Goal: Task Accomplishment & Management: Use online tool/utility

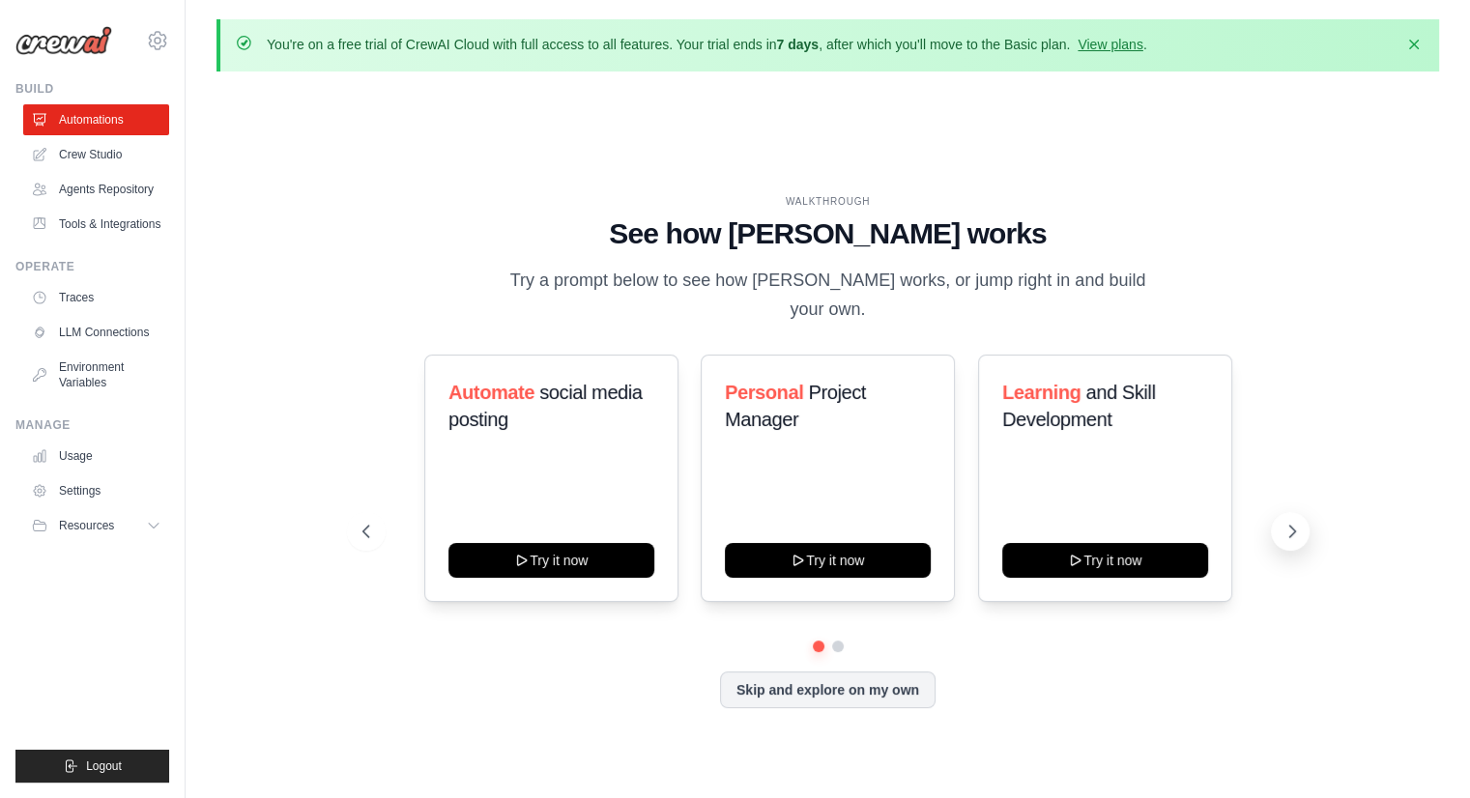
click at [1287, 524] on icon at bounding box center [1291, 531] width 19 height 19
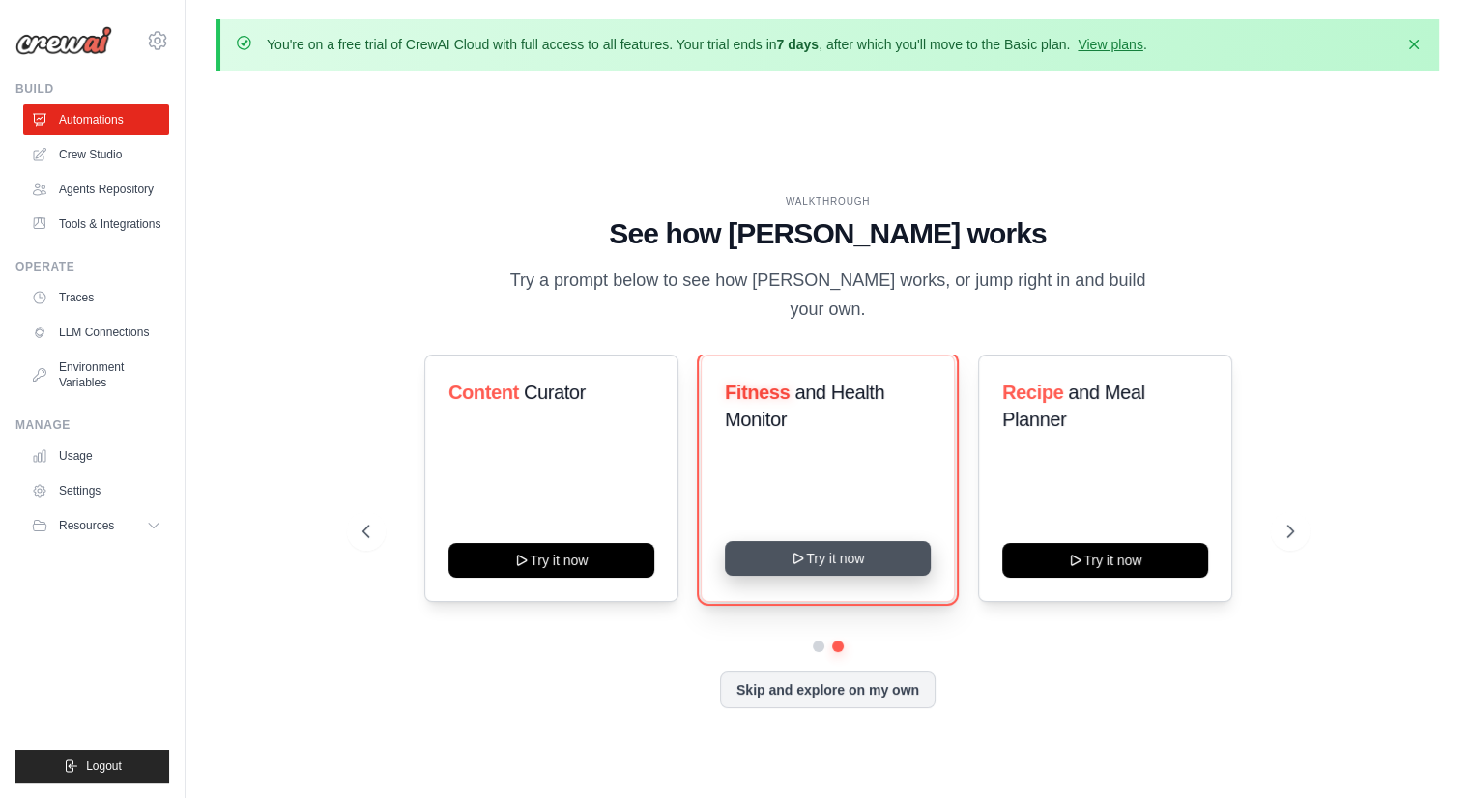
click at [896, 550] on button "Try it now" at bounding box center [828, 558] width 206 height 35
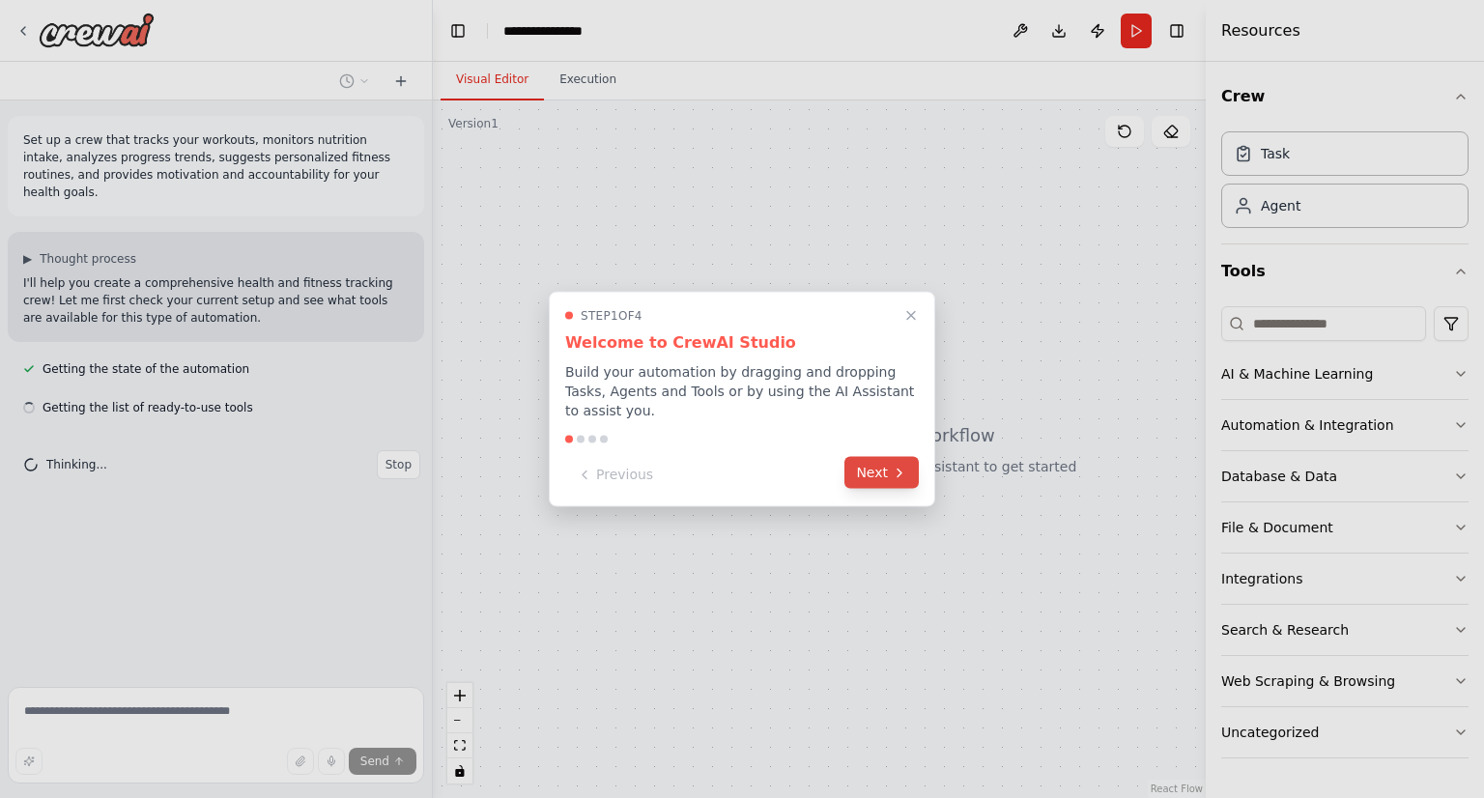
click at [890, 472] on button "Next" at bounding box center [881, 473] width 74 height 32
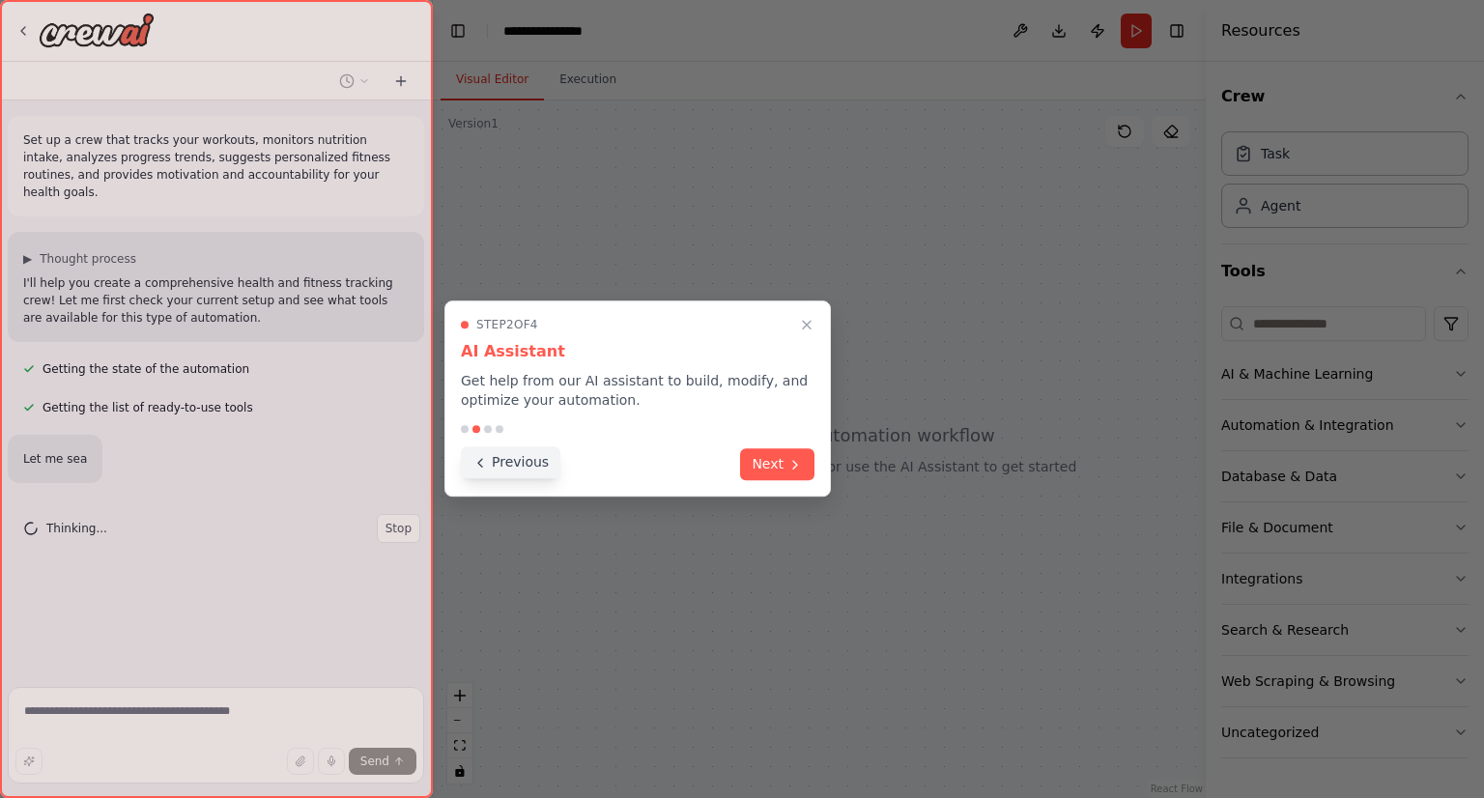
click at [540, 474] on button "Previous" at bounding box center [511, 462] width 100 height 32
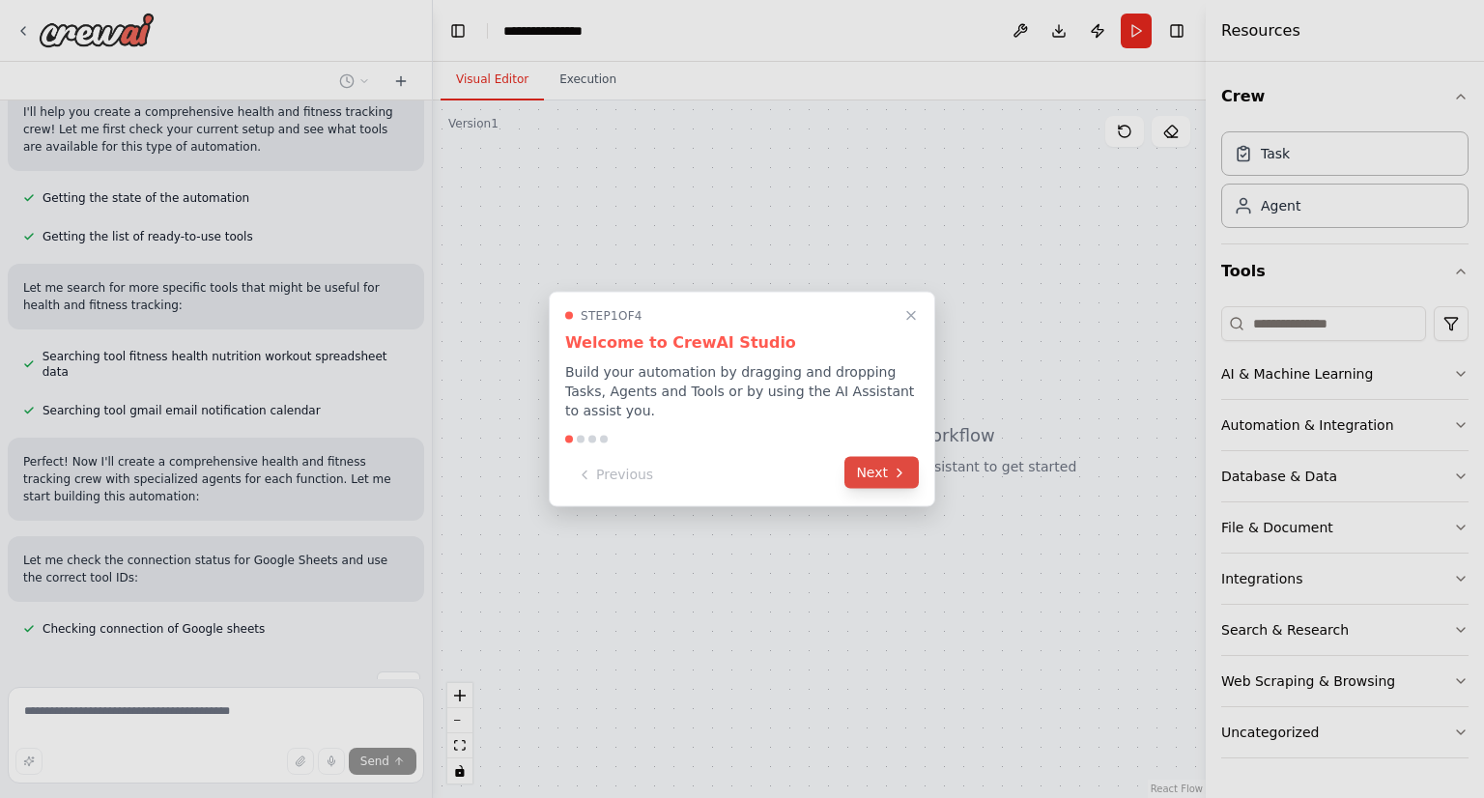
scroll to position [189, 0]
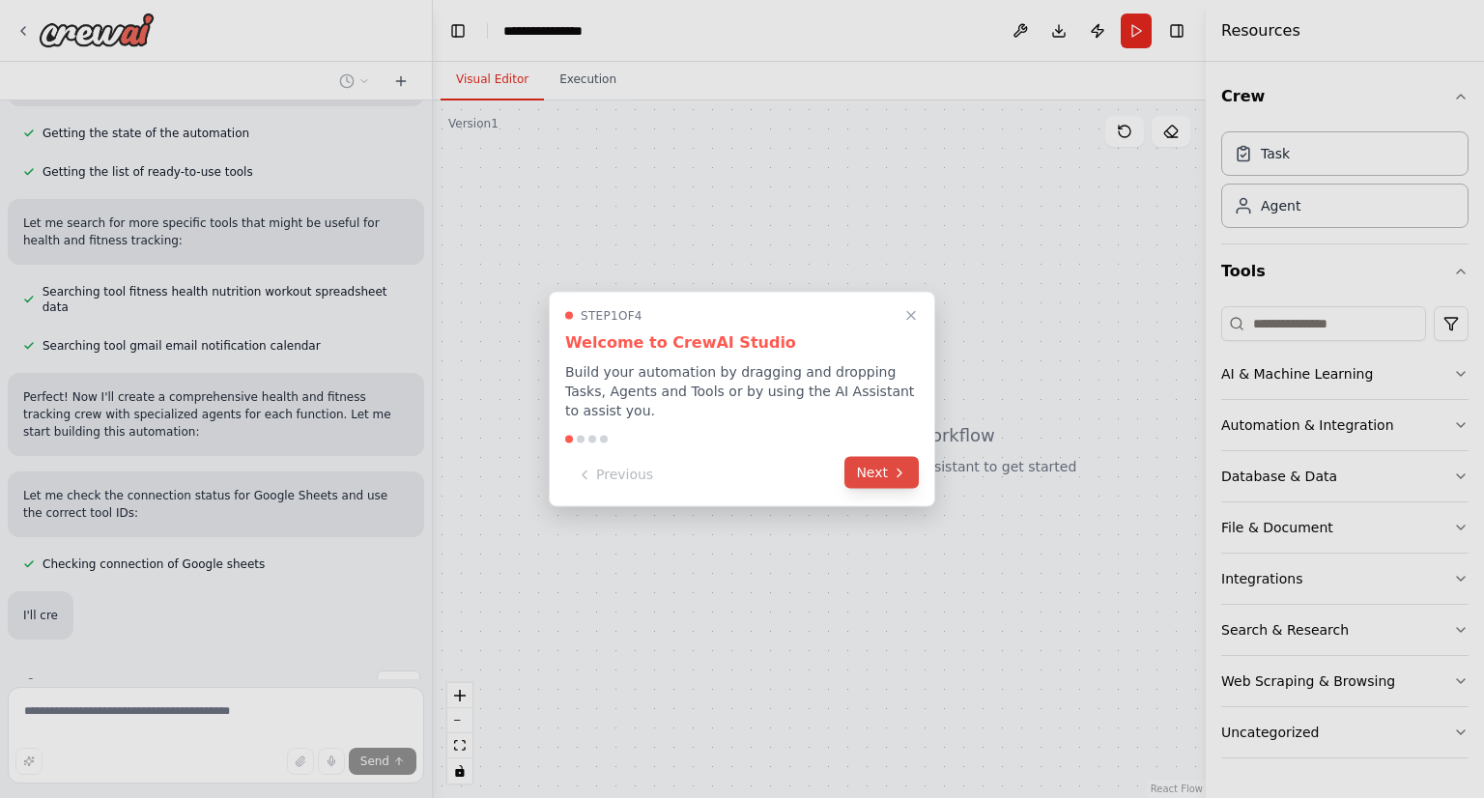
click at [863, 457] on button "Next" at bounding box center [881, 473] width 74 height 32
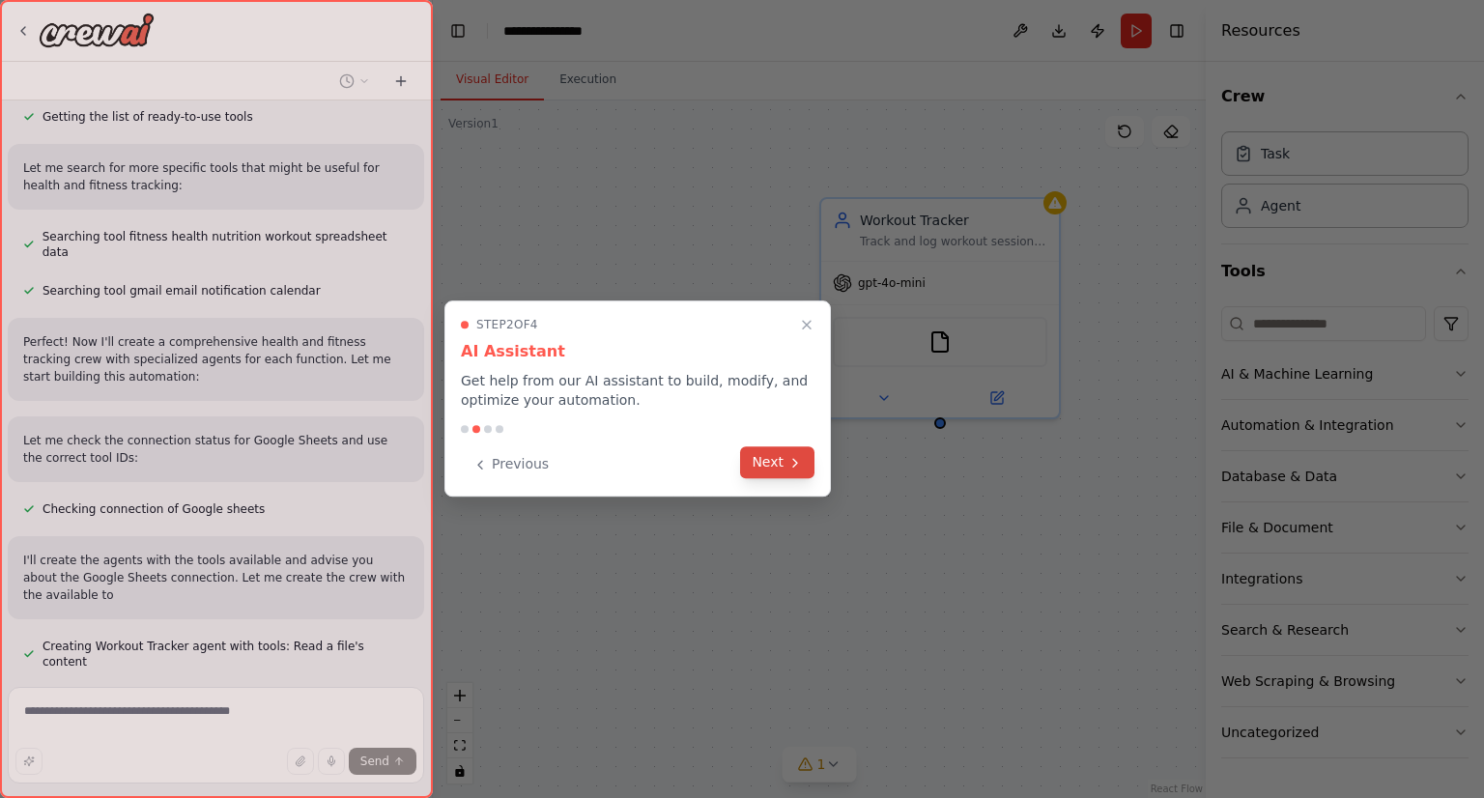
scroll to position [326, 0]
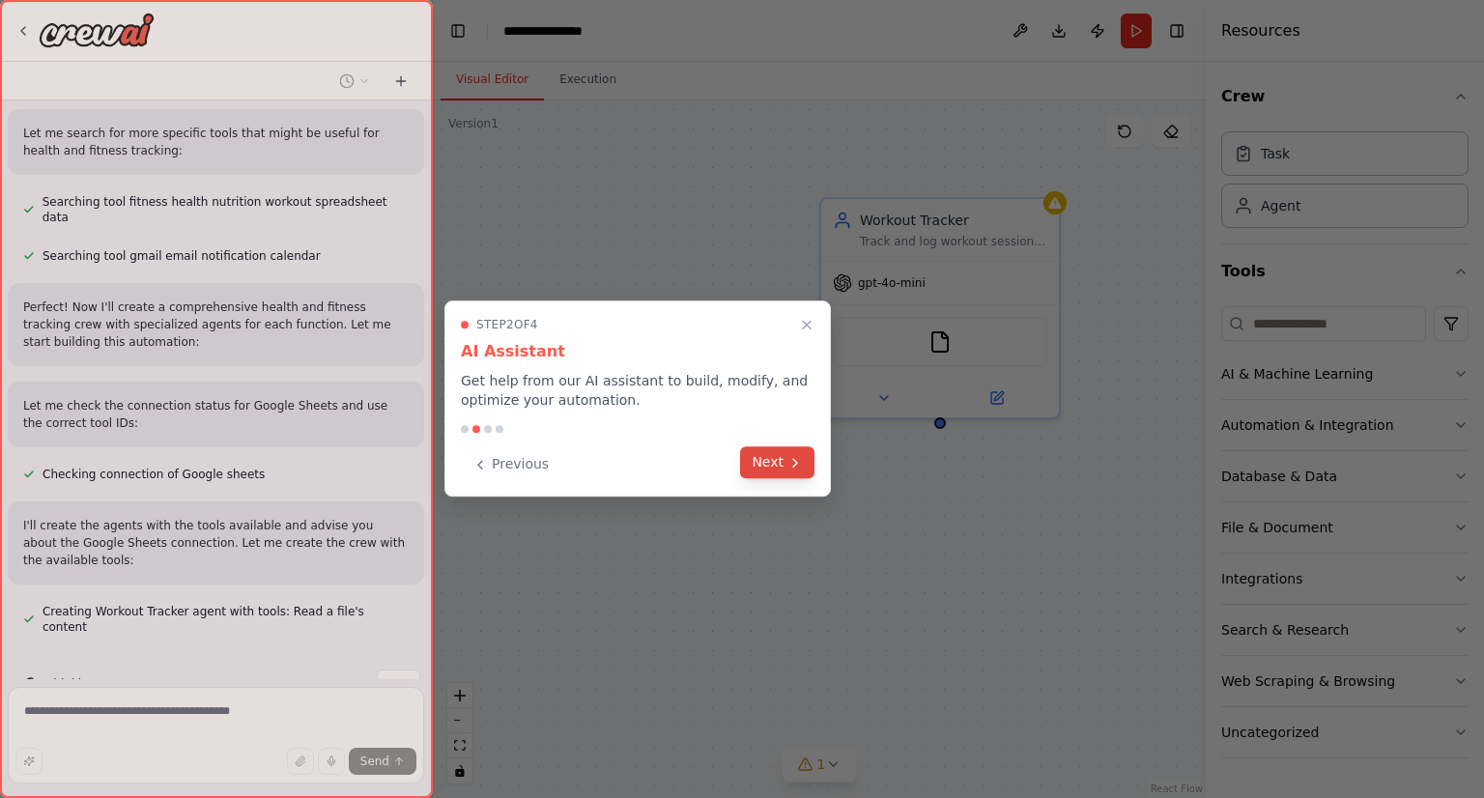
click at [777, 464] on button "Next" at bounding box center [777, 462] width 74 height 32
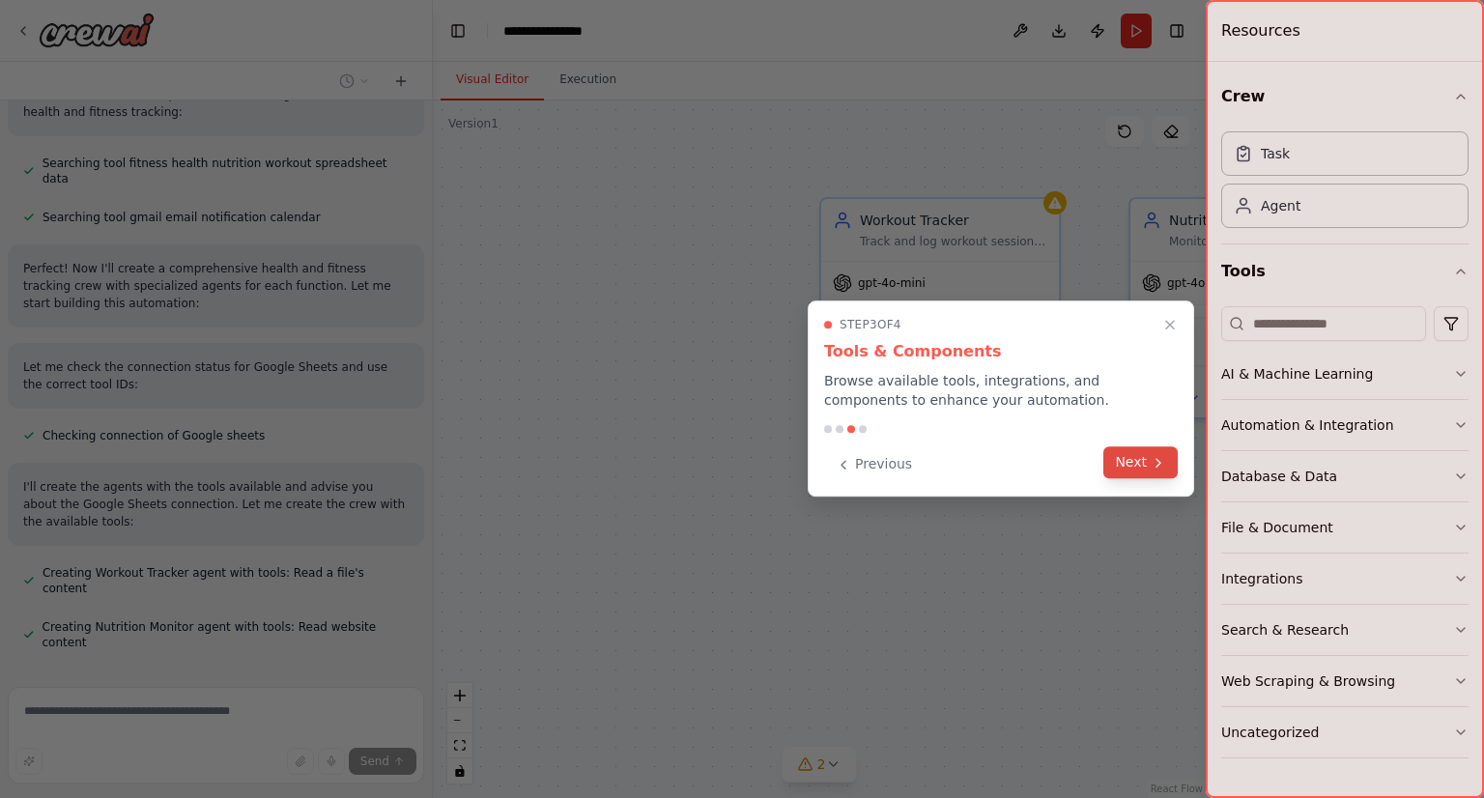
scroll to position [403, 0]
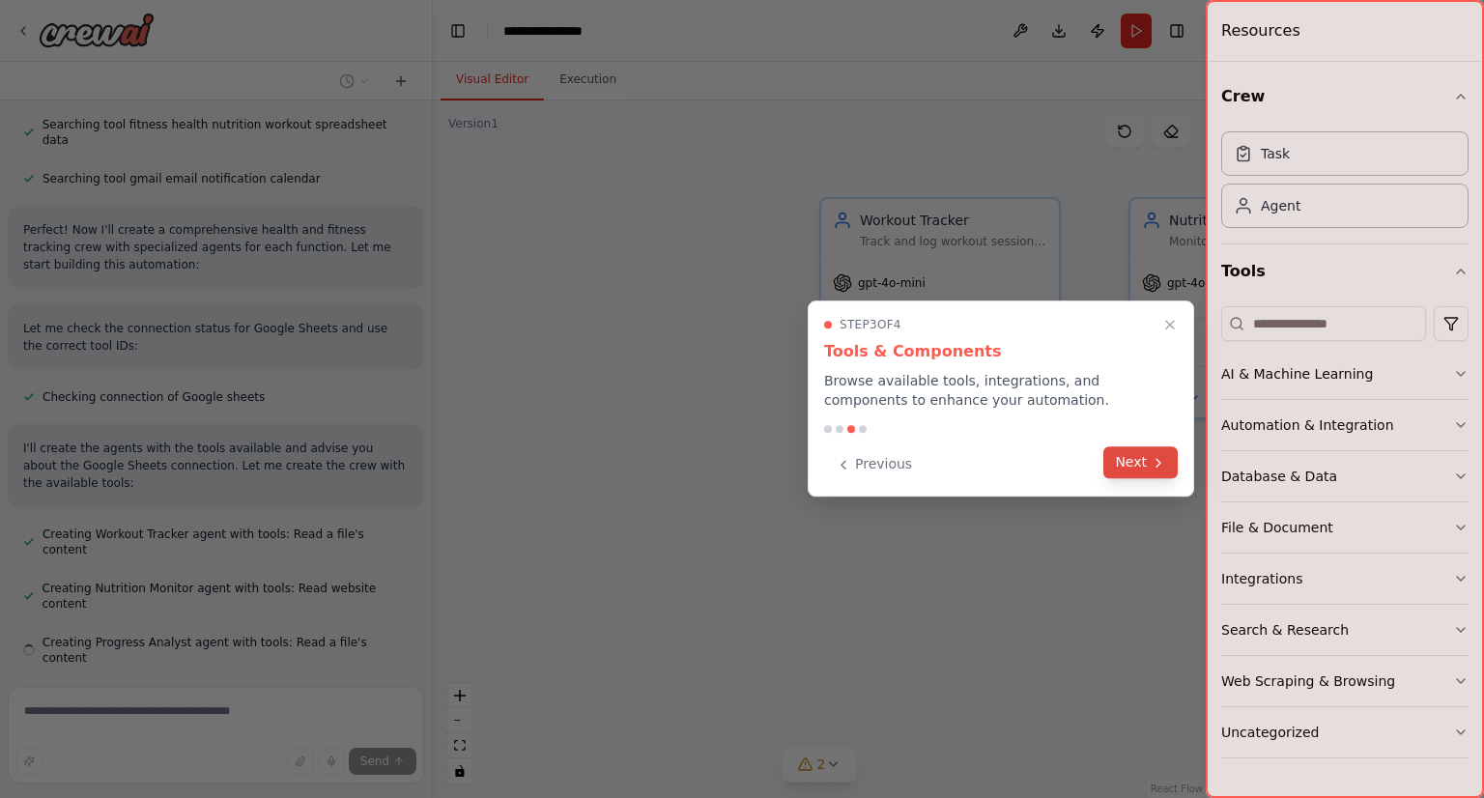
click at [1129, 450] on button "Next" at bounding box center [1140, 462] width 74 height 32
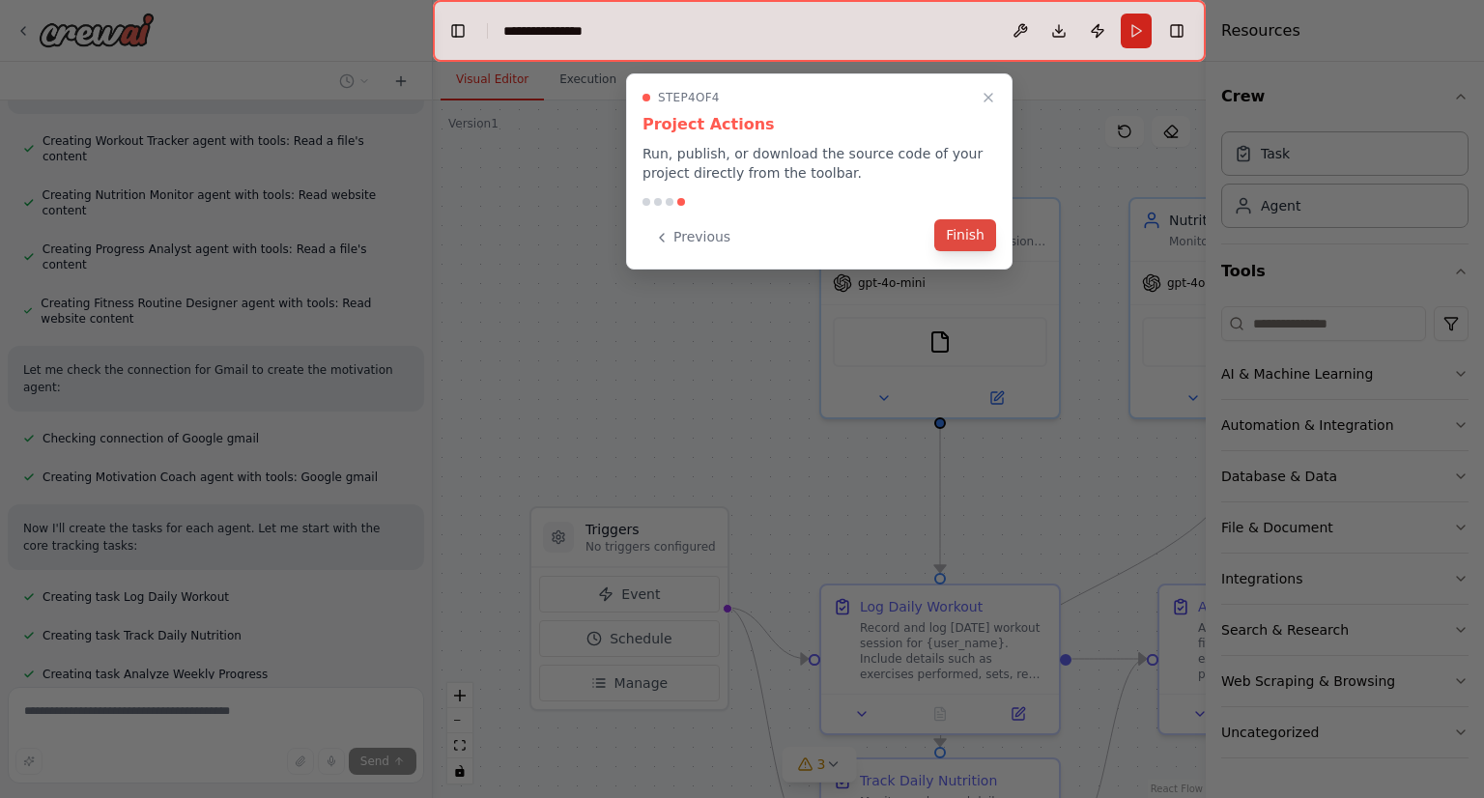
scroll to position [835, 0]
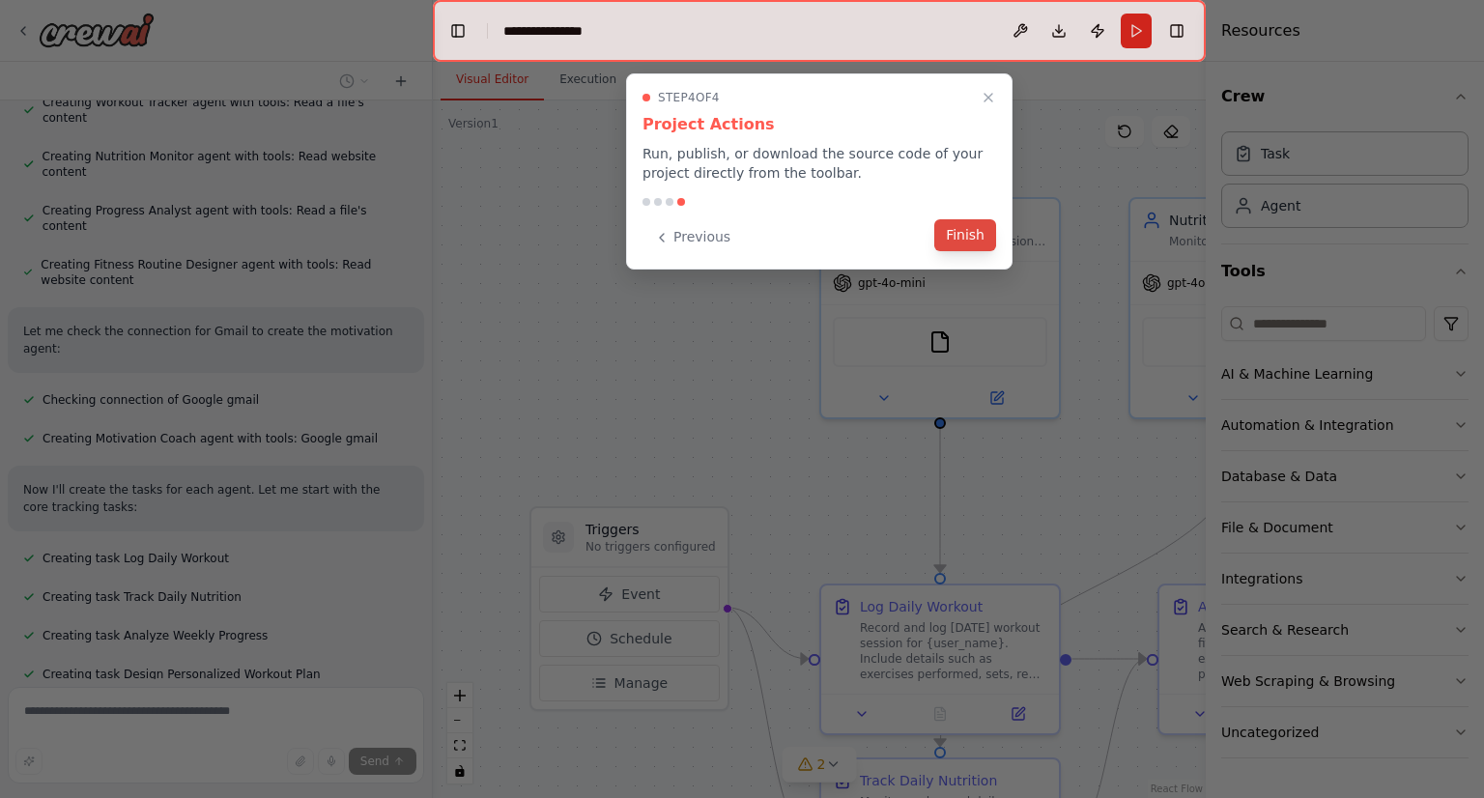
click at [946, 235] on button "Finish" at bounding box center [965, 235] width 62 height 32
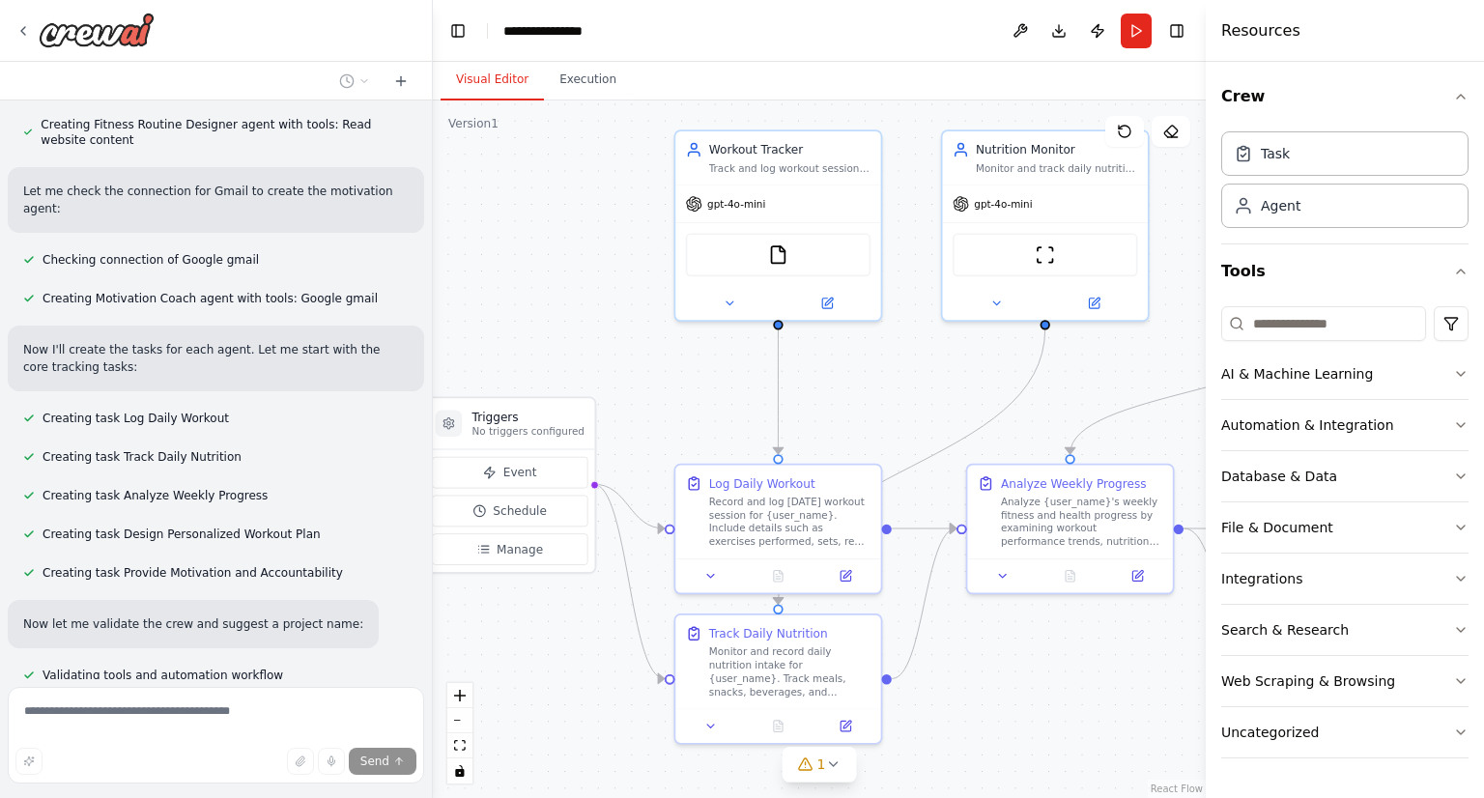
scroll to position [1014, 0]
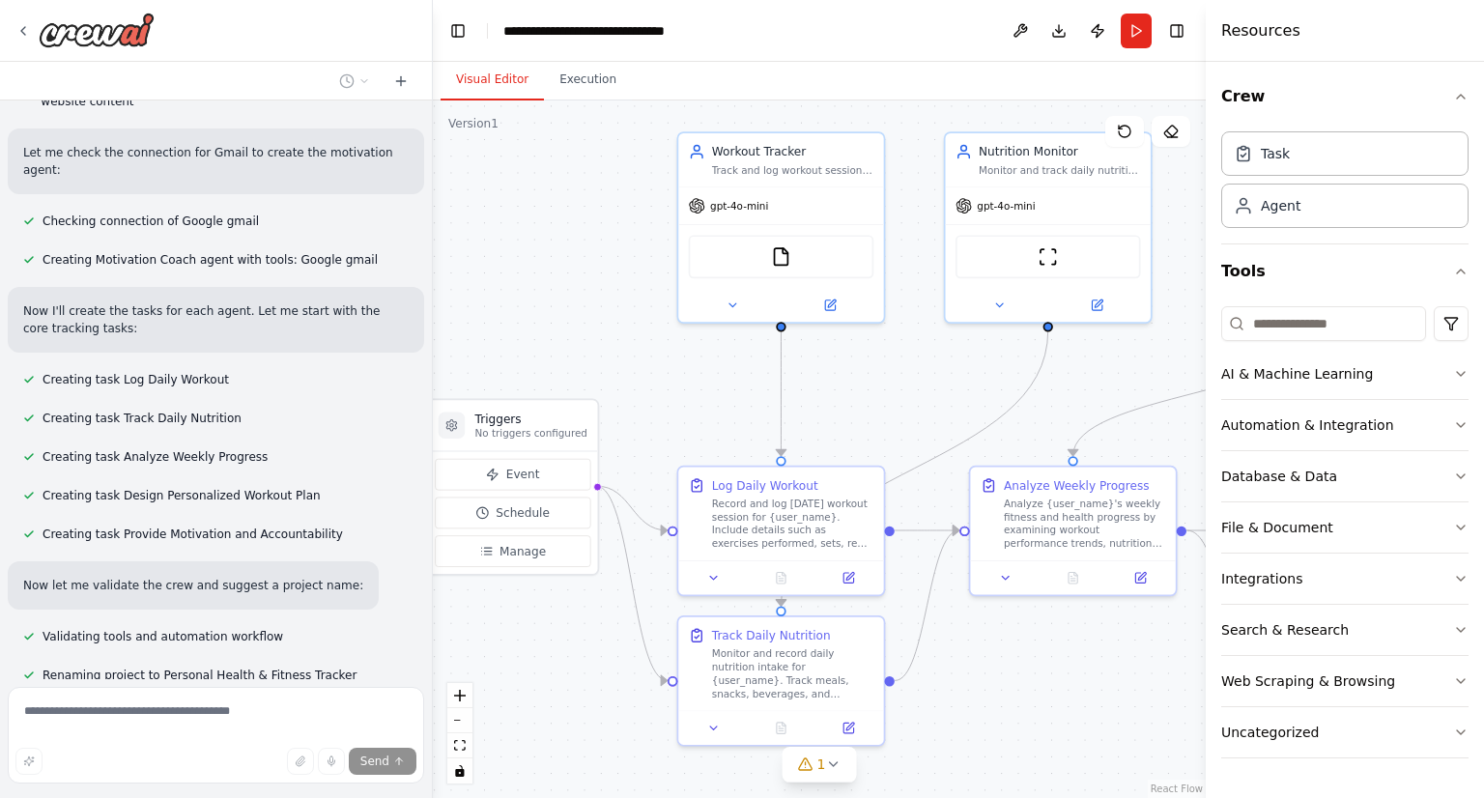
drag, startPoint x: 689, startPoint y: 393, endPoint x: 552, endPoint y: 280, distance: 177.8
click at [552, 280] on div ".deletable-edge-delete-btn { width: 20px; height: 20px; border: 0px solid #ffff…" at bounding box center [819, 449] width 773 height 698
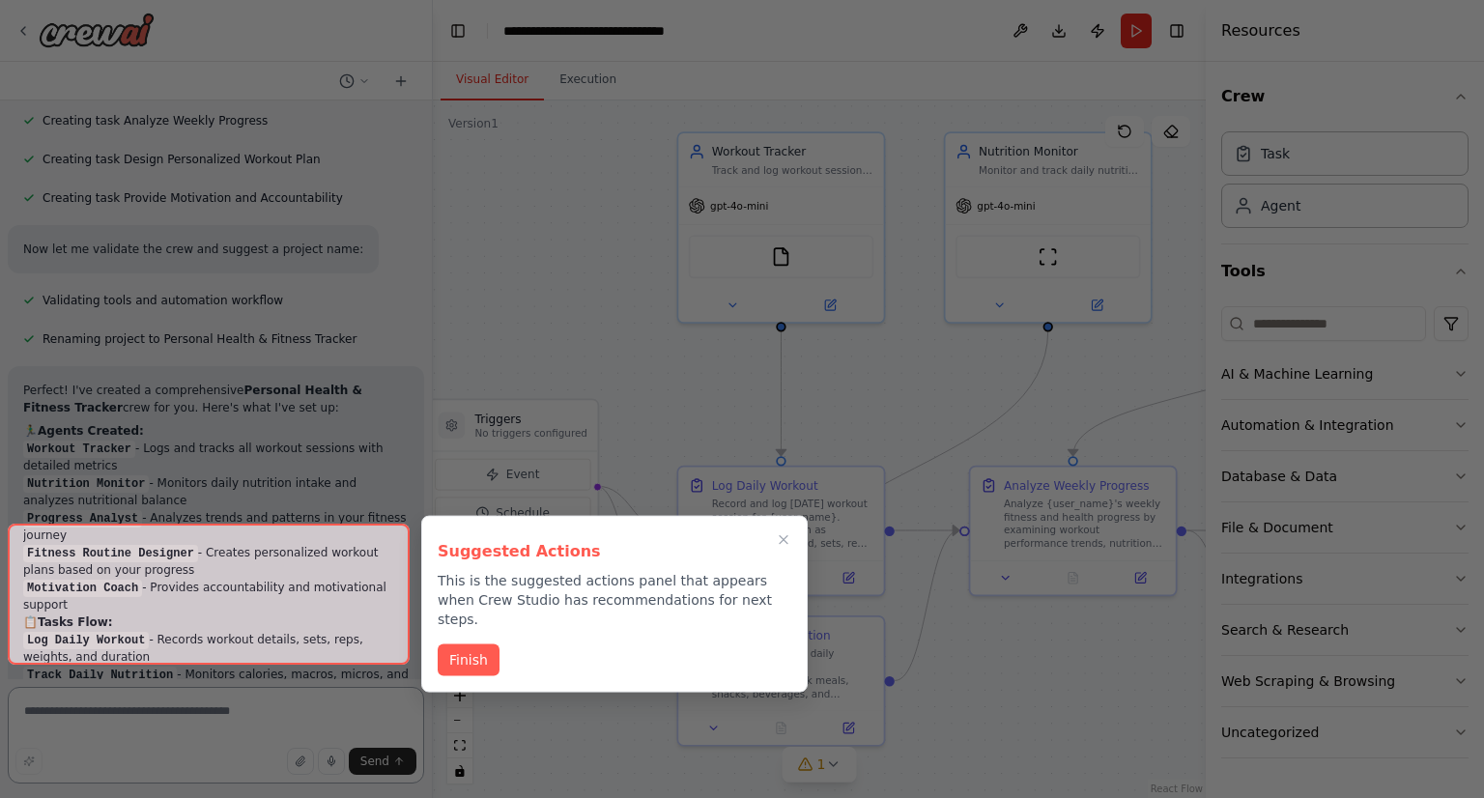
scroll to position [1959, 0]
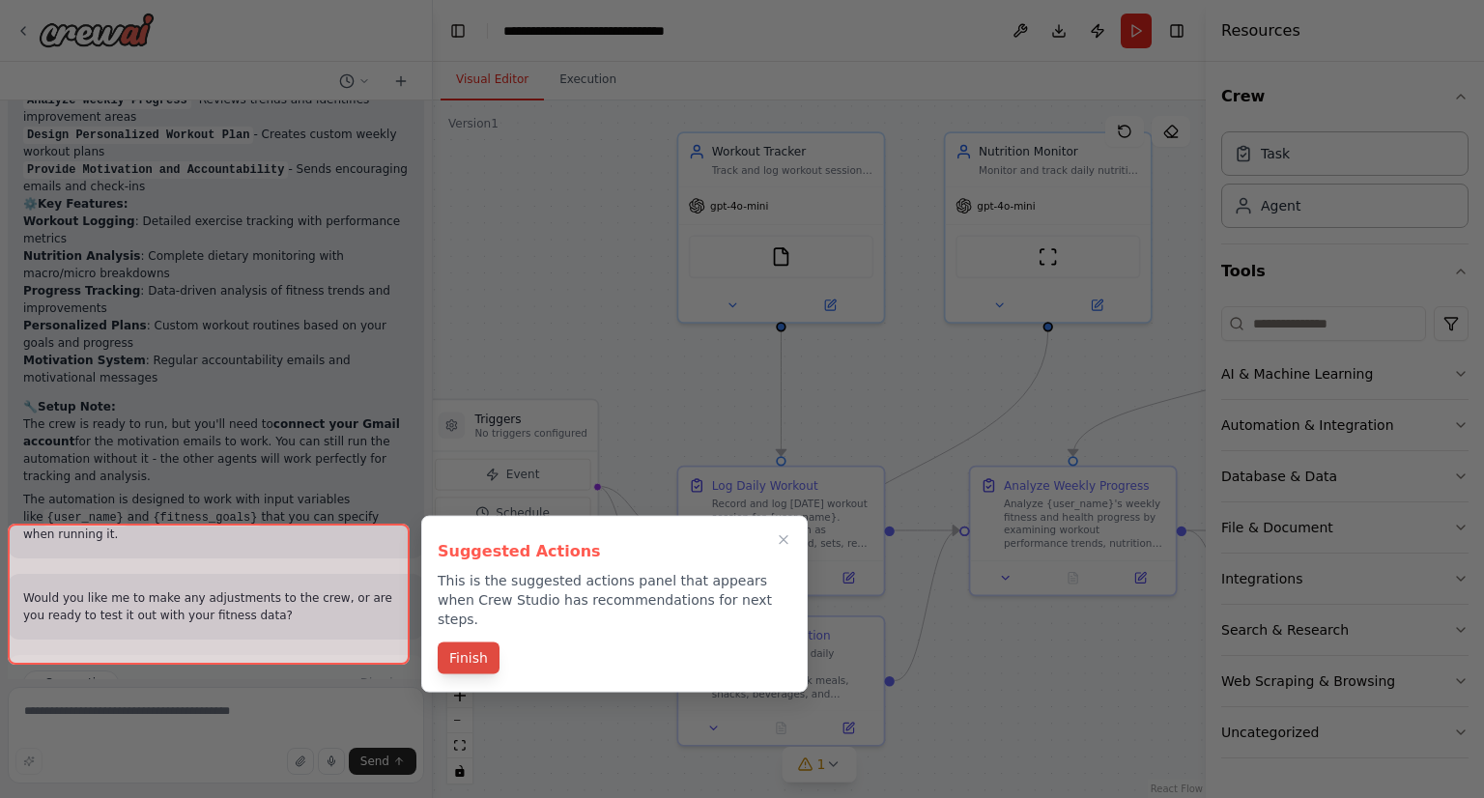
click at [447, 650] on button "Finish" at bounding box center [469, 659] width 62 height 32
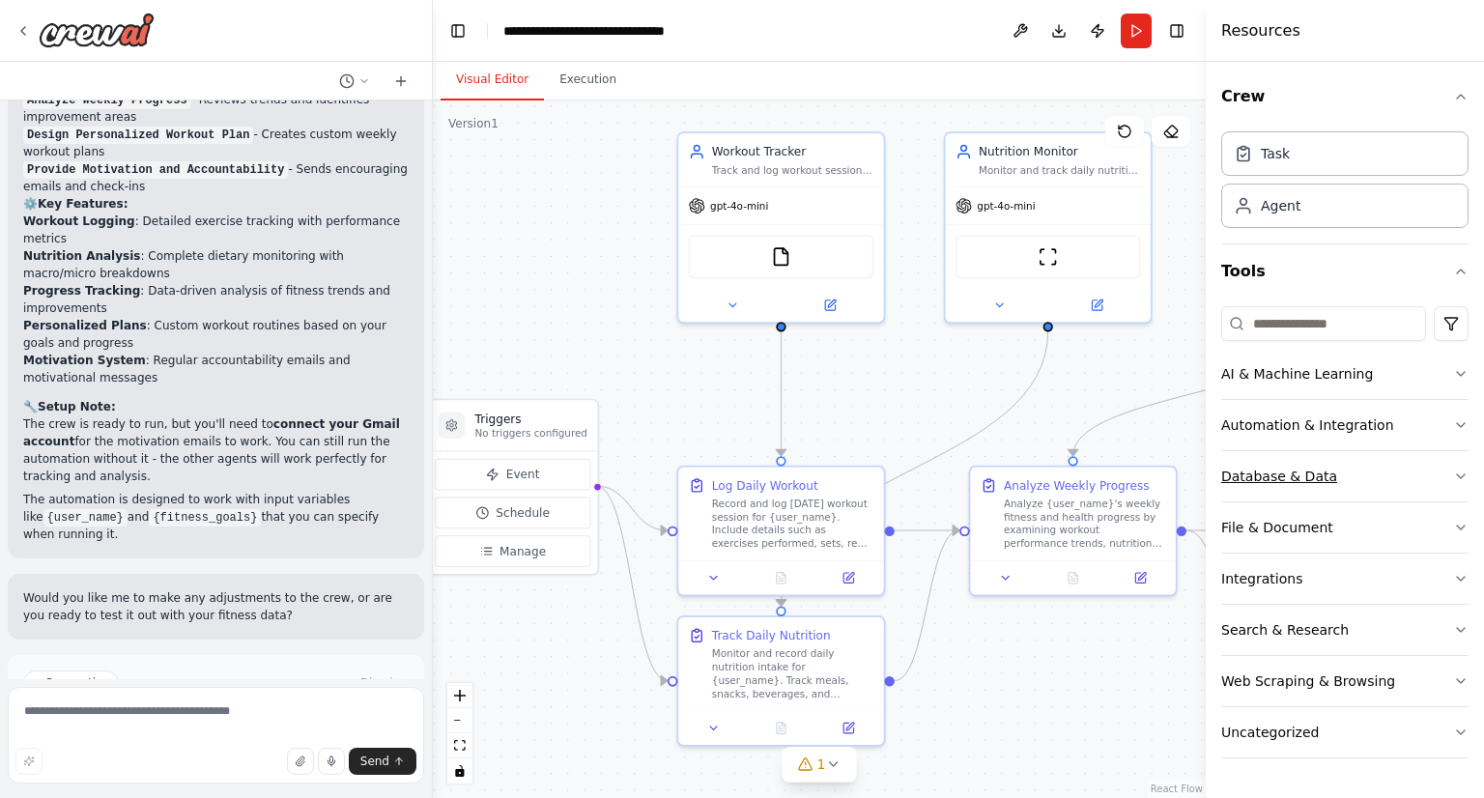
click at [1450, 476] on button "Database & Data" at bounding box center [1344, 476] width 247 height 50
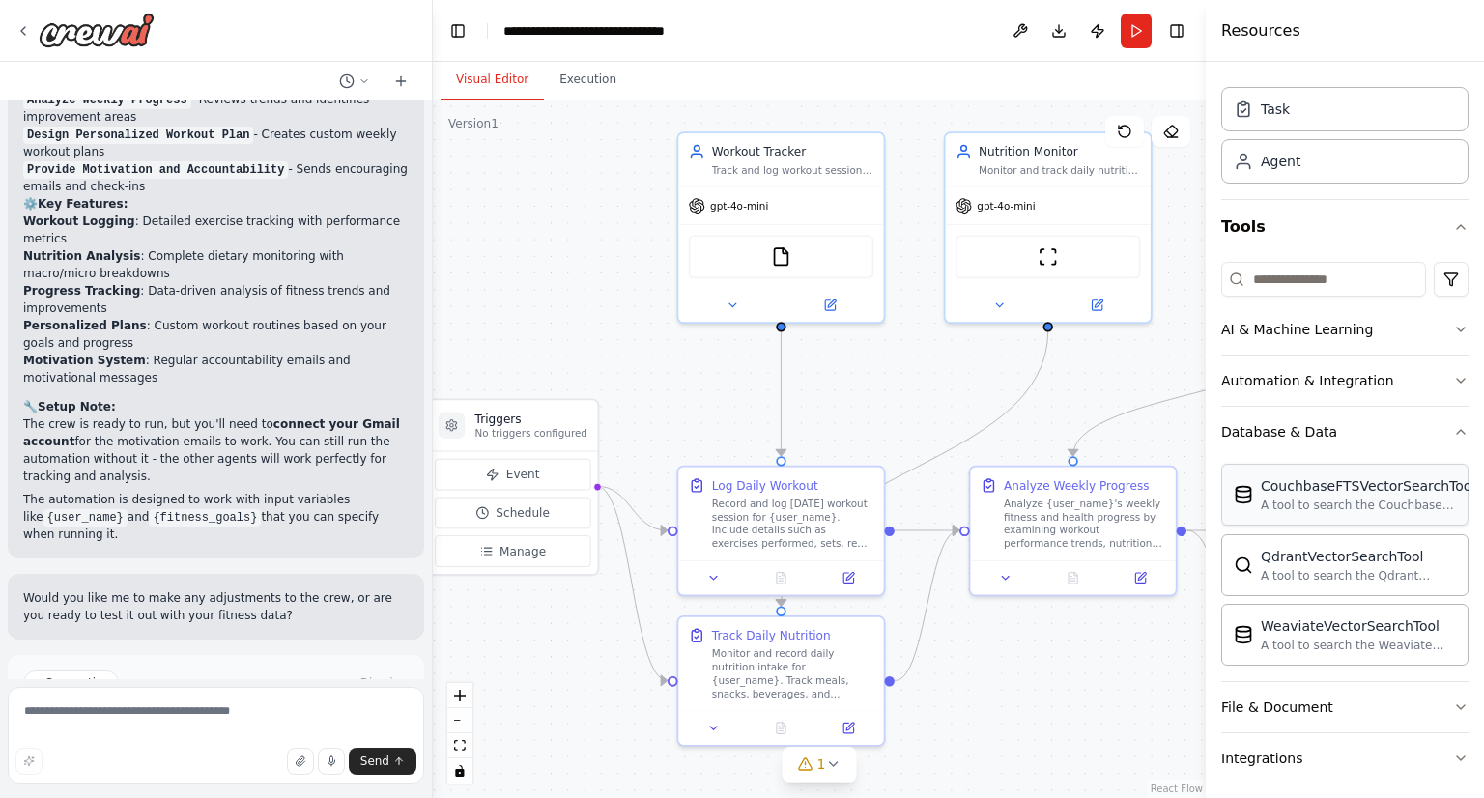
scroll to position [45, 0]
click at [1457, 327] on icon "button" at bounding box center [1461, 329] width 8 height 4
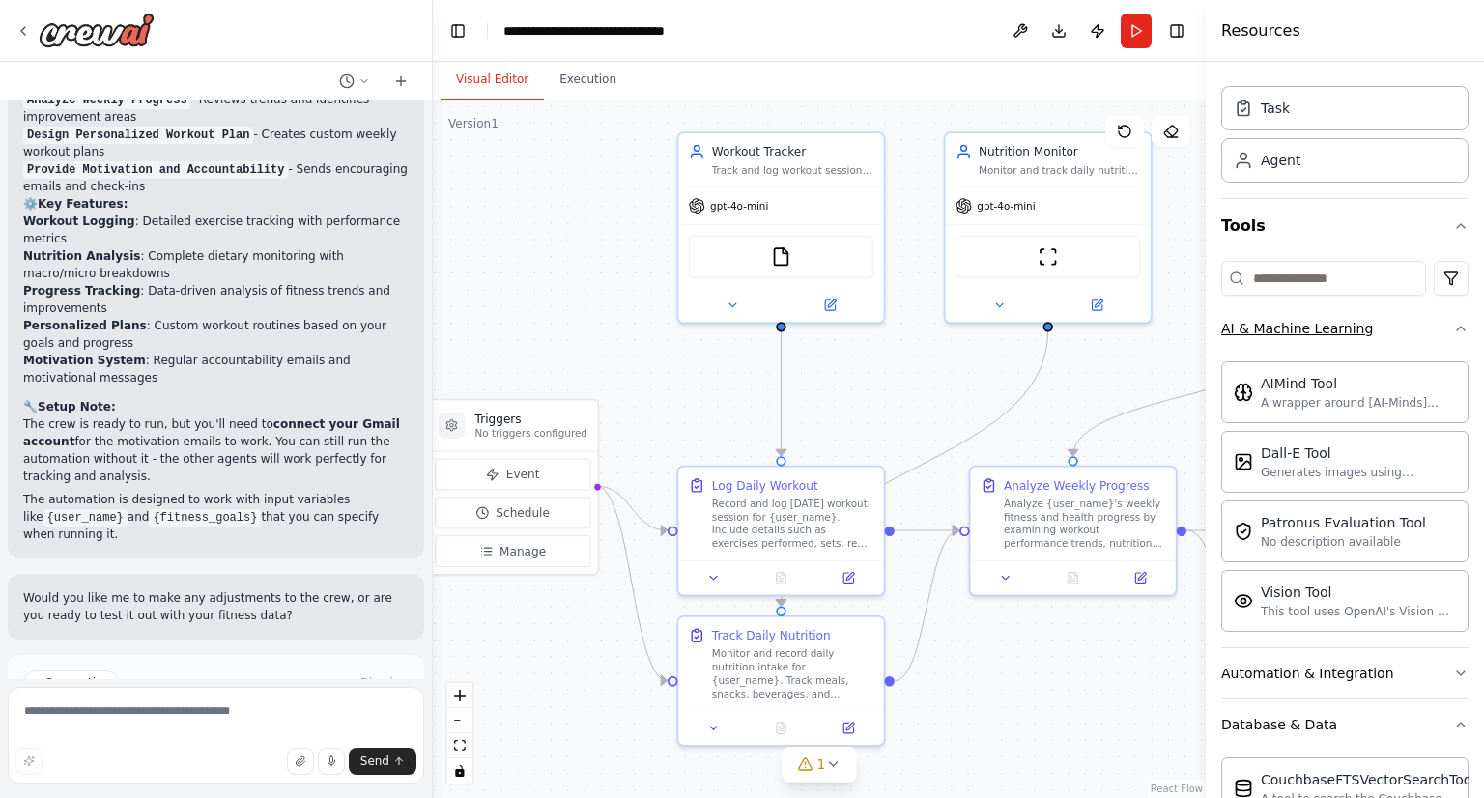
click at [1453, 325] on icon "button" at bounding box center [1460, 328] width 15 height 15
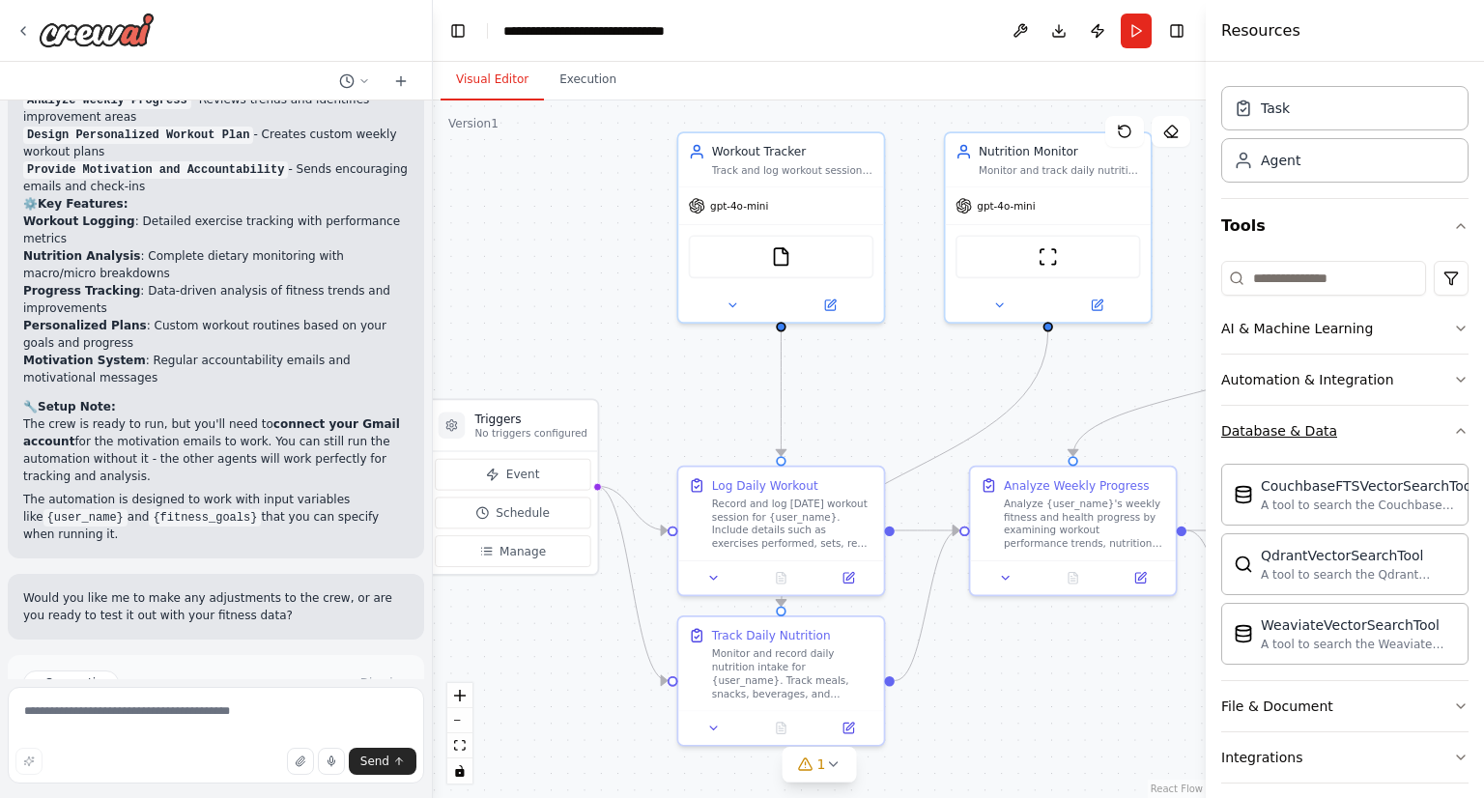
click at [1438, 430] on button "Database & Data" at bounding box center [1344, 431] width 247 height 50
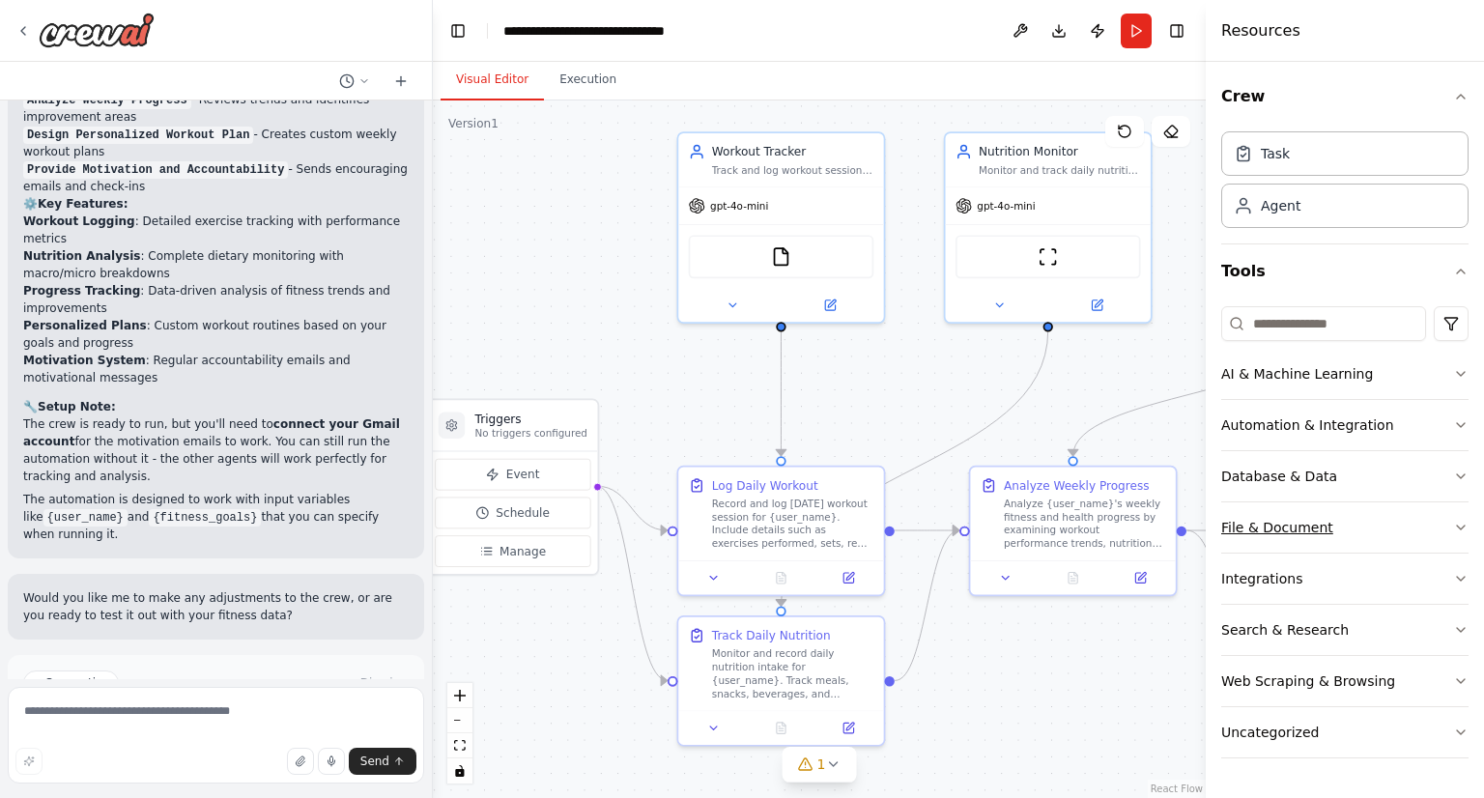
click at [1458, 515] on button "File & Document" at bounding box center [1344, 527] width 247 height 50
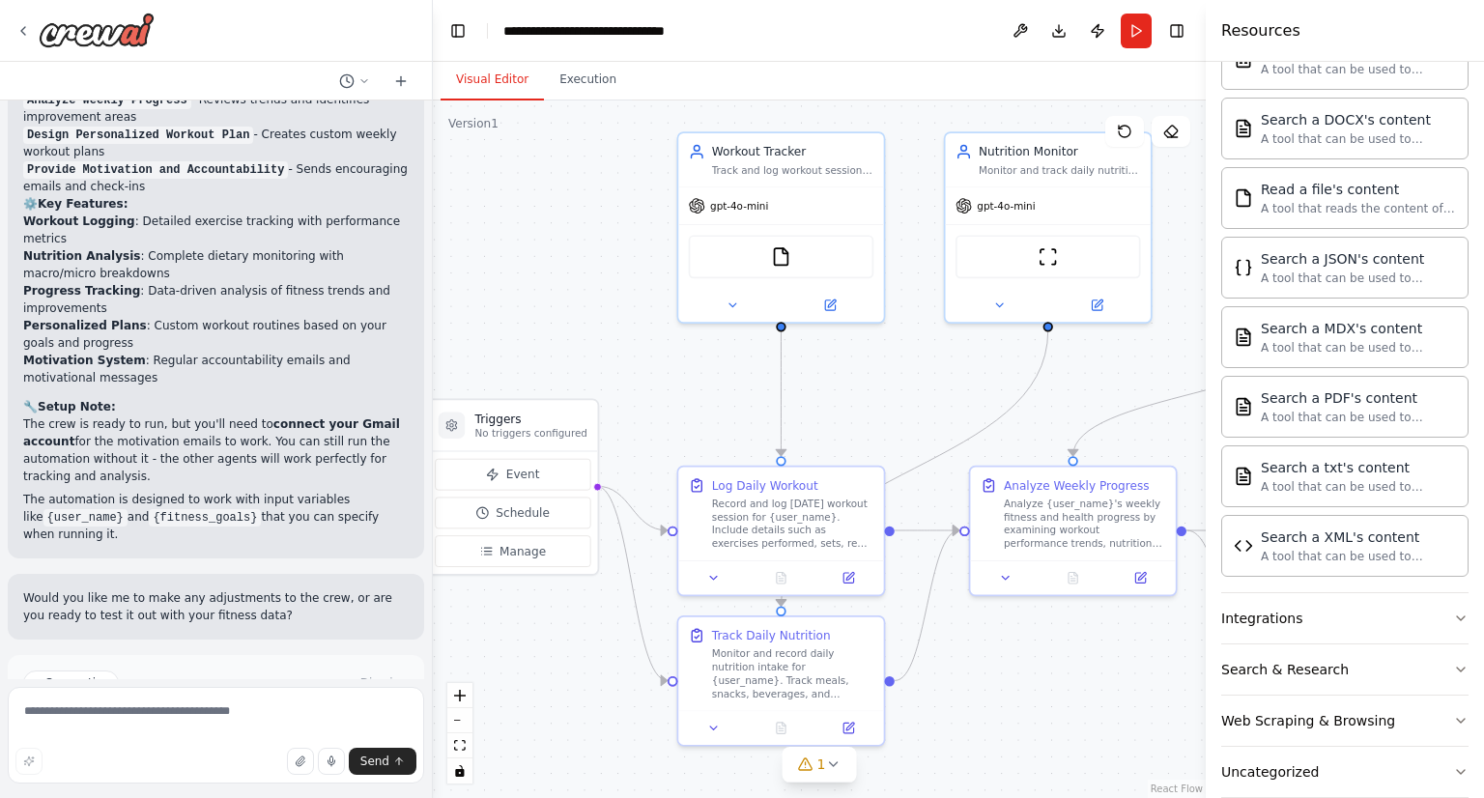
scroll to position [558, 0]
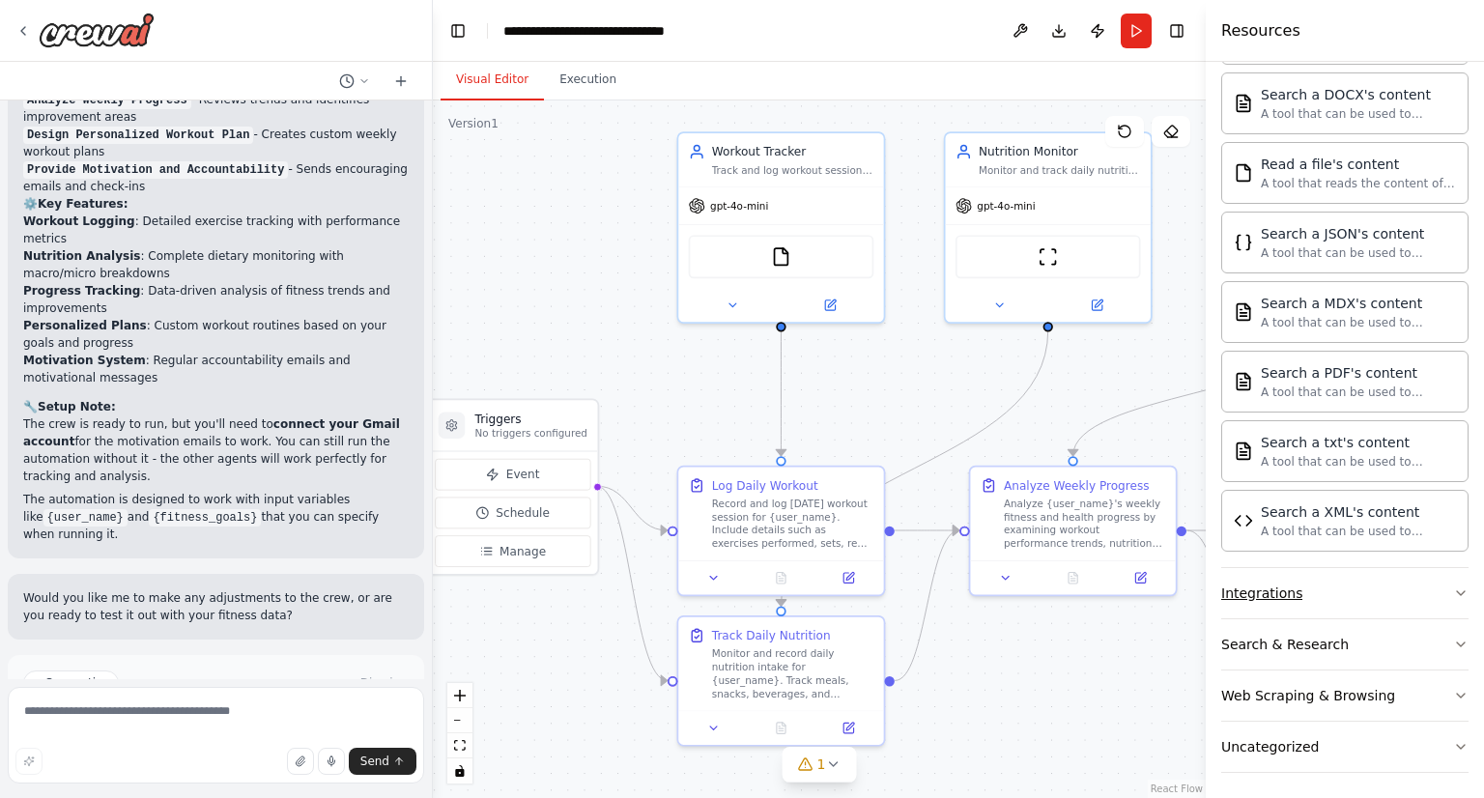
click at [1429, 589] on button "Integrations" at bounding box center [1344, 593] width 247 height 50
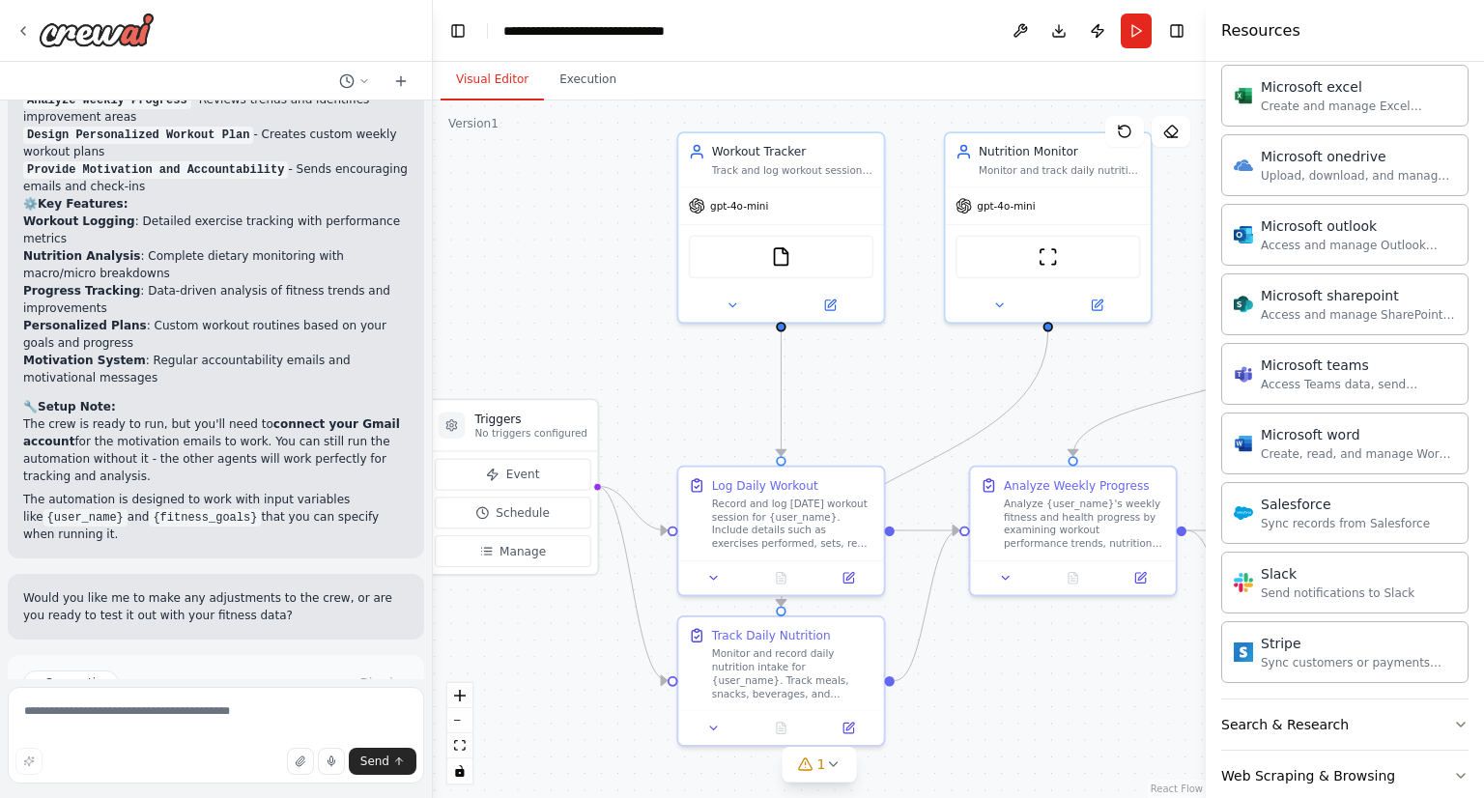
scroll to position [1680, 0]
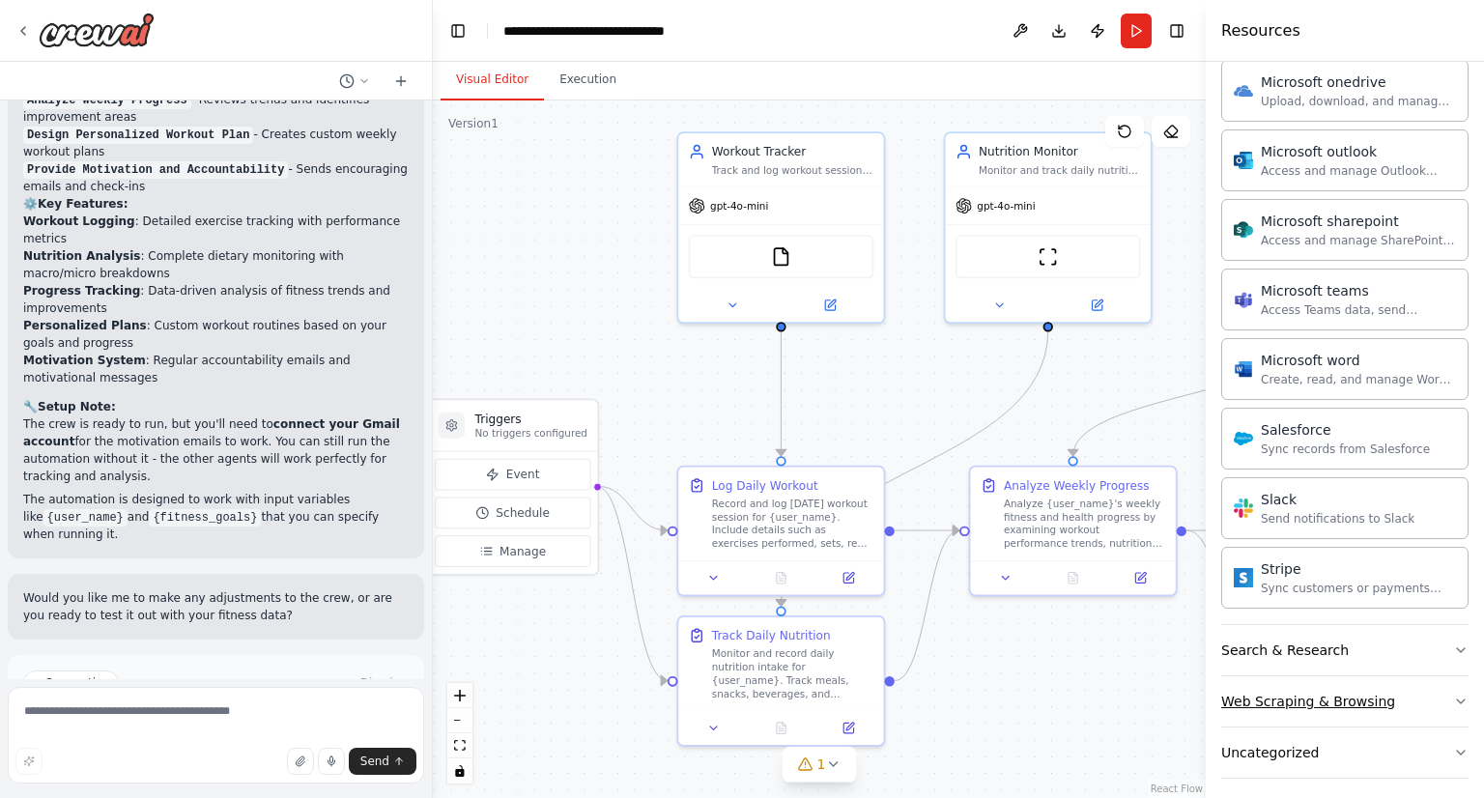
click at [1426, 689] on button "Web Scraping & Browsing" at bounding box center [1344, 701] width 247 height 50
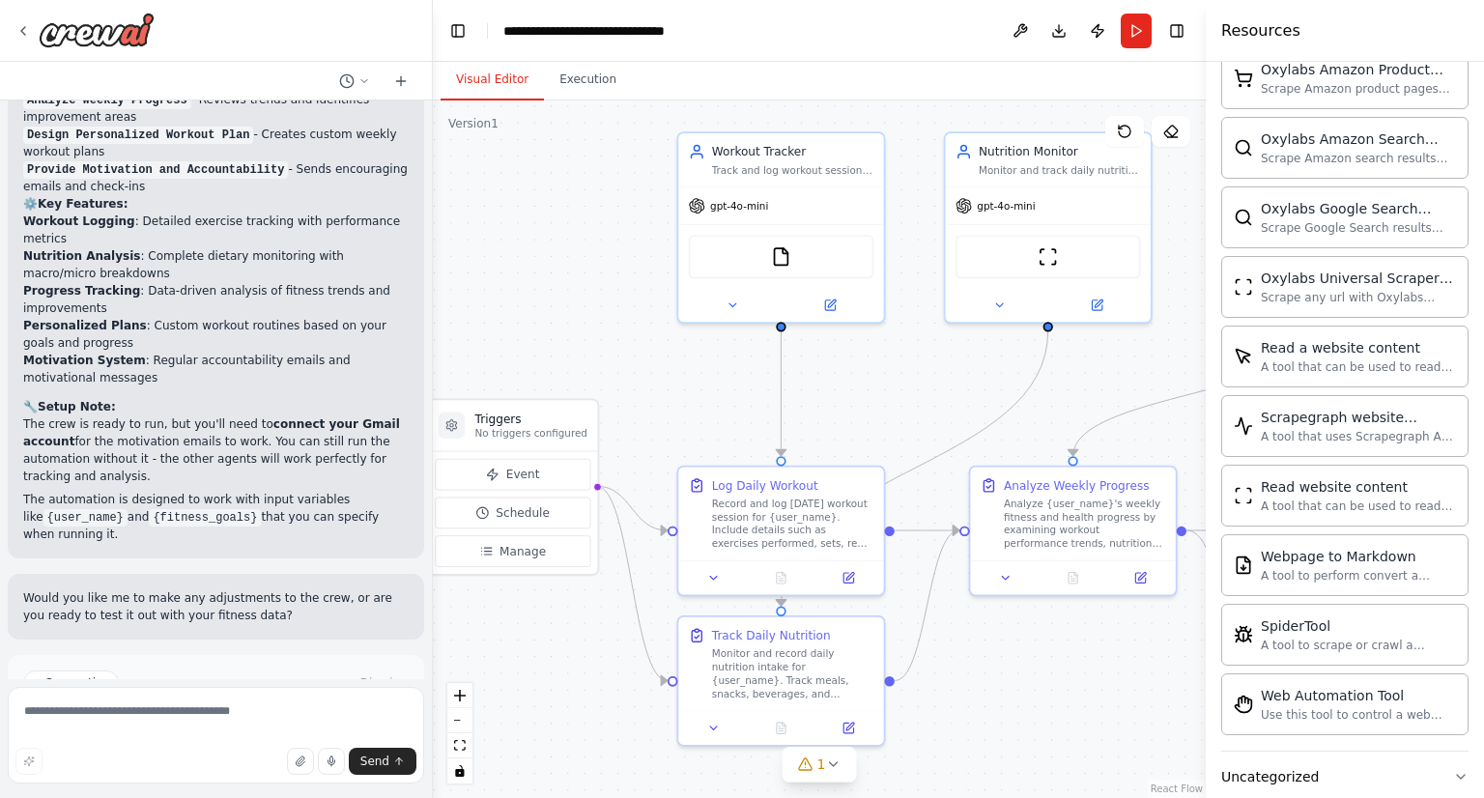
scroll to position [2733, 0]
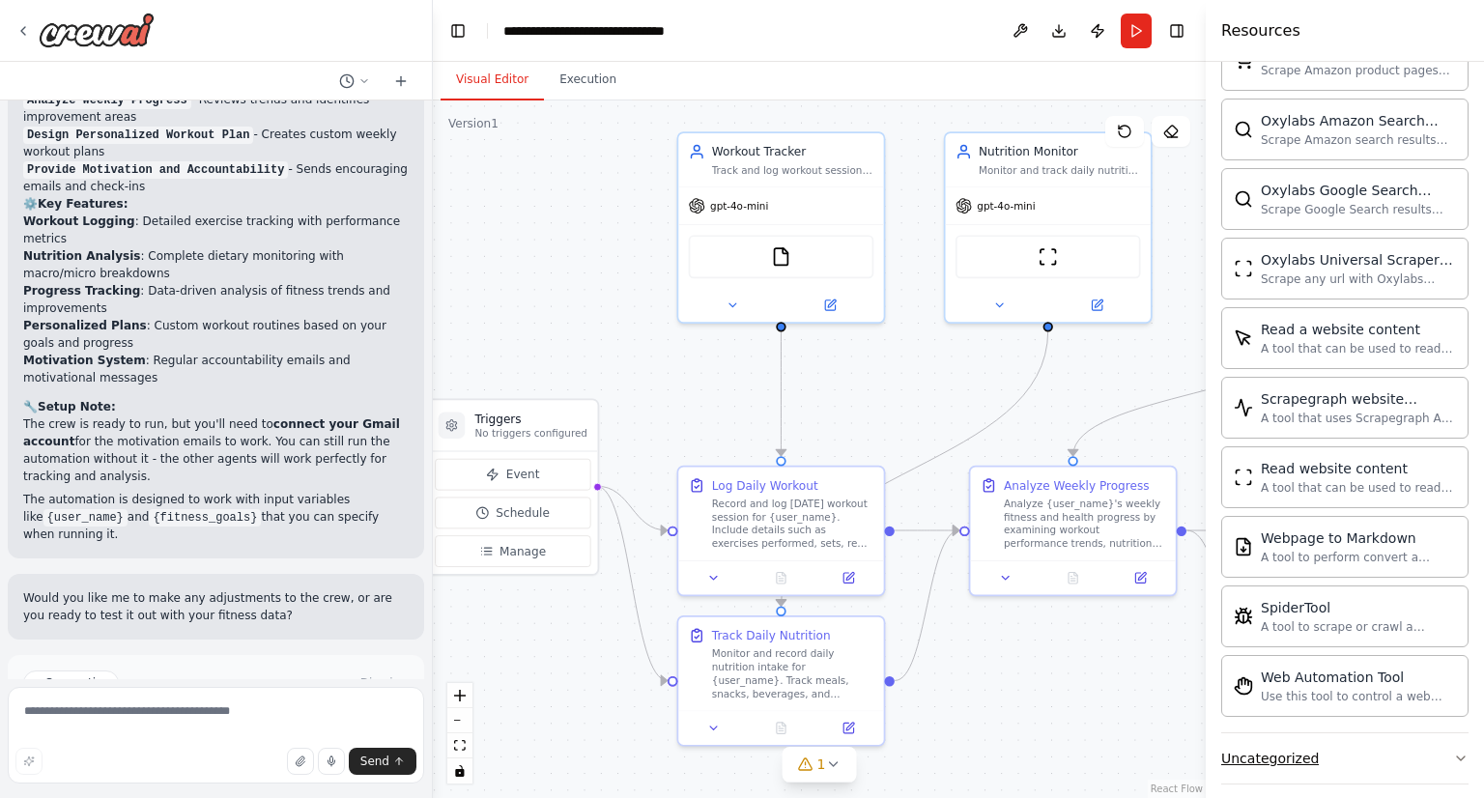
click at [1453, 751] on icon "button" at bounding box center [1460, 758] width 15 height 15
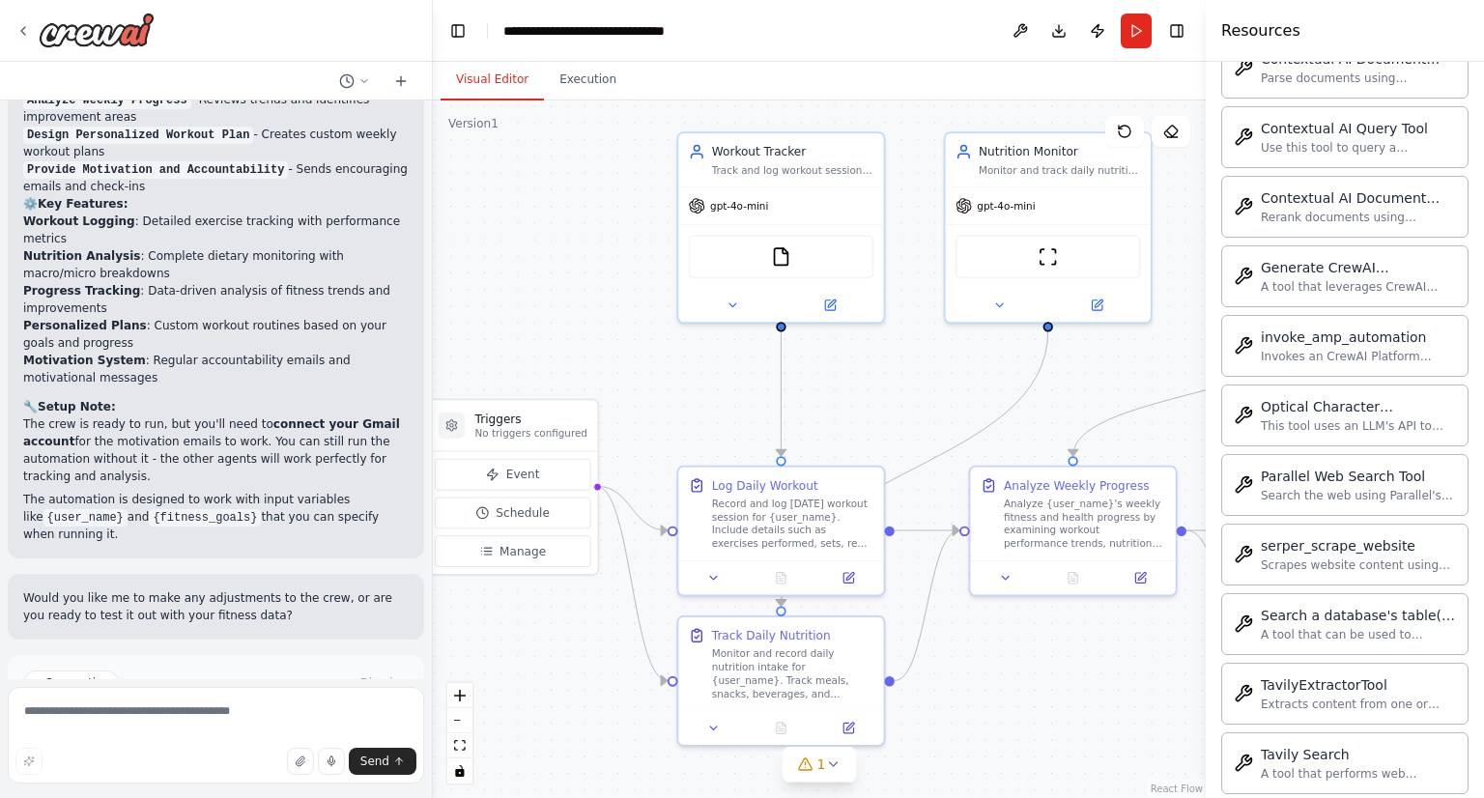
scroll to position [3839, 0]
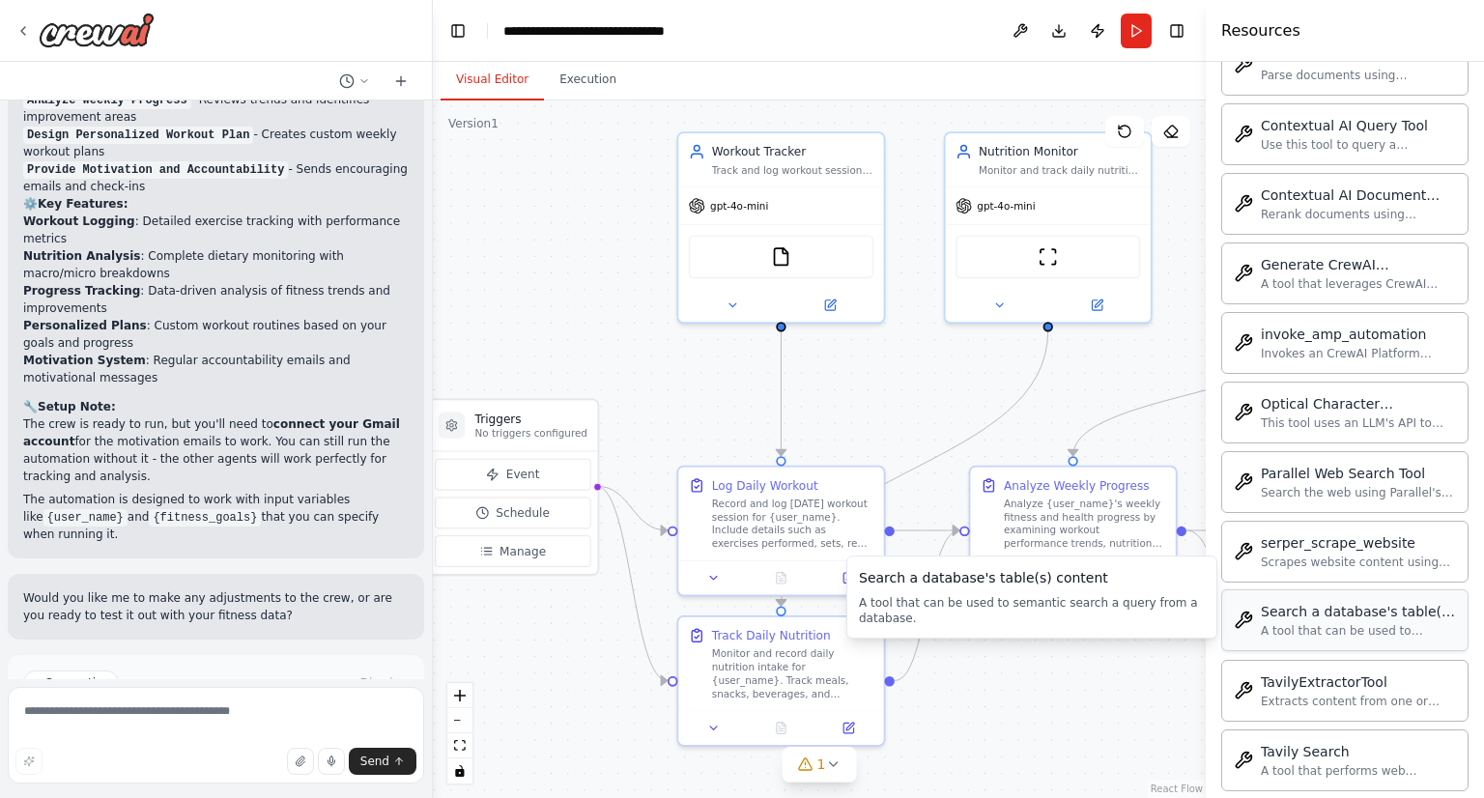
click at [1397, 623] on div "A tool that can be used to semantic search a query from a database." at bounding box center [1358, 630] width 195 height 15
click at [1416, 602] on div "Search a database's table(s) content" at bounding box center [1358, 611] width 195 height 19
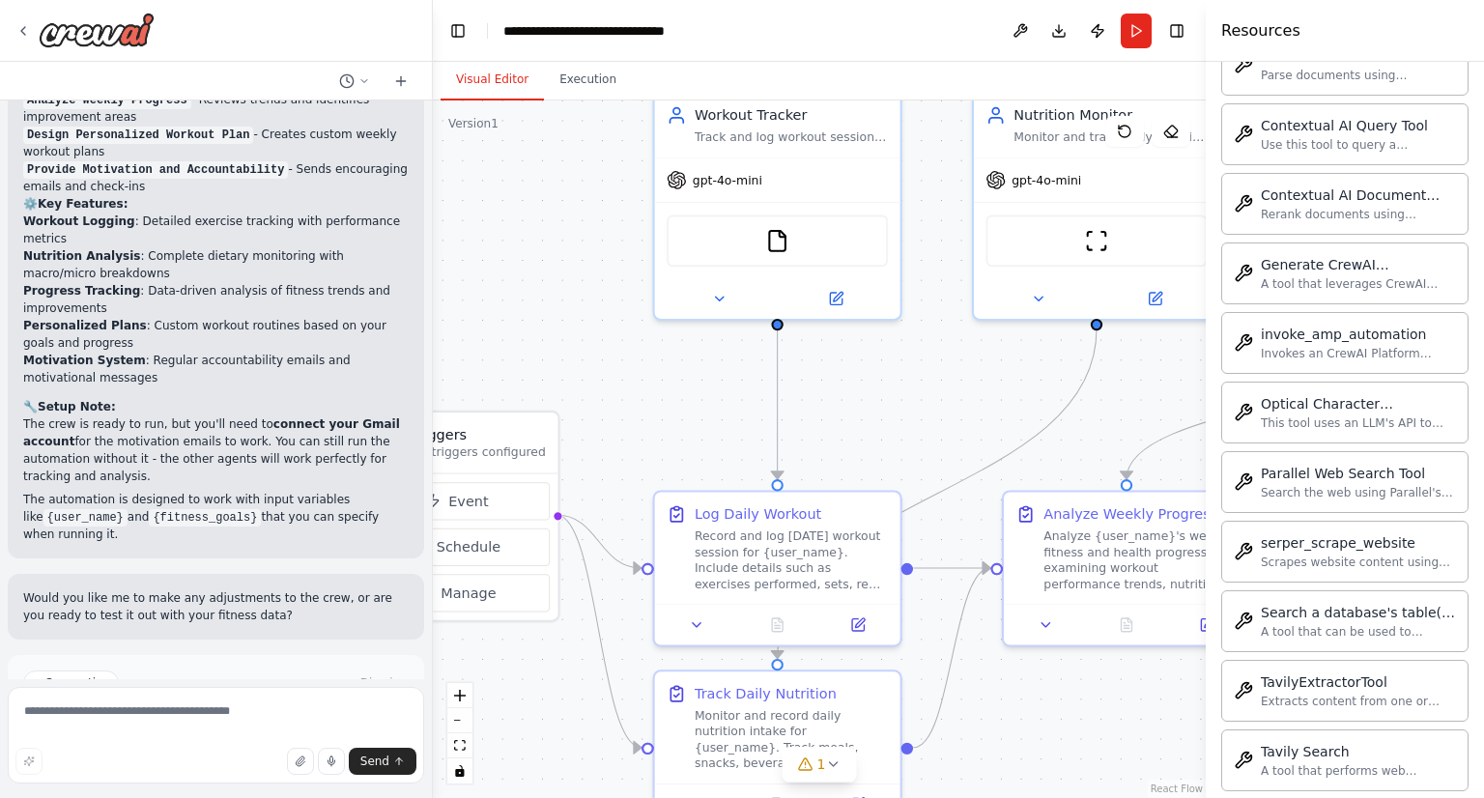
click at [800, 338] on div ".deletable-edge-delete-btn { width: 20px; height: 20px; border: 0px solid #ffff…" at bounding box center [819, 449] width 773 height 698
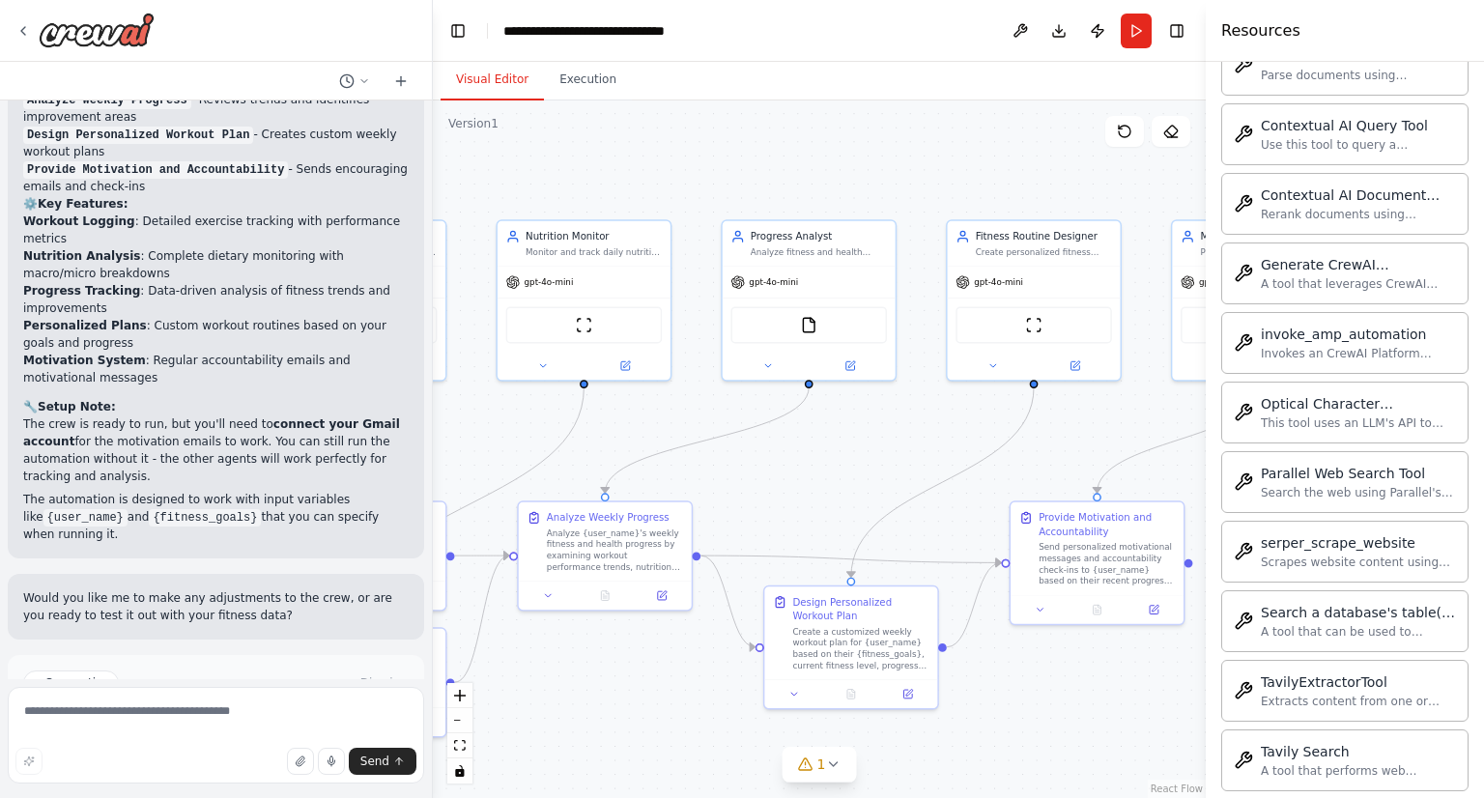
drag, startPoint x: 993, startPoint y: 431, endPoint x: 569, endPoint y: 446, distance: 424.4
click at [569, 446] on div ".deletable-edge-delete-btn { width: 20px; height: 20px; border: 0px solid #ffff…" at bounding box center [819, 449] width 773 height 698
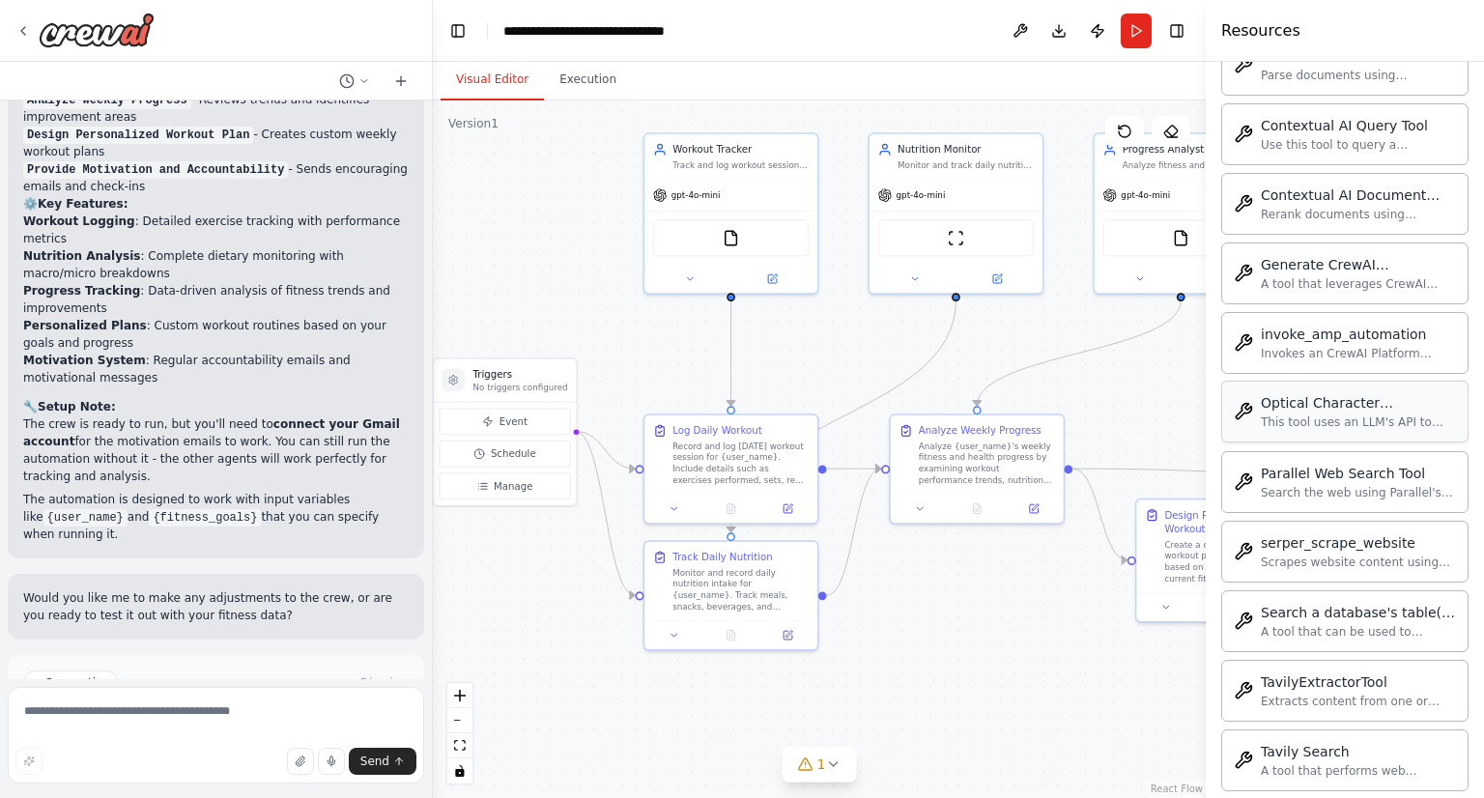
drag, startPoint x: 843, startPoint y: 465, endPoint x: 1226, endPoint y: 378, distance: 392.4
click at [1226, 378] on div "Set up a crew that tracks your workouts, monitors nutrition intake, analyzes pr…" at bounding box center [742, 399] width 1484 height 798
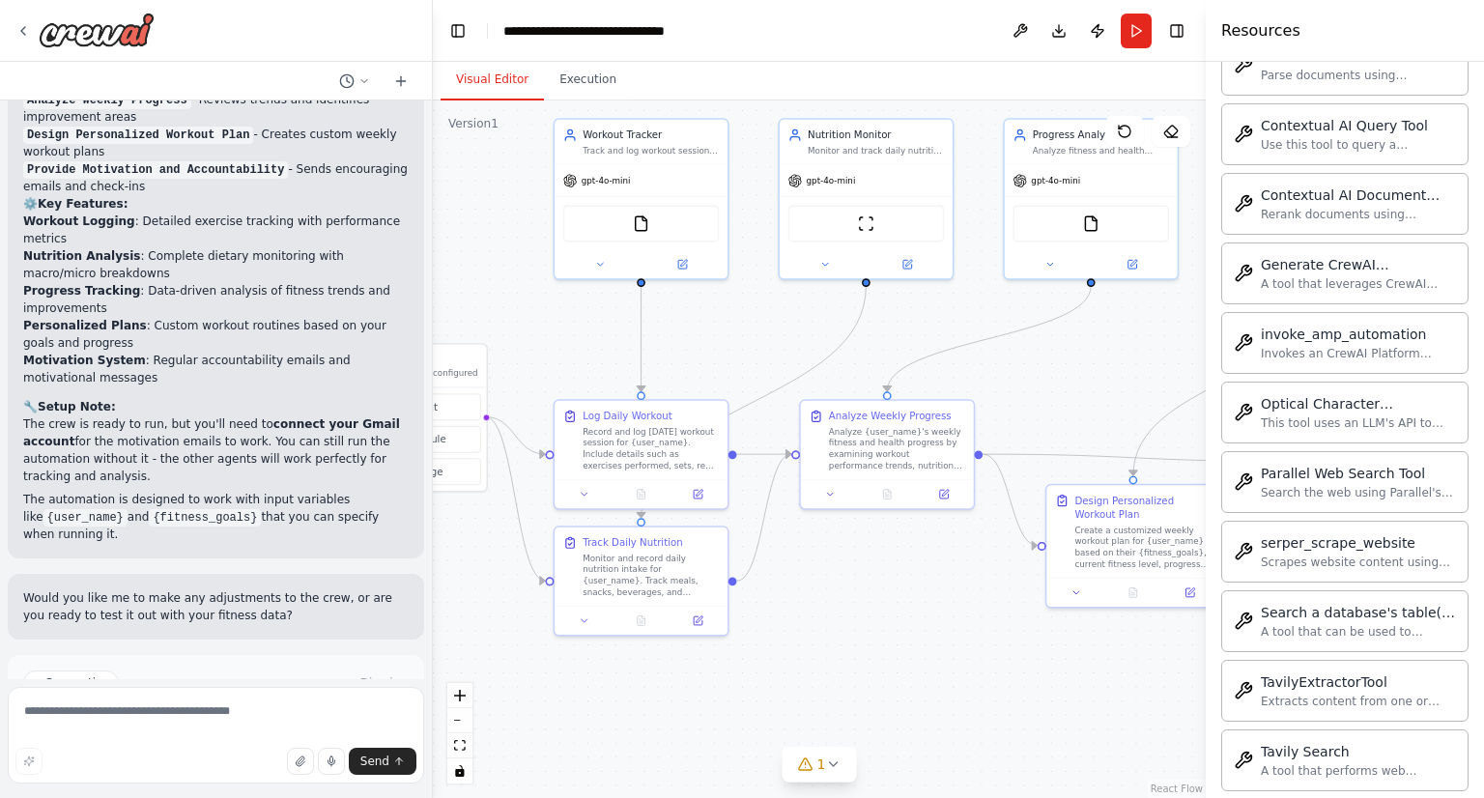
drag, startPoint x: 985, startPoint y: 667, endPoint x: 875, endPoint y: 653, distance: 110.0
click at [875, 653] on div ".deletable-edge-delete-btn { width: 20px; height: 20px; border: 0px solid #ffff…" at bounding box center [819, 449] width 773 height 698
click at [1138, 40] on button "Run" at bounding box center [1136, 31] width 31 height 35
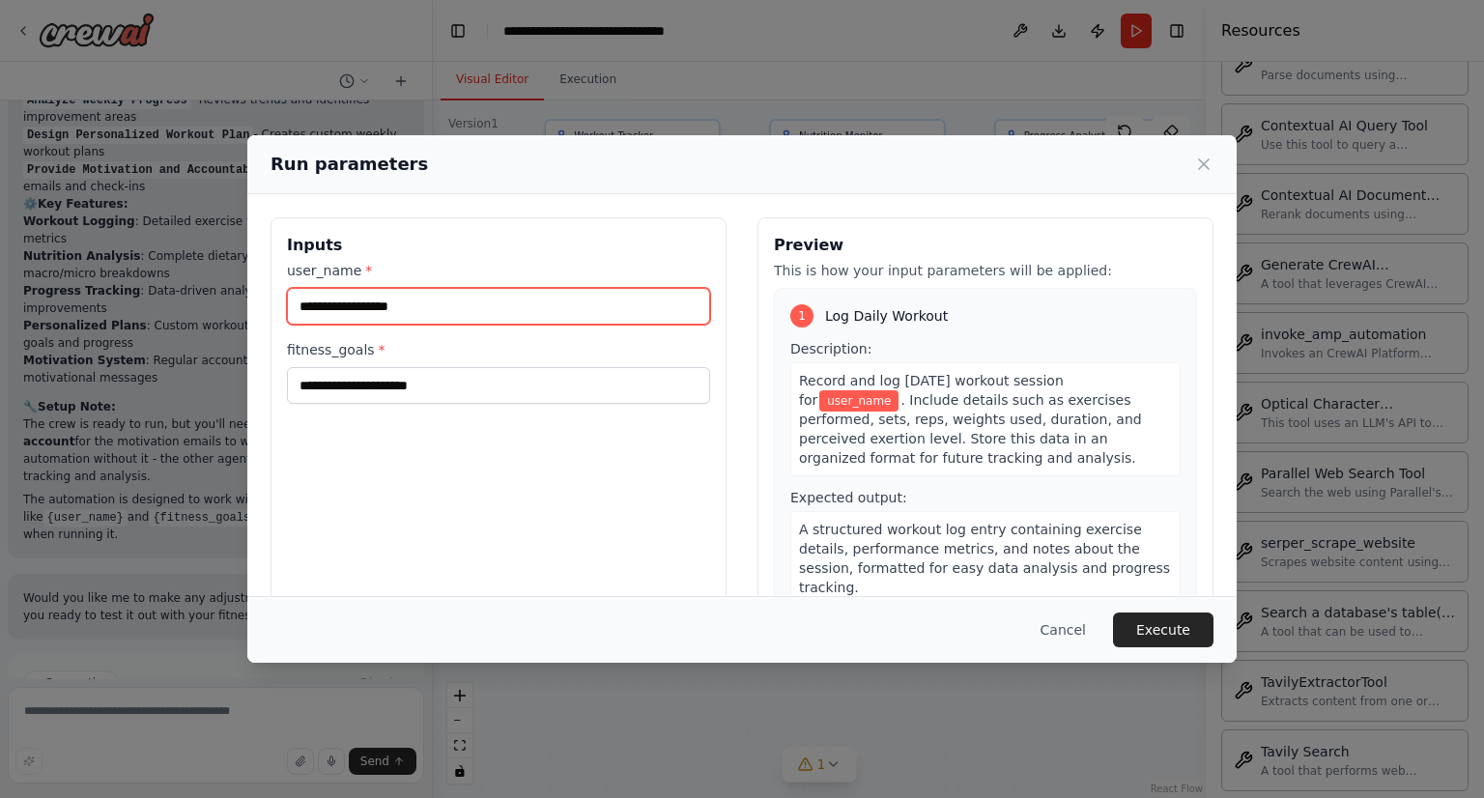
click at [534, 310] on input "user_name *" at bounding box center [498, 306] width 423 height 37
type input "***"
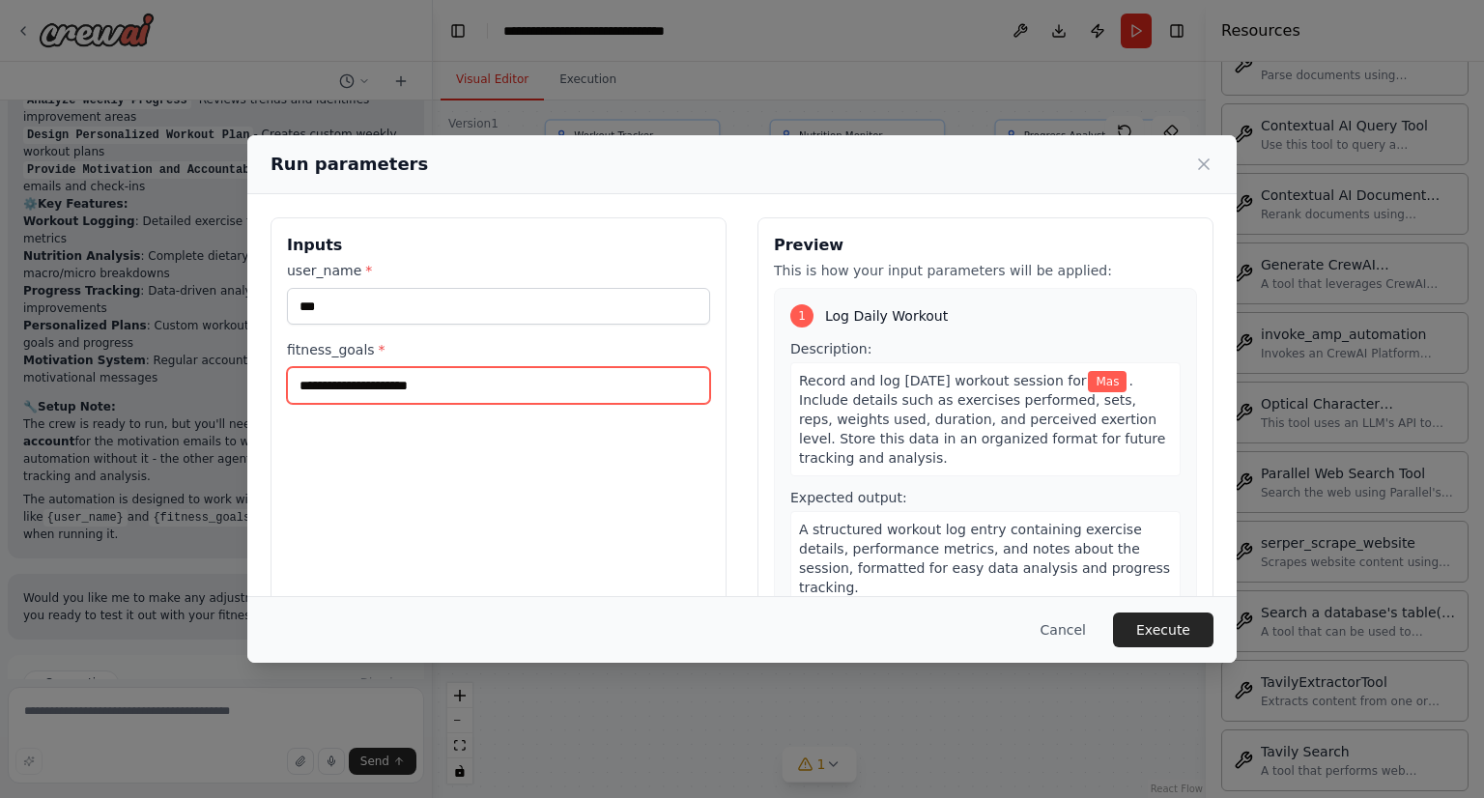
click at [410, 380] on input "fitness_goals *" at bounding box center [498, 385] width 423 height 37
type input "*"
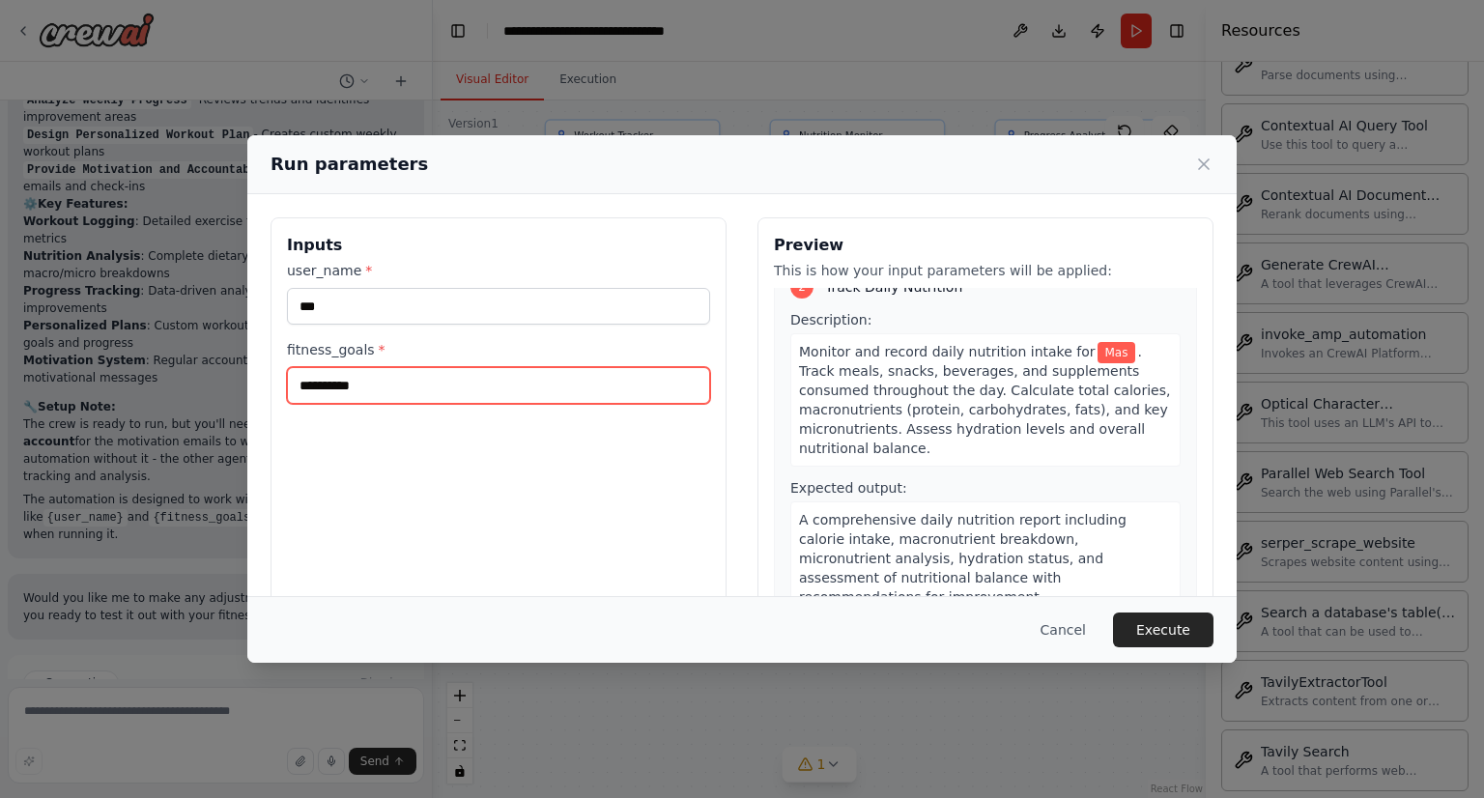
scroll to position [385, 0]
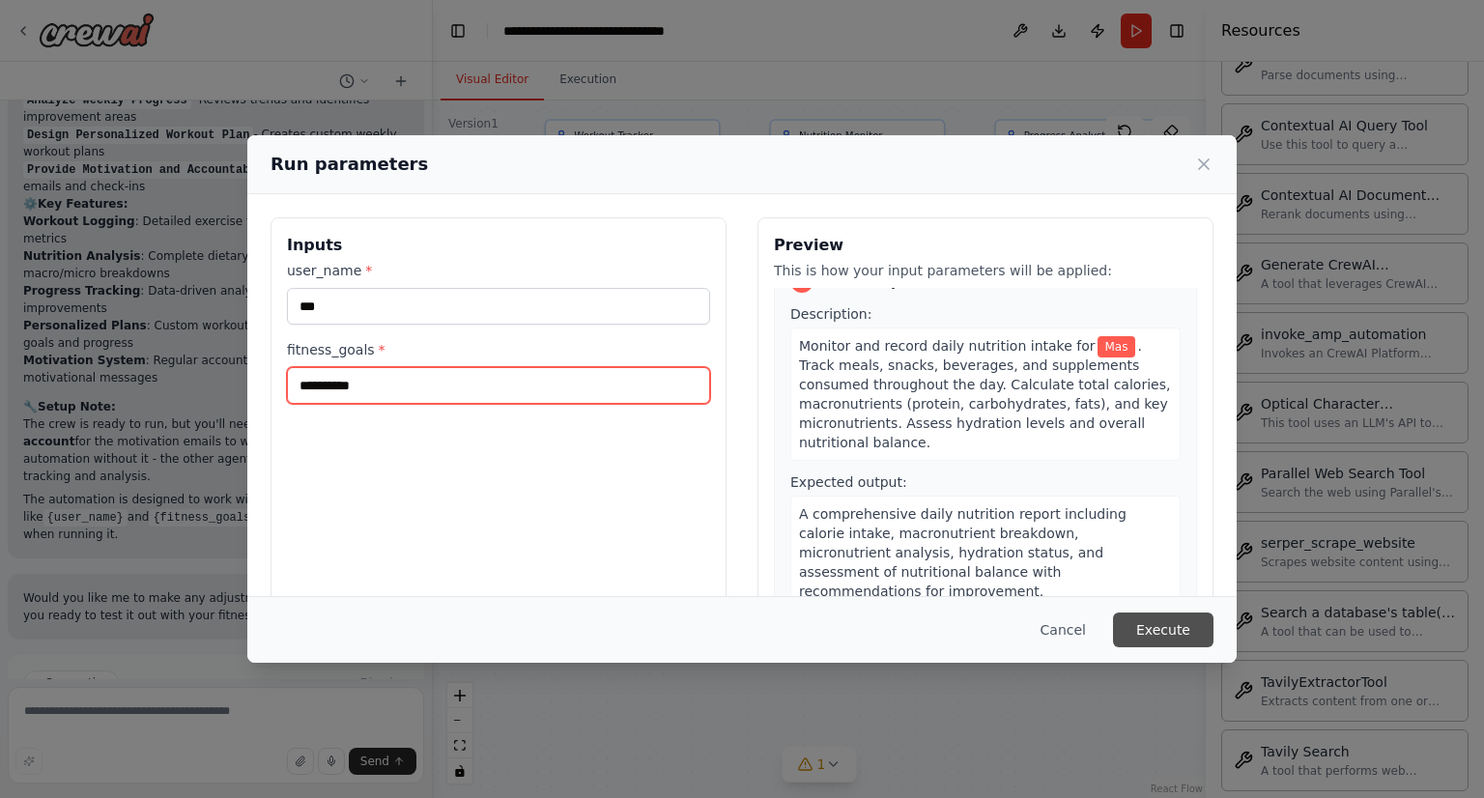
type input "**********"
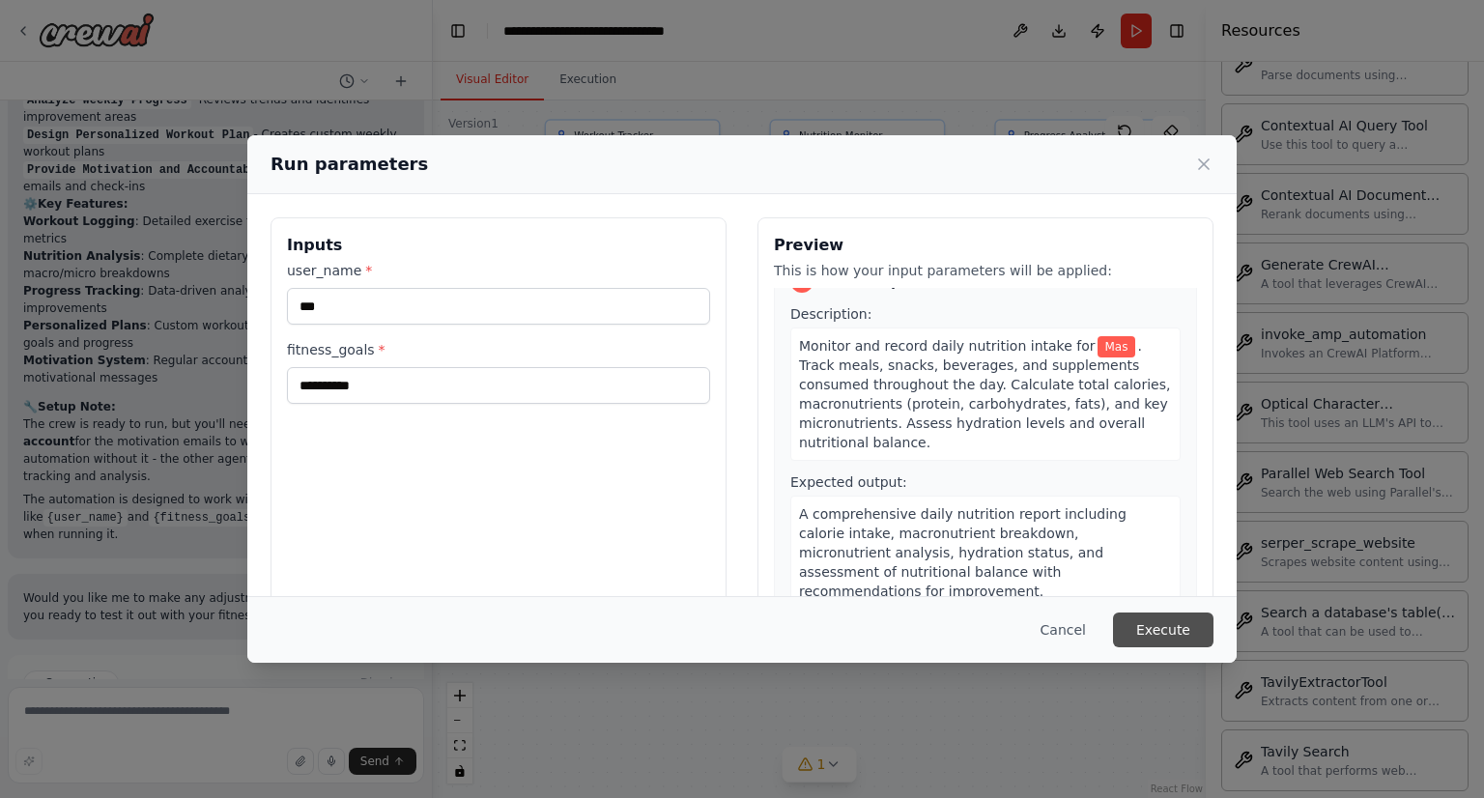
click at [1179, 621] on button "Execute" at bounding box center [1163, 630] width 100 height 35
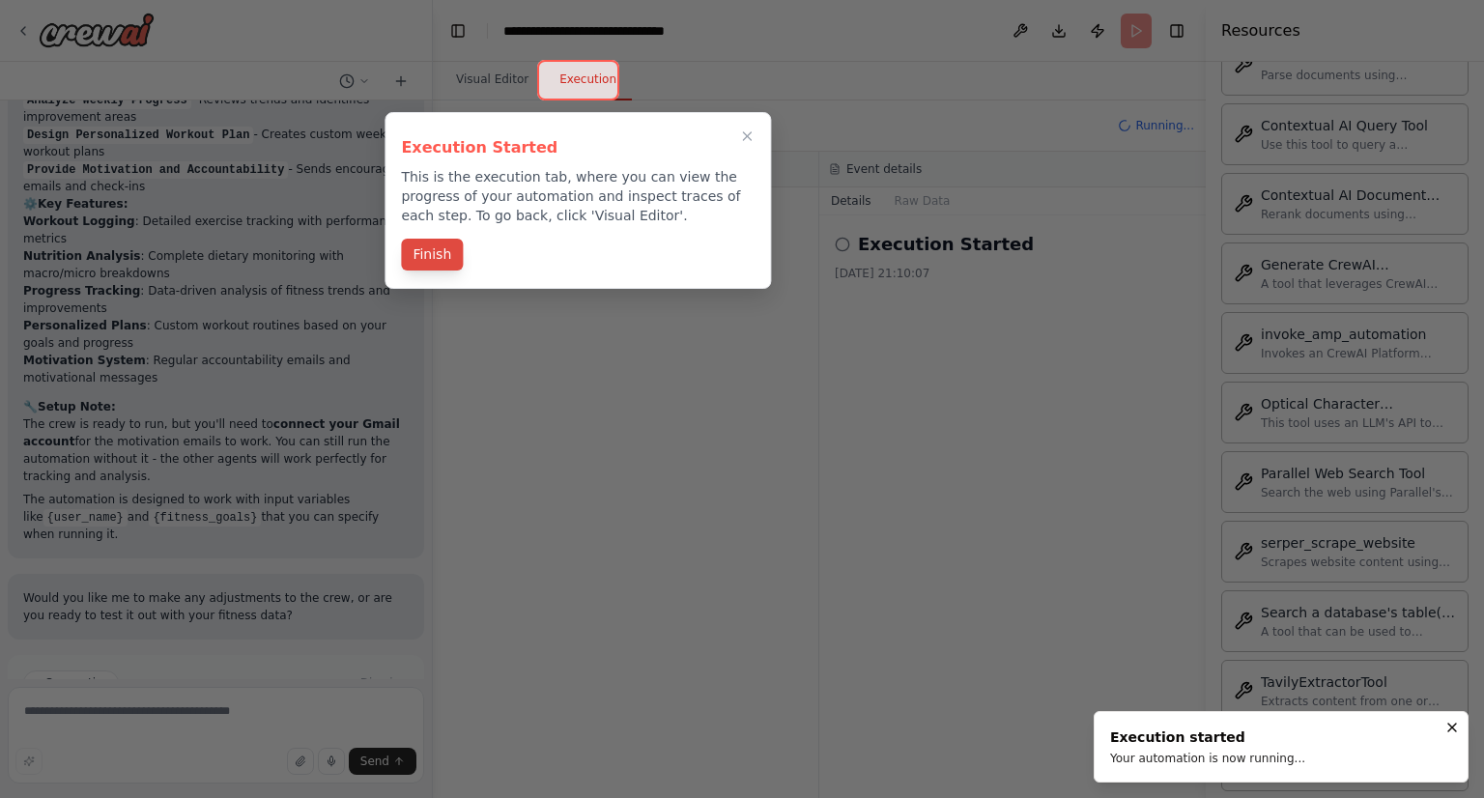
click at [443, 264] on button "Finish" at bounding box center [432, 255] width 62 height 32
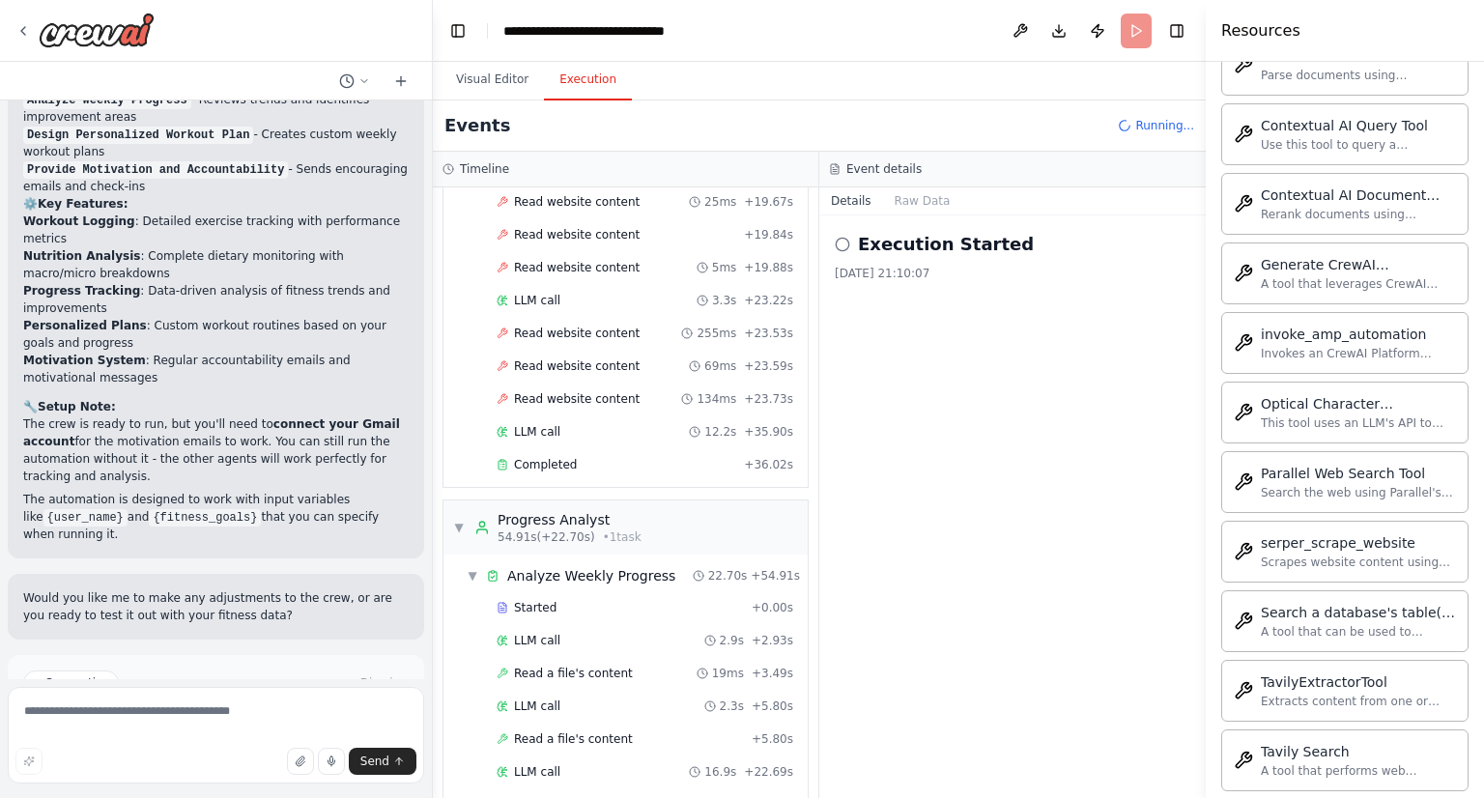
scroll to position [1632, 0]
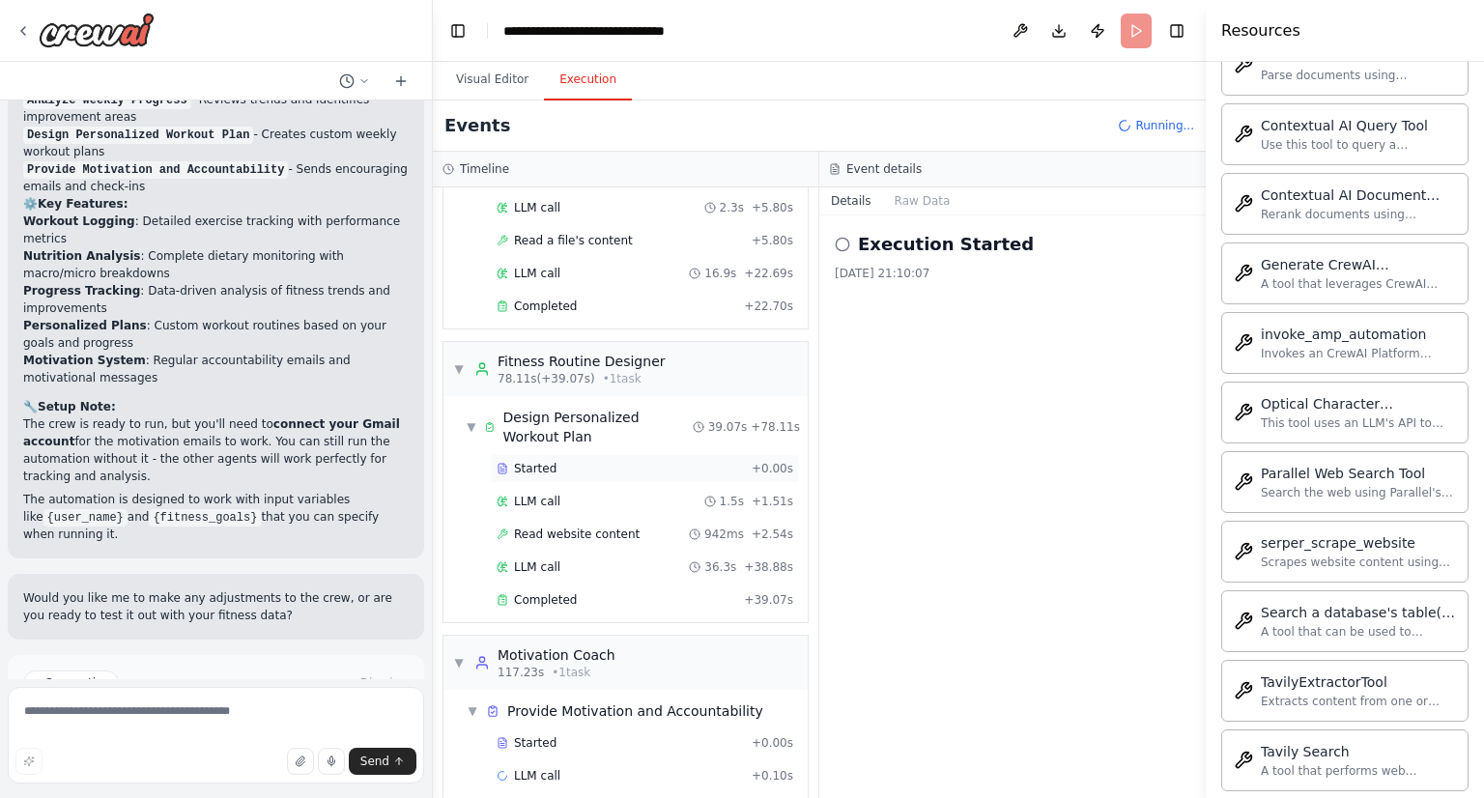
click at [549, 461] on span "Started" at bounding box center [535, 468] width 43 height 15
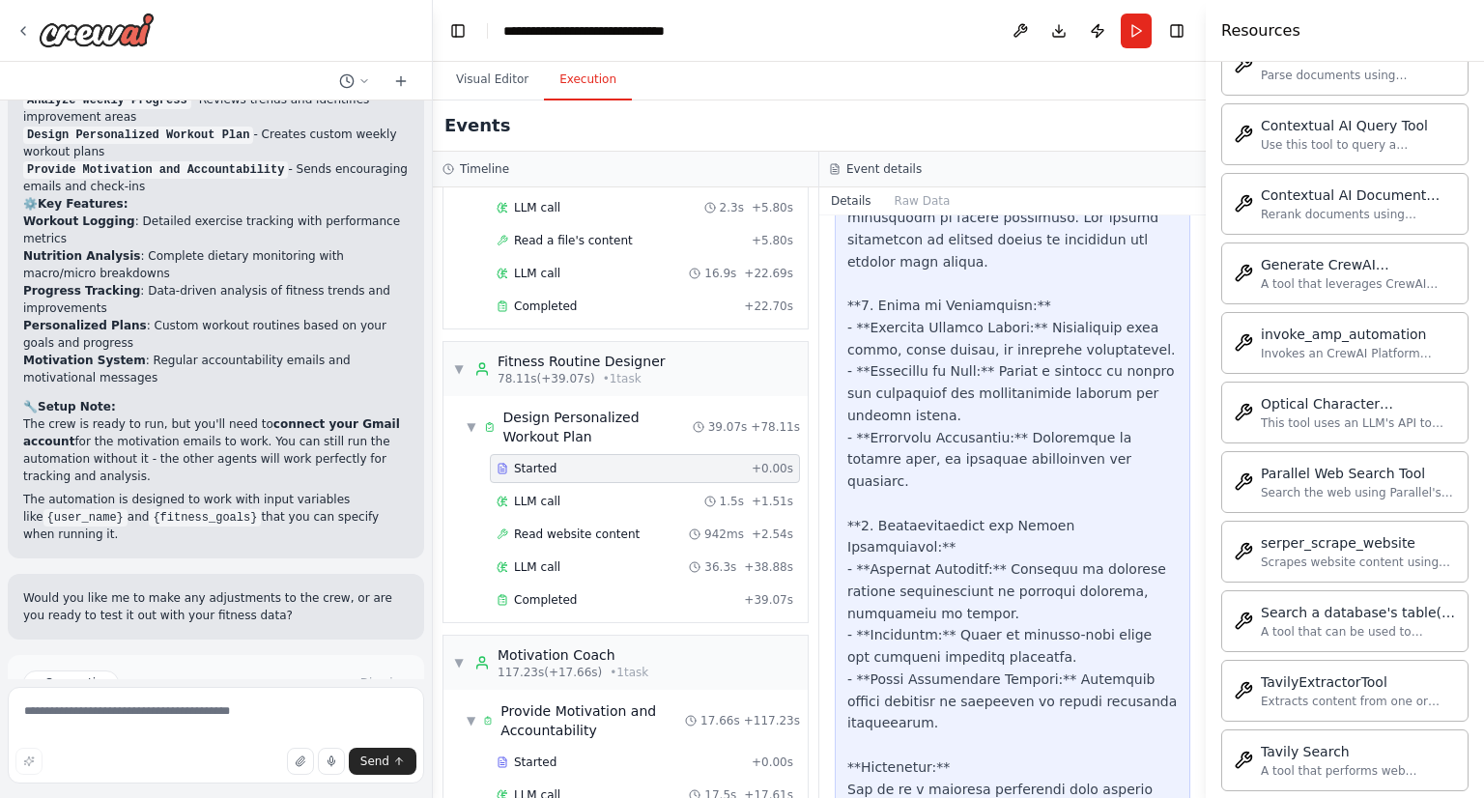
scroll to position [1684, 0]
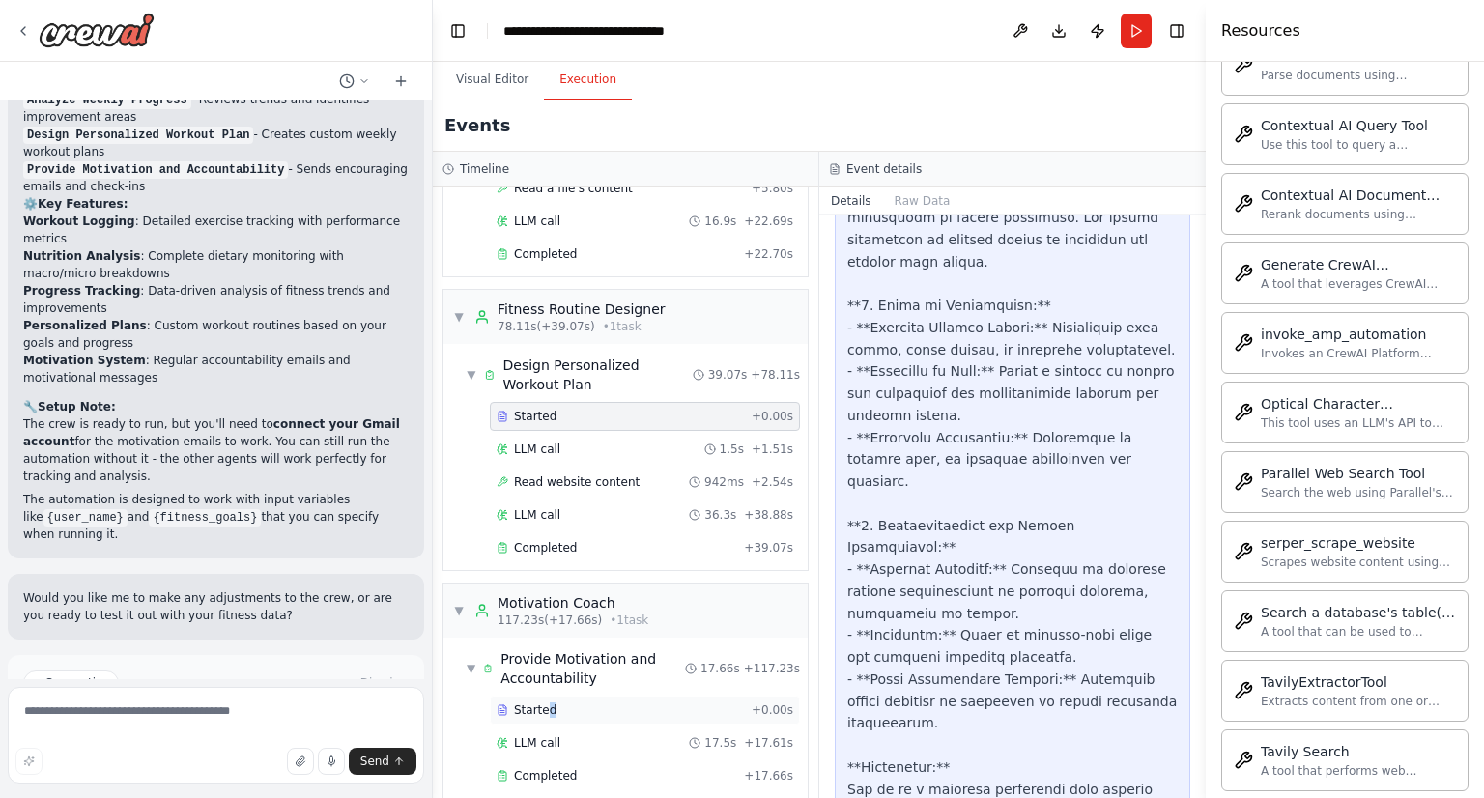
drag, startPoint x: 574, startPoint y: 695, endPoint x: 548, endPoint y: 687, distance: 27.2
click at [548, 702] on span "Started" at bounding box center [535, 709] width 43 height 15
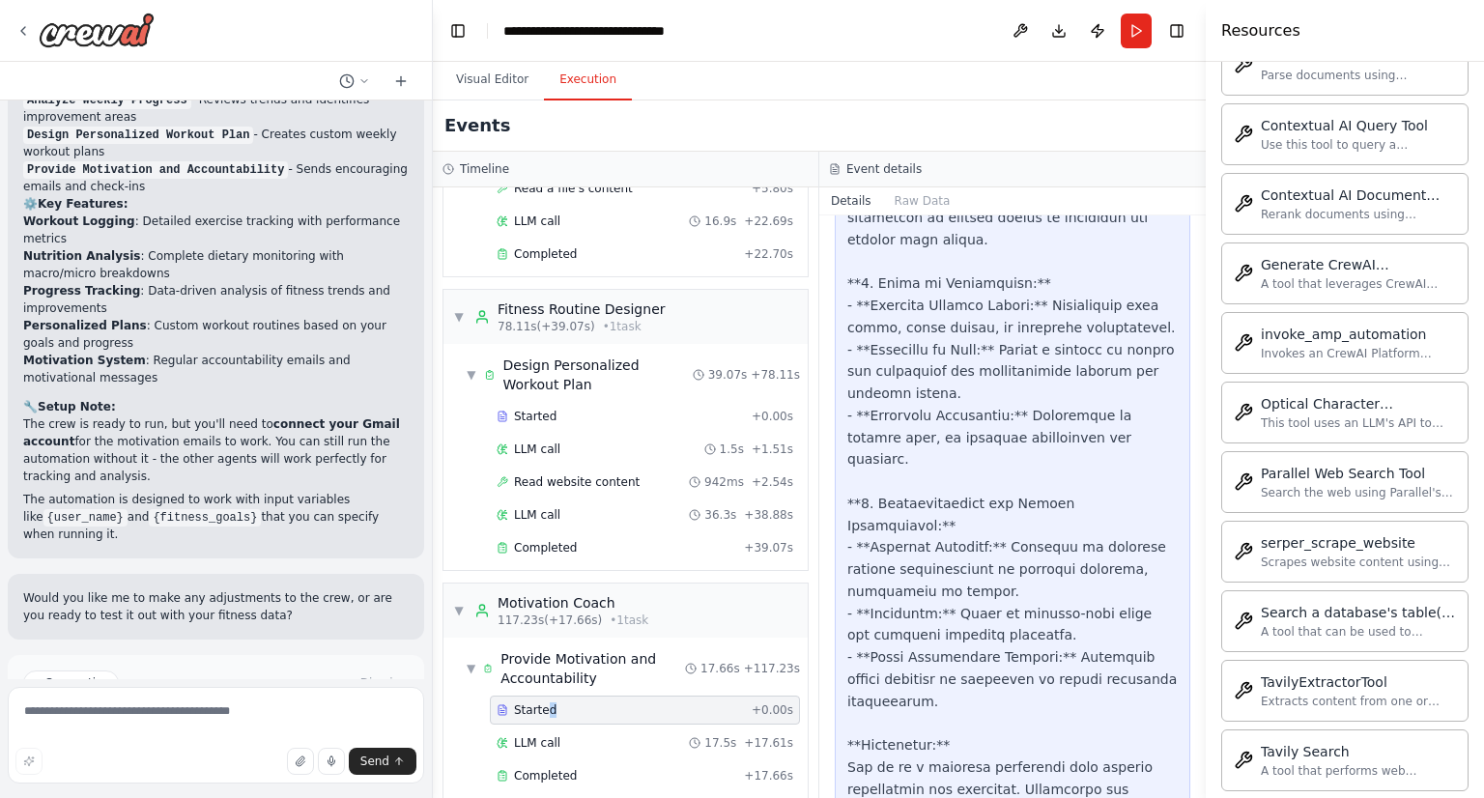
click at [548, 702] on span "Started" at bounding box center [535, 709] width 43 height 15
click at [557, 409] on div "Started" at bounding box center [620, 416] width 247 height 15
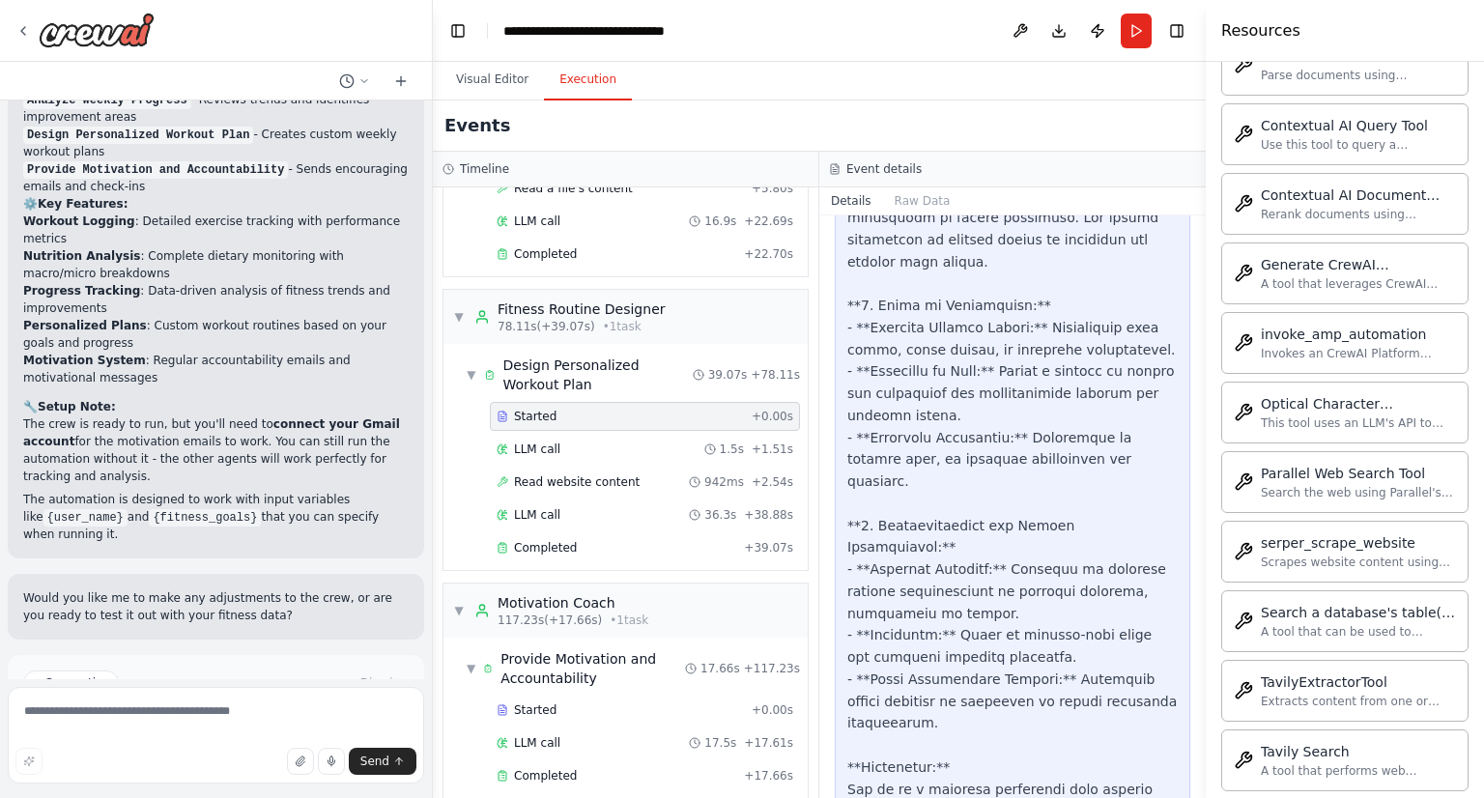
click at [557, 409] on div "Started" at bounding box center [620, 416] width 247 height 15
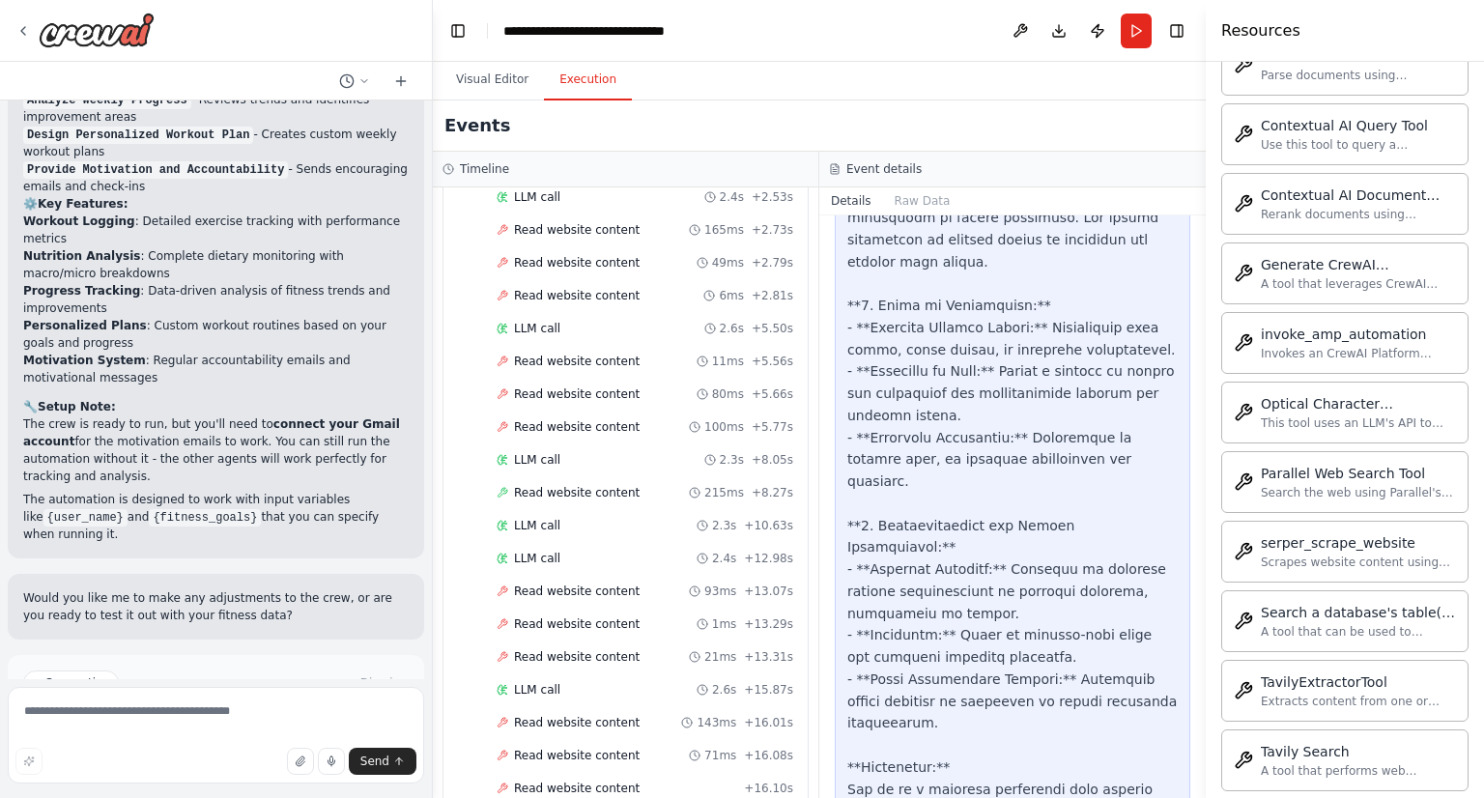
scroll to position [480, 0]
drag, startPoint x: 574, startPoint y: 367, endPoint x: 538, endPoint y: 357, distance: 37.3
click at [538, 357] on span "Read website content" at bounding box center [577, 362] width 126 height 15
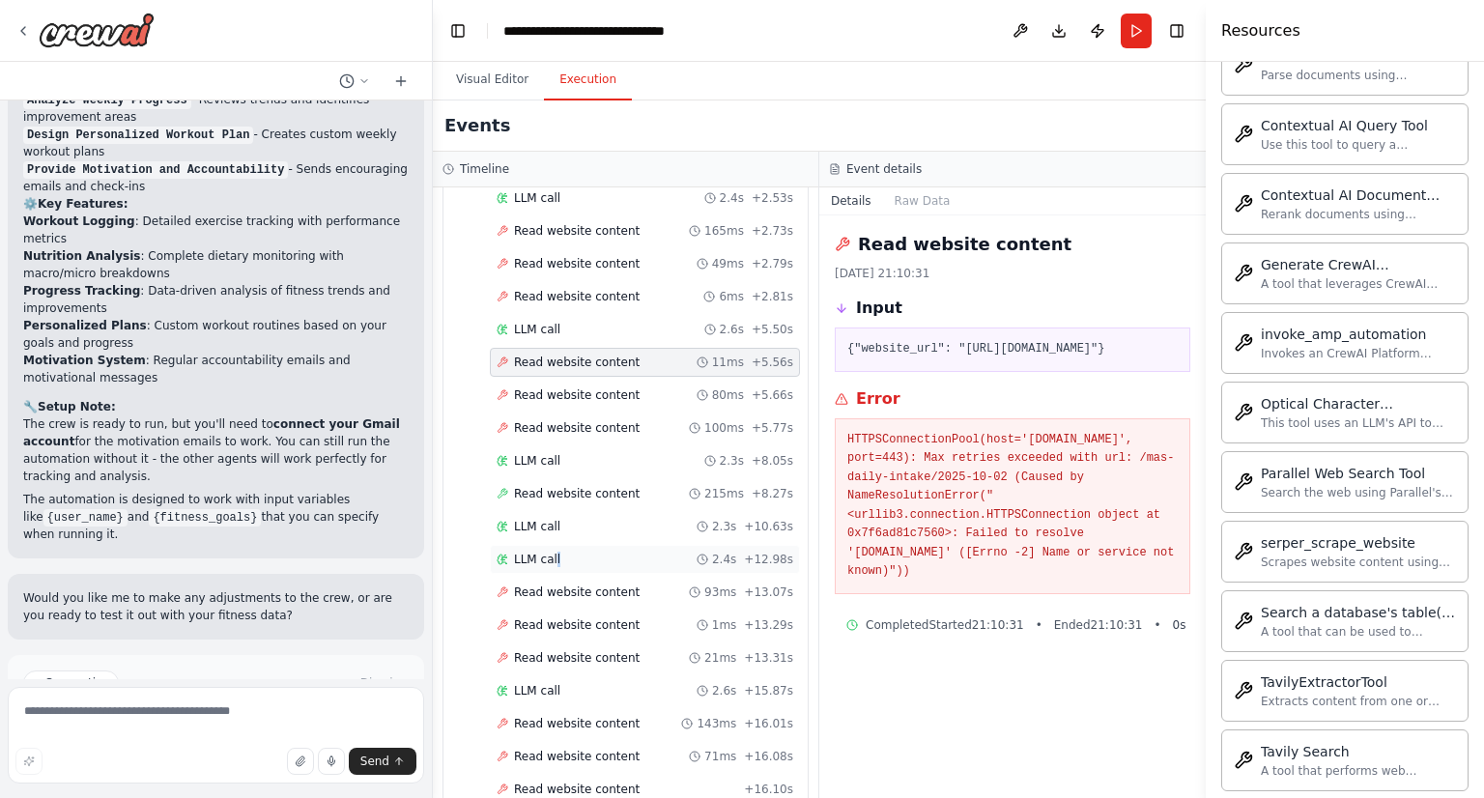
drag, startPoint x: 588, startPoint y: 559, endPoint x: 555, endPoint y: 539, distance: 39.4
click at [555, 545] on div "LLM call 2.4s + 12.98s" at bounding box center [645, 559] width 310 height 29
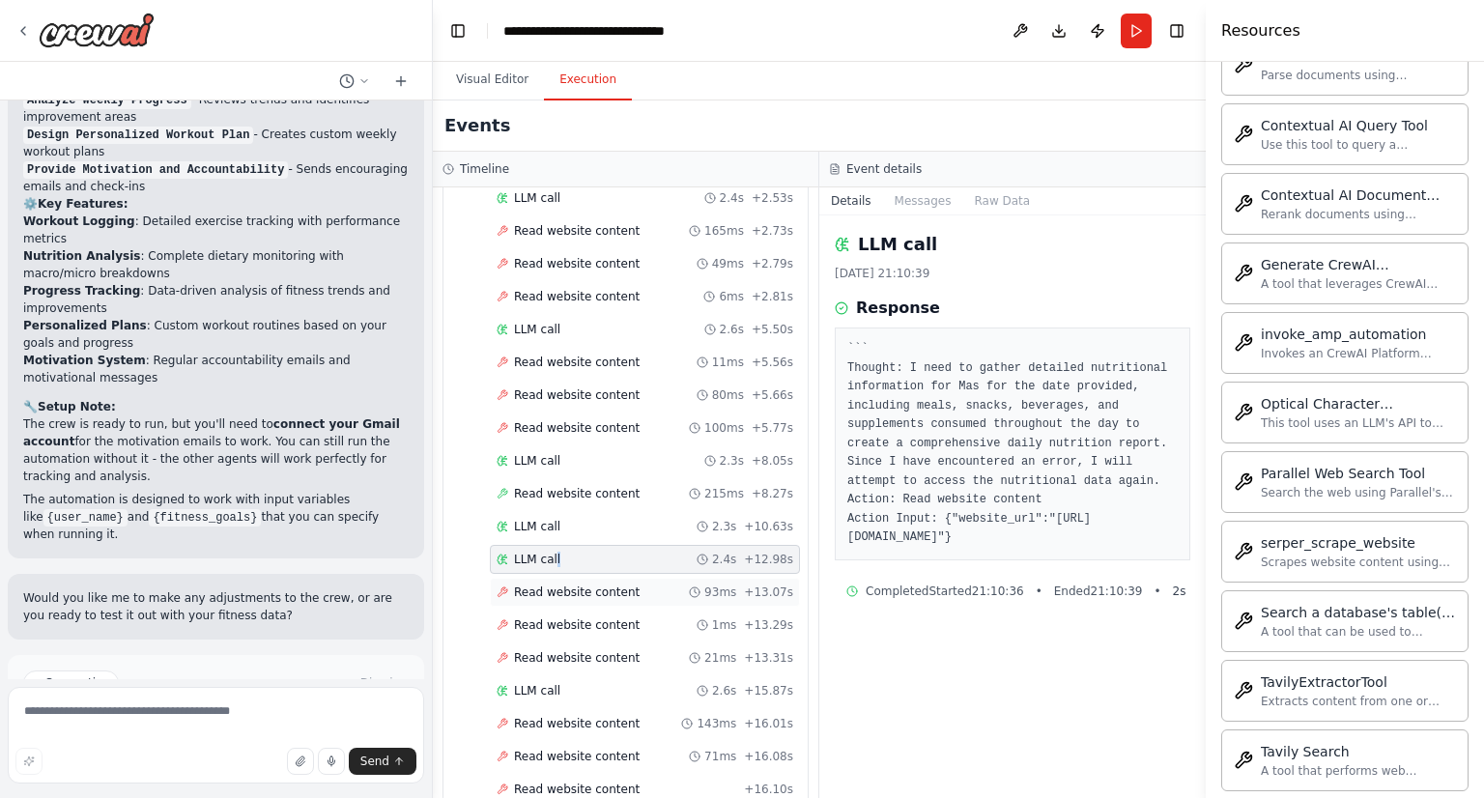
click at [558, 591] on div "Read website content 93ms + 13.07s" at bounding box center [645, 592] width 310 height 29
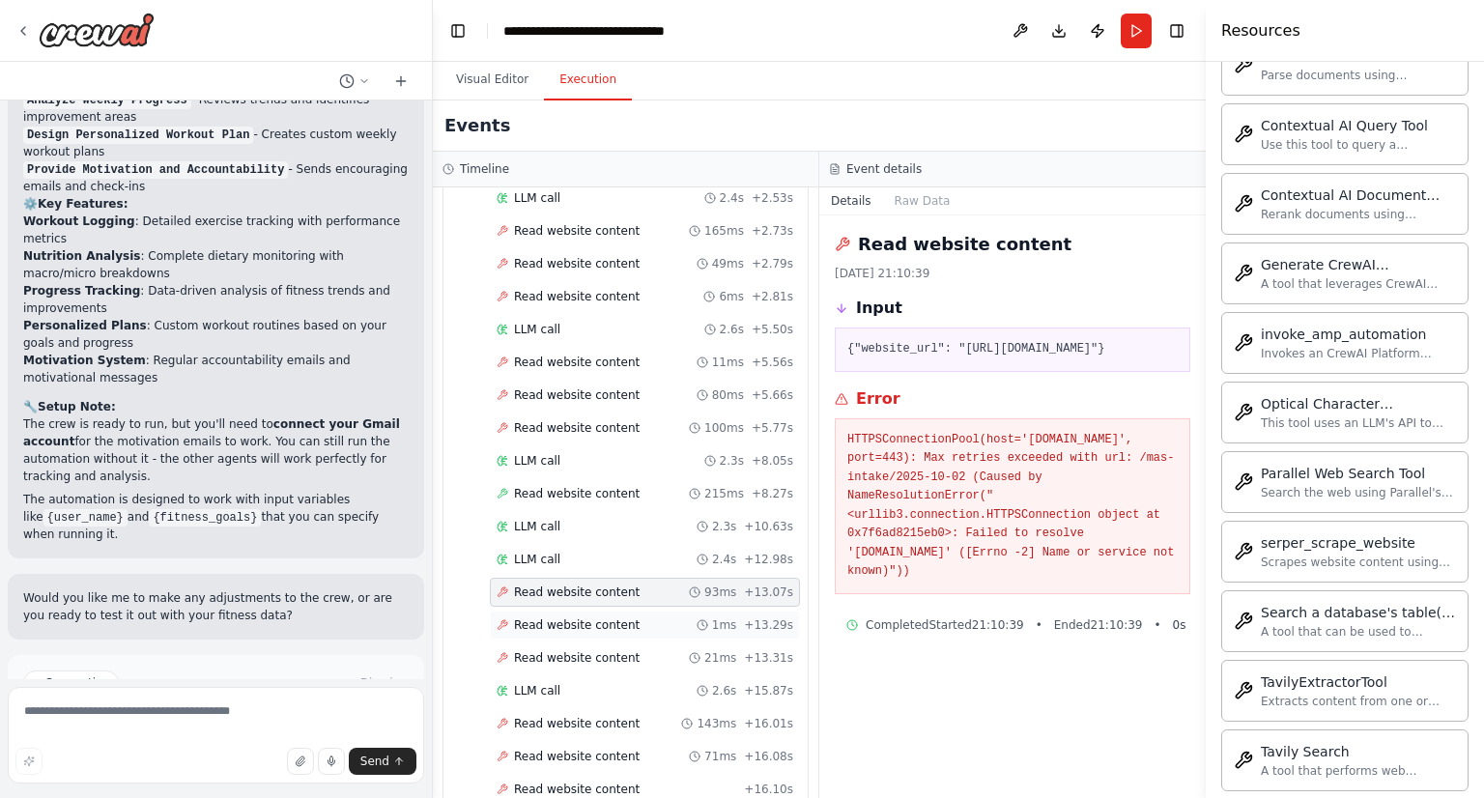
click at [562, 618] on span "Read website content" at bounding box center [577, 624] width 126 height 15
click at [567, 650] on span "Read website content" at bounding box center [577, 657] width 126 height 15
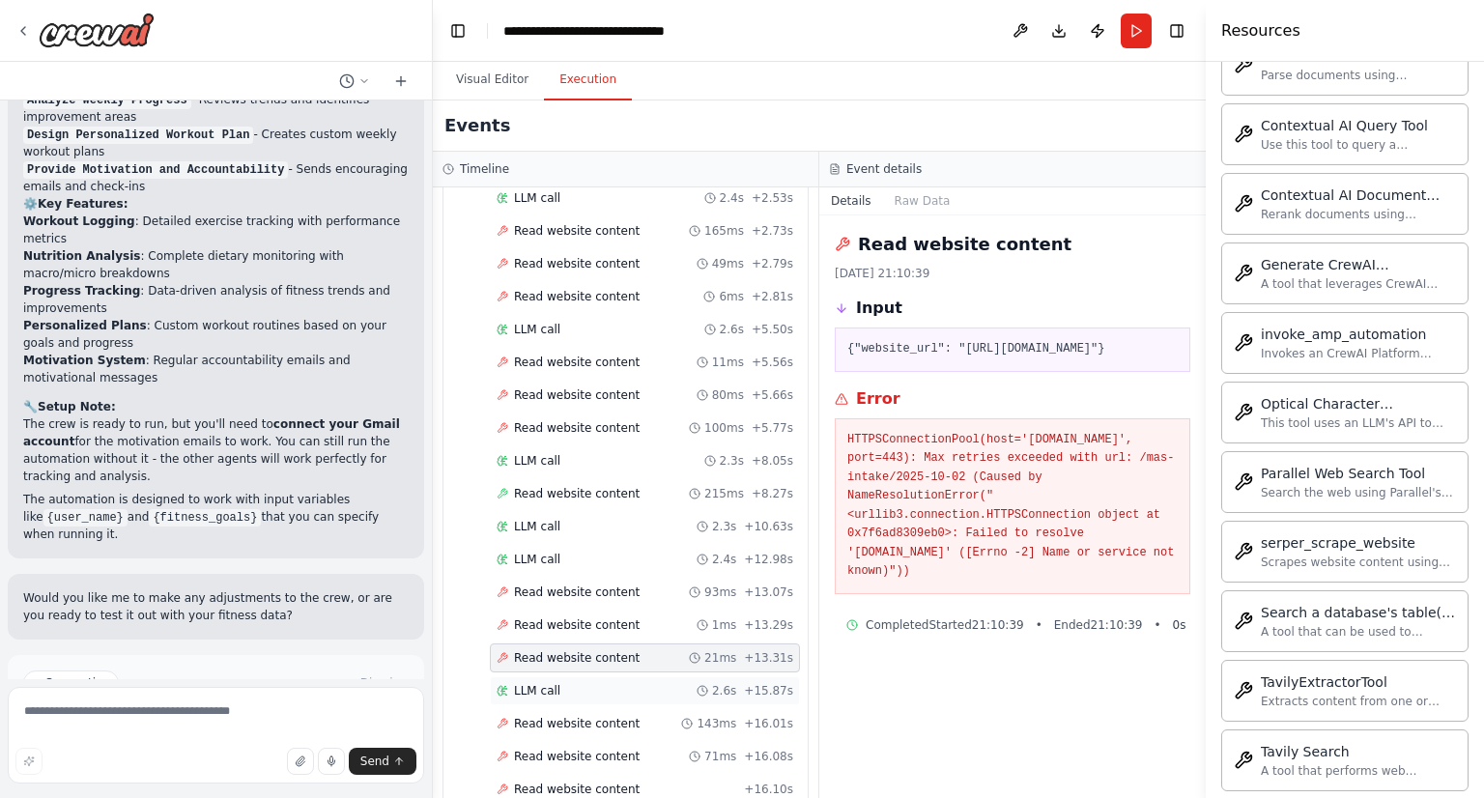
click at [576, 683] on div "LLM call 2.6s + 15.87s" at bounding box center [645, 690] width 297 height 15
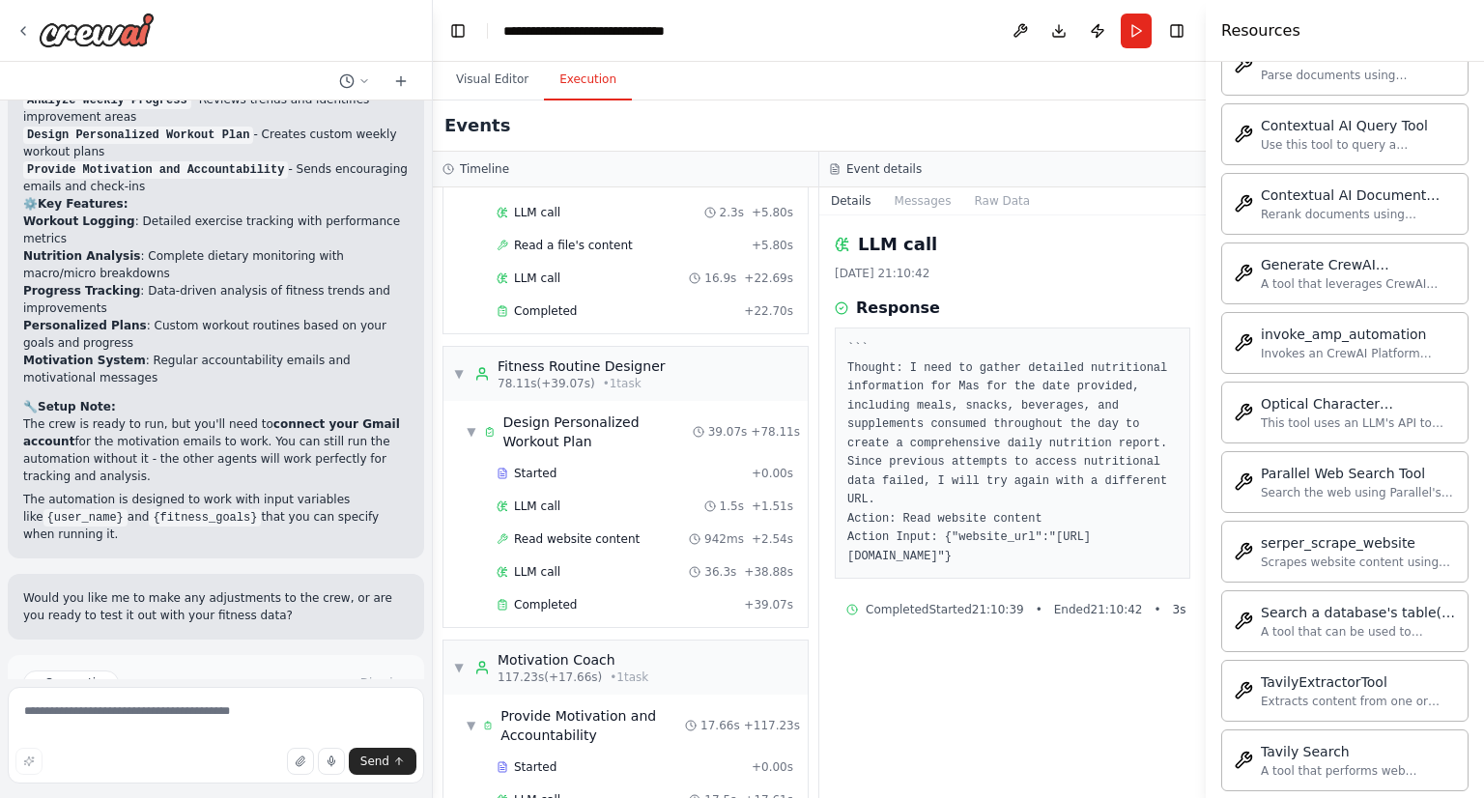
scroll to position [1684, 0]
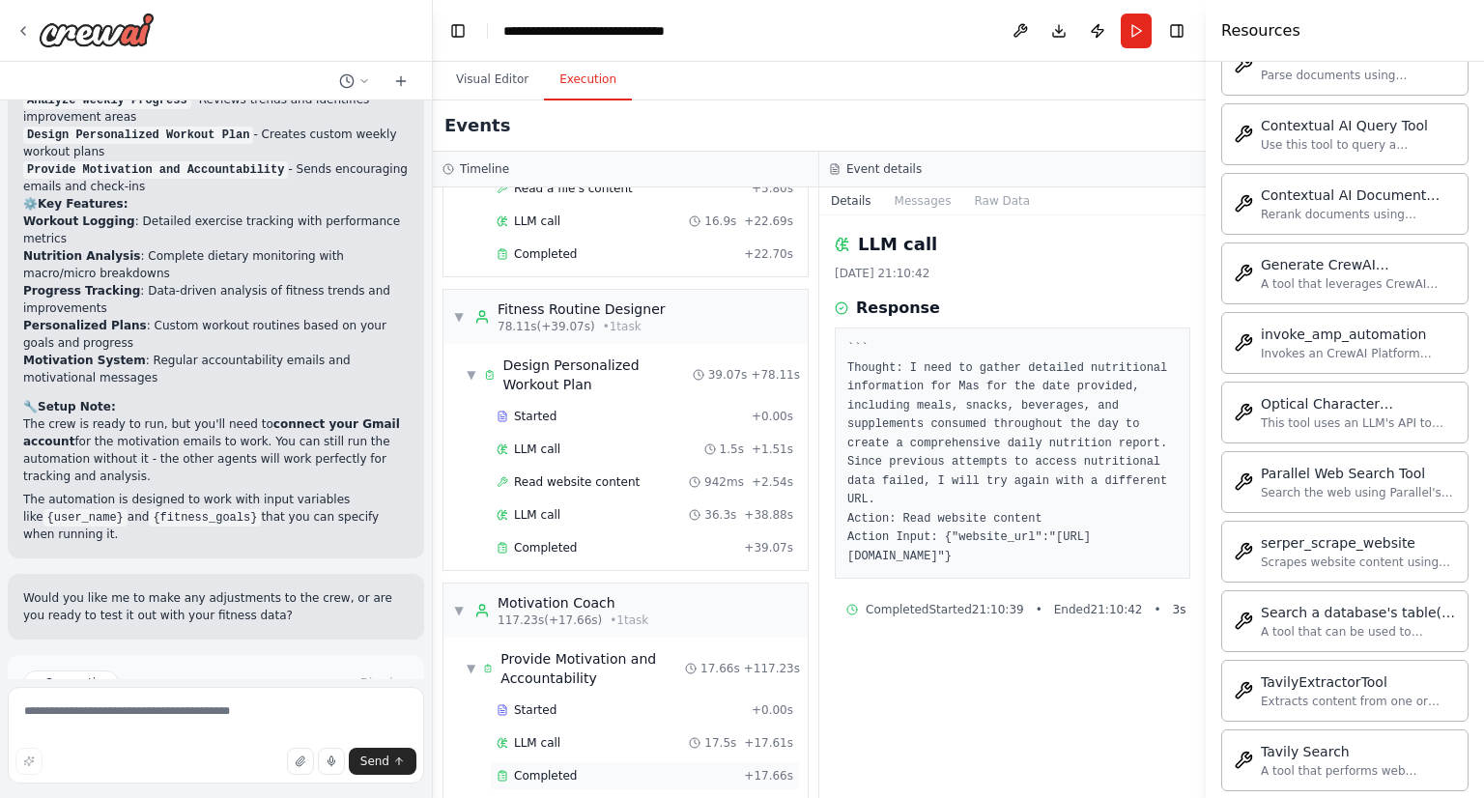
click at [591, 768] on div "Completed" at bounding box center [617, 775] width 240 height 15
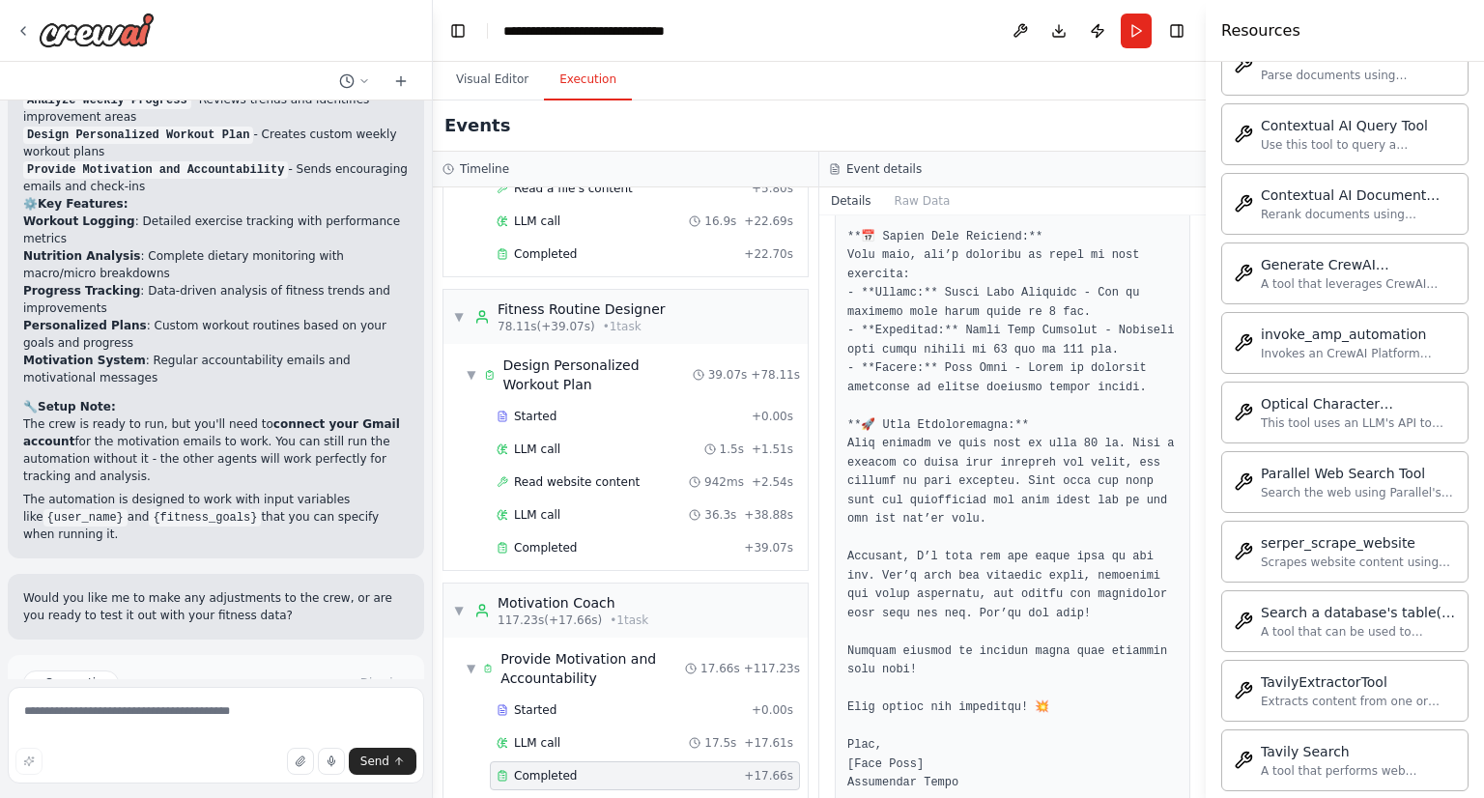
scroll to position [1235, 0]
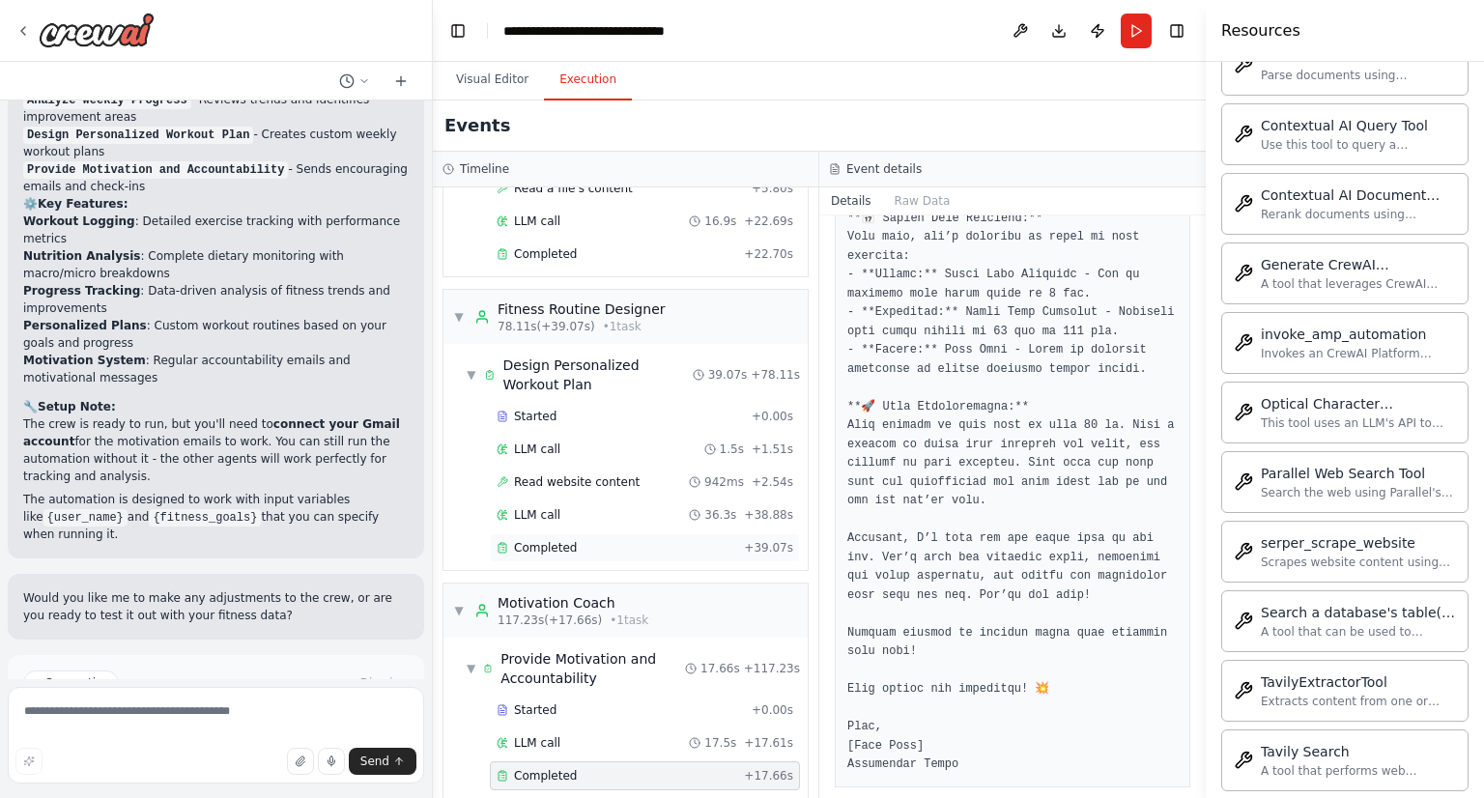
click at [527, 540] on span "Completed" at bounding box center [545, 547] width 63 height 15
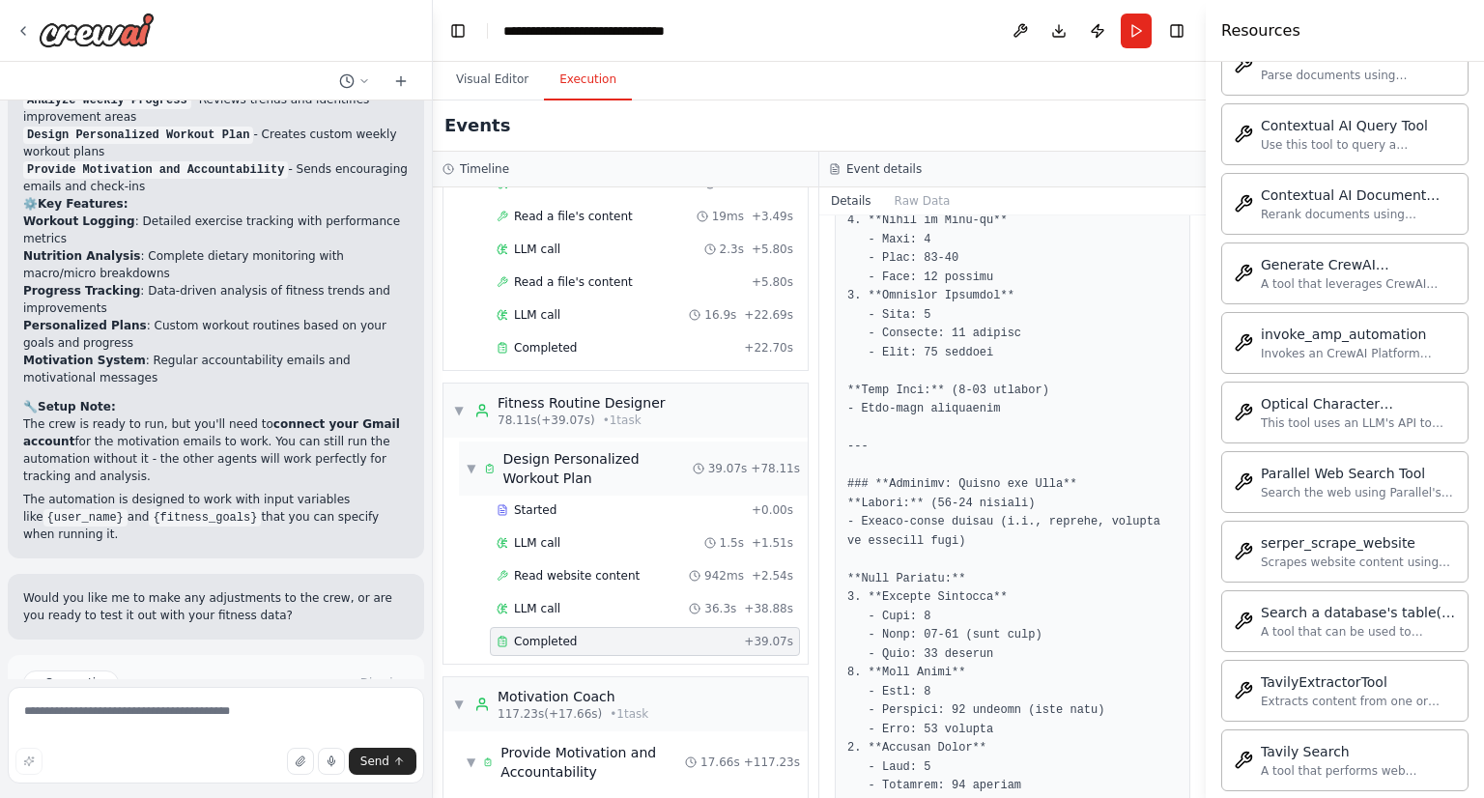
scroll to position [1580, 0]
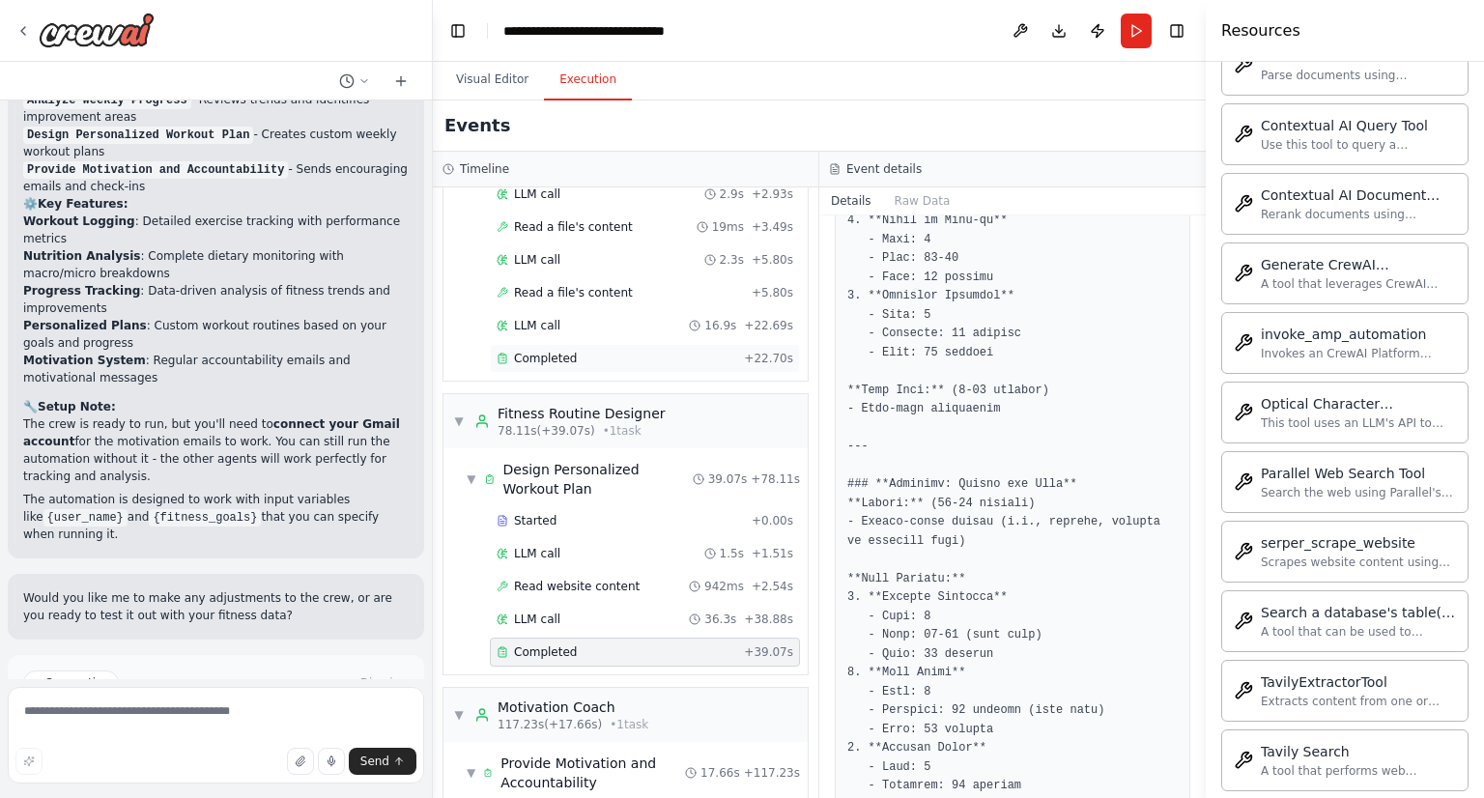
click at [576, 351] on div "Completed" at bounding box center [617, 358] width 240 height 15
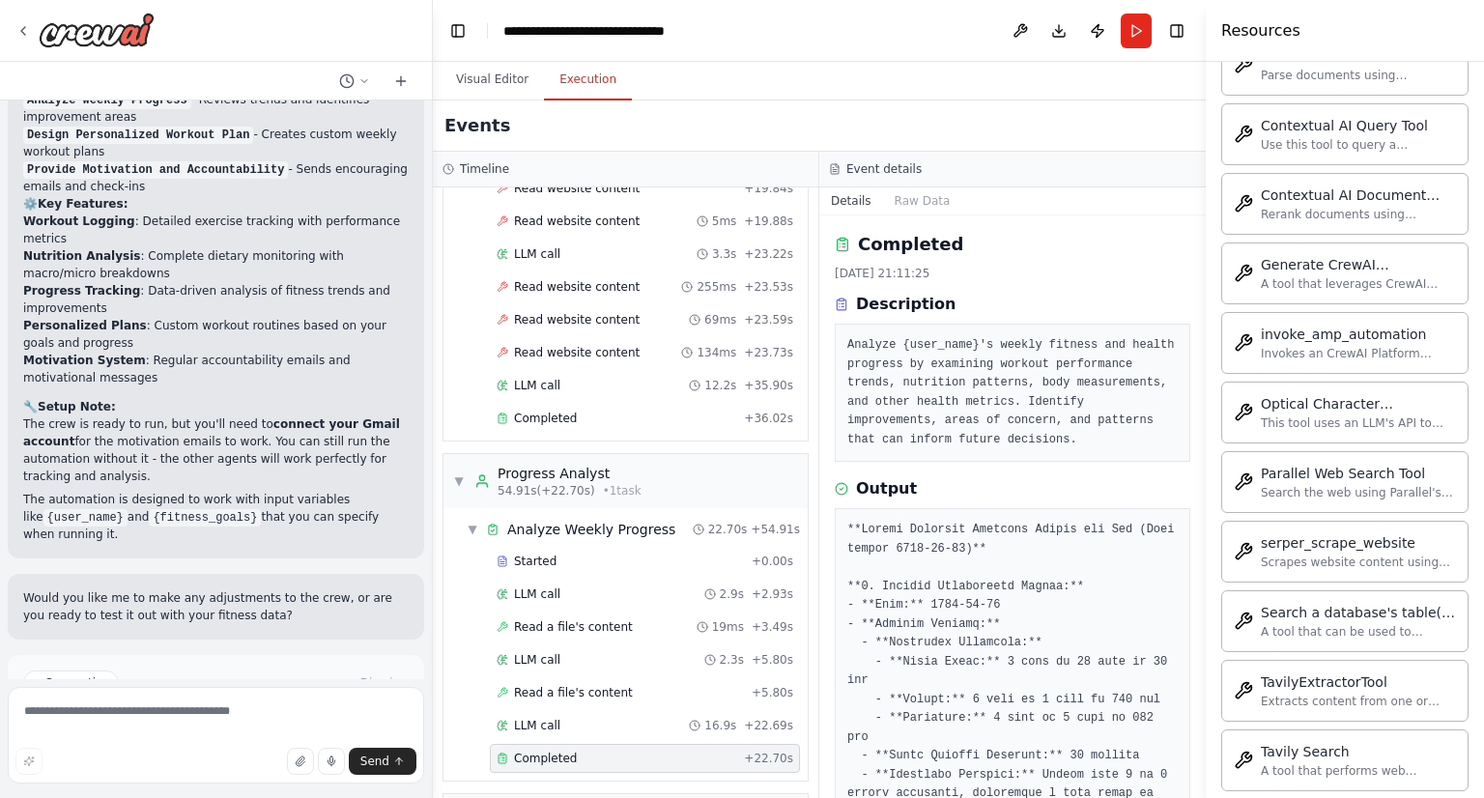
scroll to position [1172, 0]
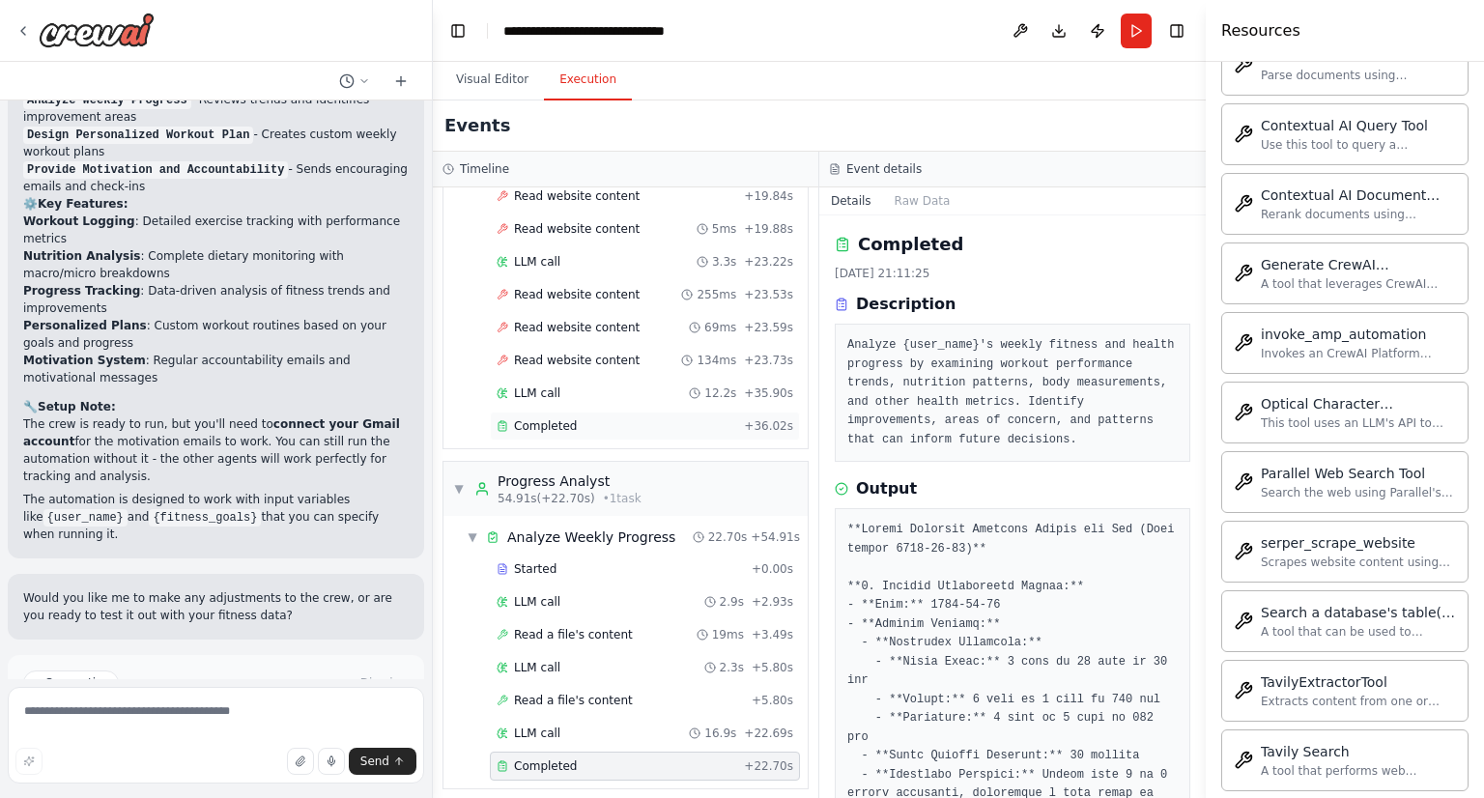
click at [561, 418] on span "Completed" at bounding box center [545, 425] width 63 height 15
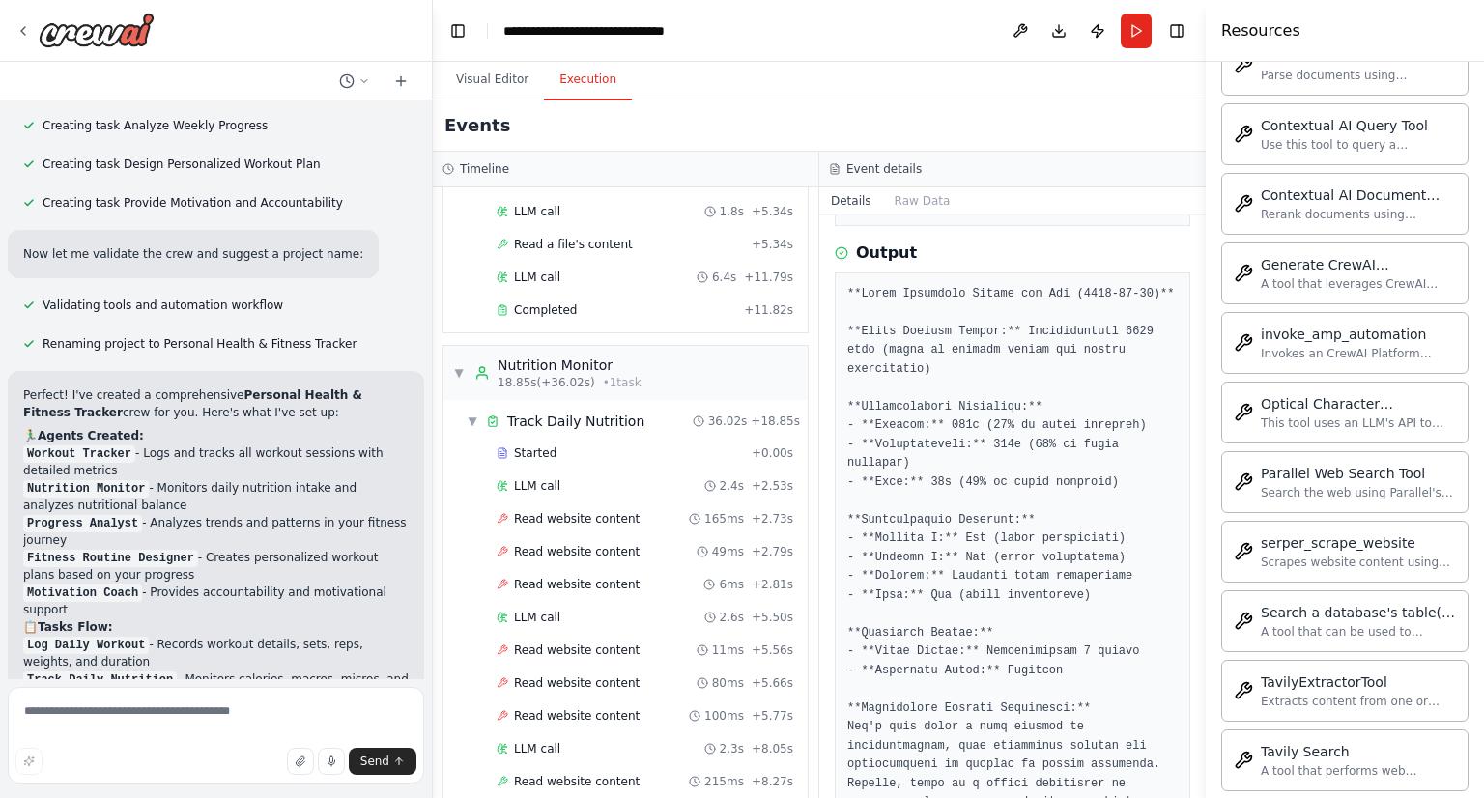
scroll to position [1348, 0]
drag, startPoint x: 85, startPoint y: 357, endPoint x: 473, endPoint y: 73, distance: 481.2
click at [473, 73] on button "Visual Editor" at bounding box center [492, 80] width 103 height 41
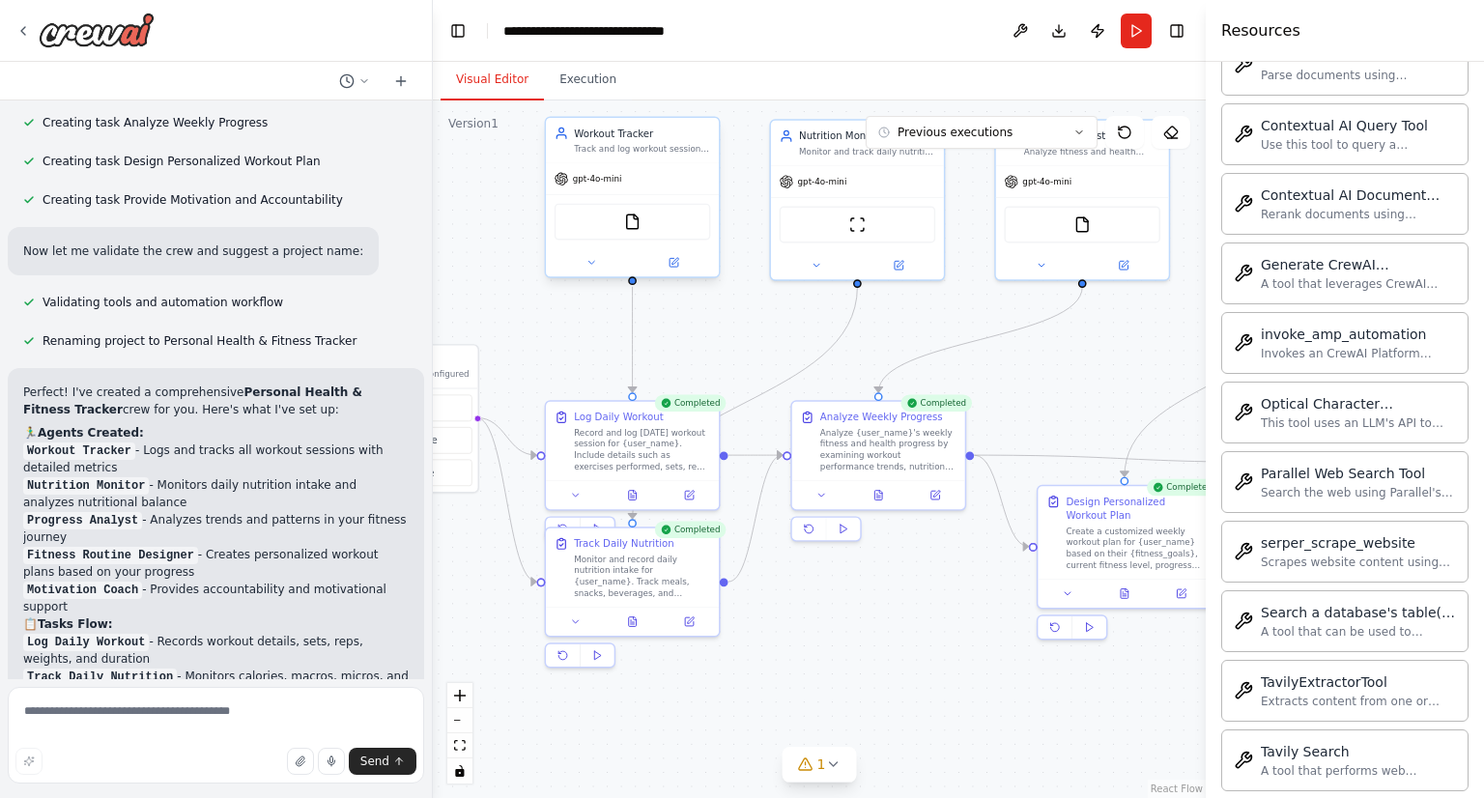
drag, startPoint x: 660, startPoint y: 157, endPoint x: 635, endPoint y: 117, distance: 46.9
click at [635, 118] on div "Workout Tracker Track and log workout sessions for {user_name}, recording exerc…" at bounding box center [632, 140] width 173 height 45
click at [676, 264] on icon at bounding box center [674, 262] width 9 height 9
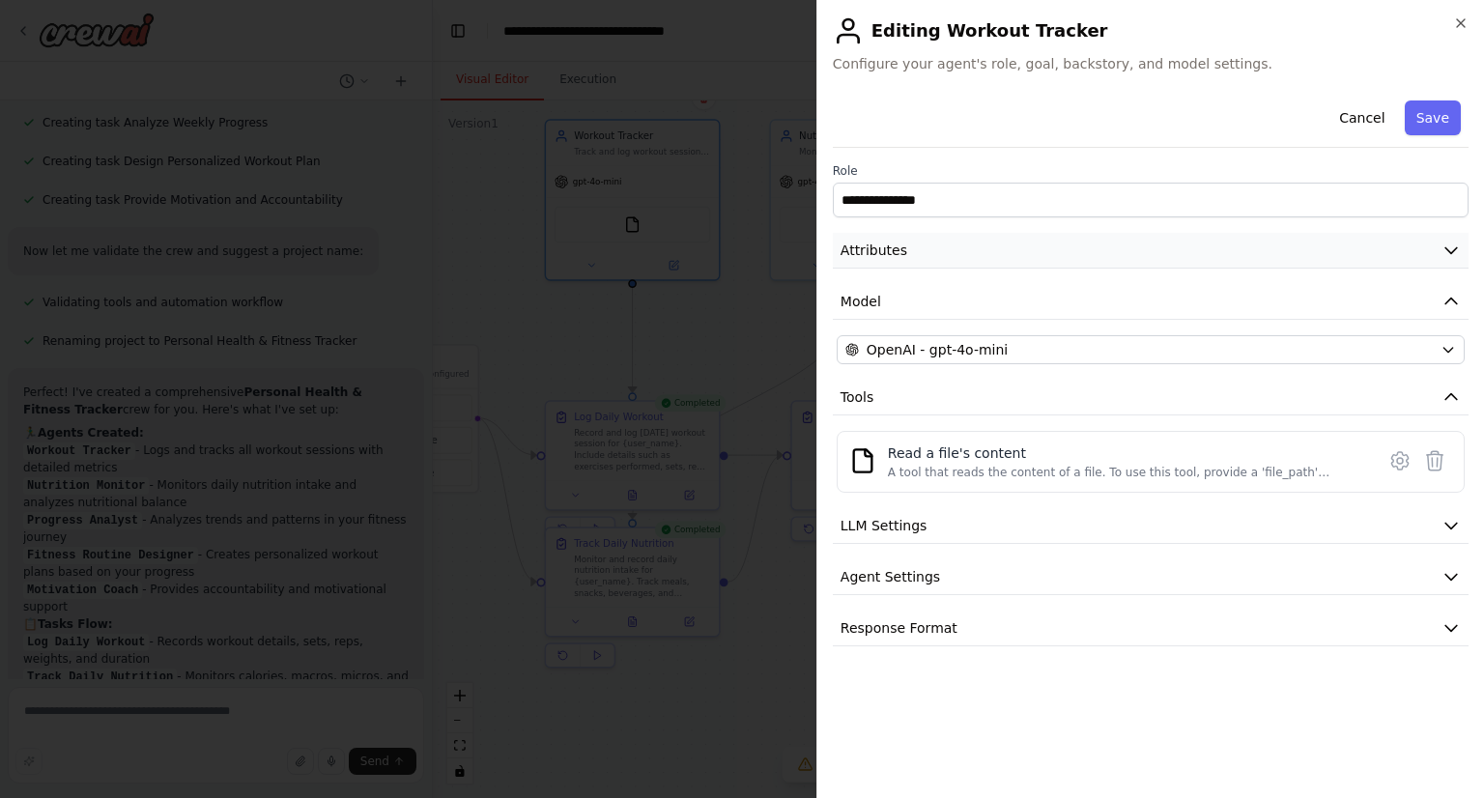
click at [1451, 242] on icon "button" at bounding box center [1451, 250] width 19 height 19
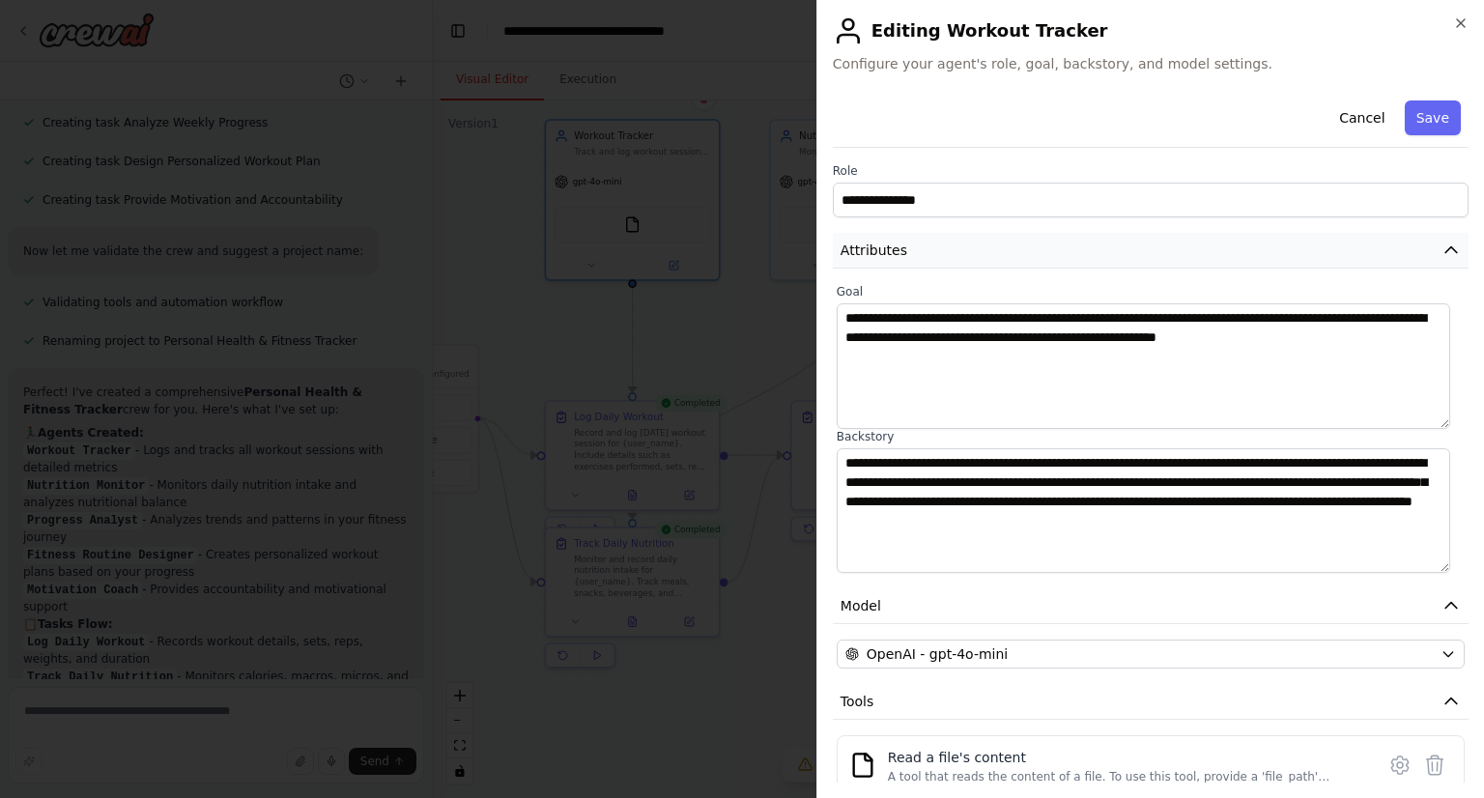
click at [1451, 242] on button "Attributes" at bounding box center [1151, 251] width 636 height 36
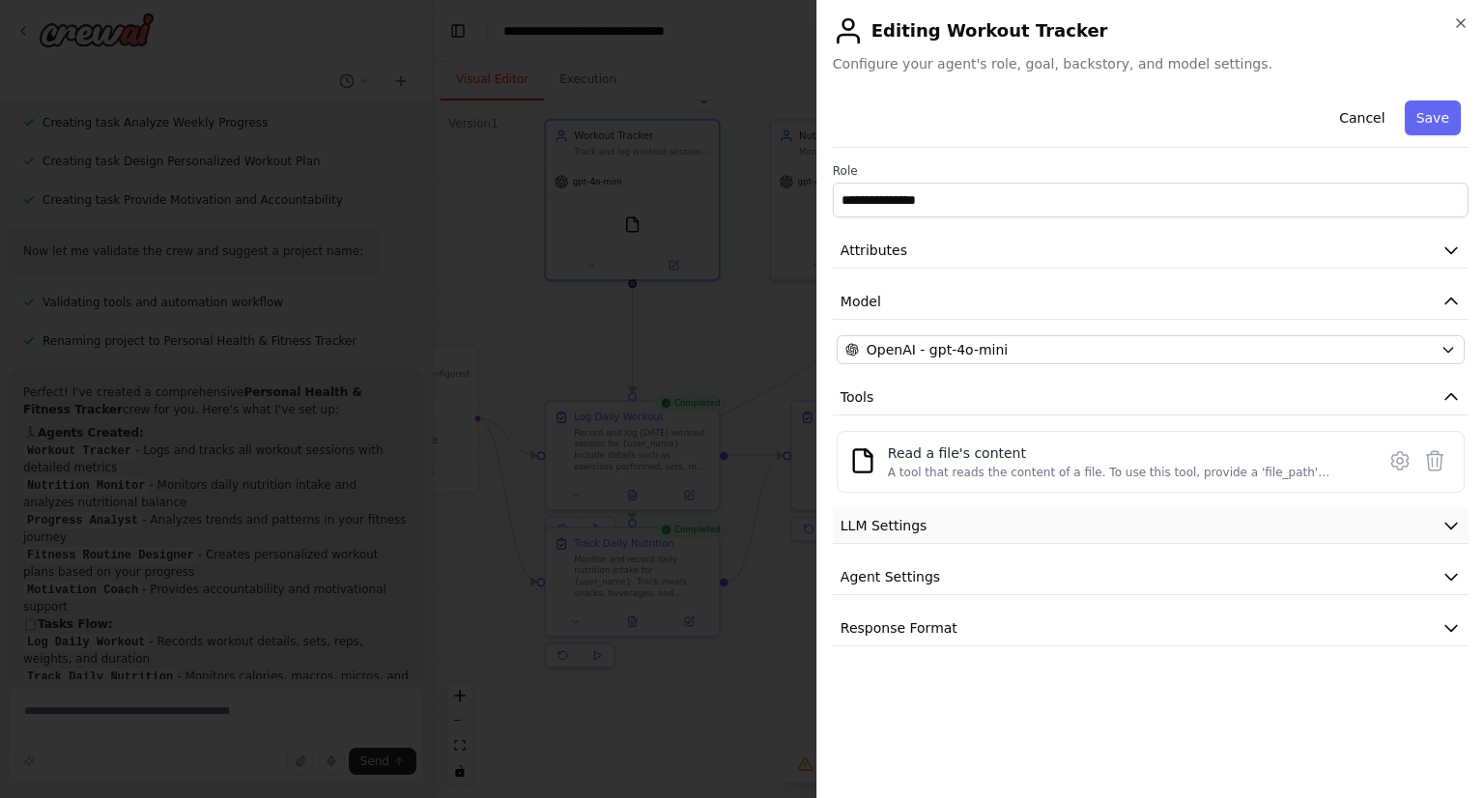
click at [1433, 521] on button "LLM Settings" at bounding box center [1151, 526] width 636 height 36
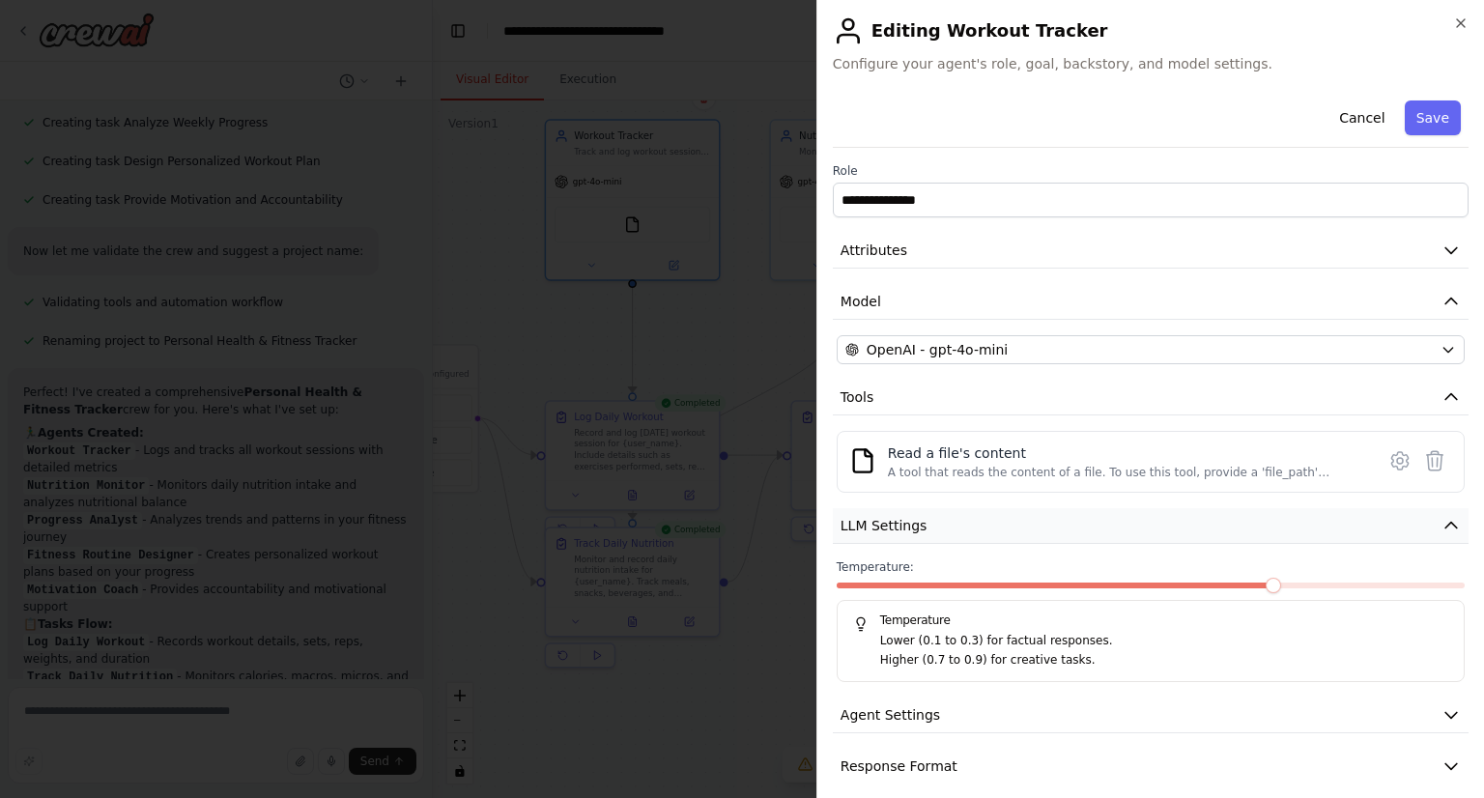
click at [1442, 521] on icon "button" at bounding box center [1451, 525] width 19 height 19
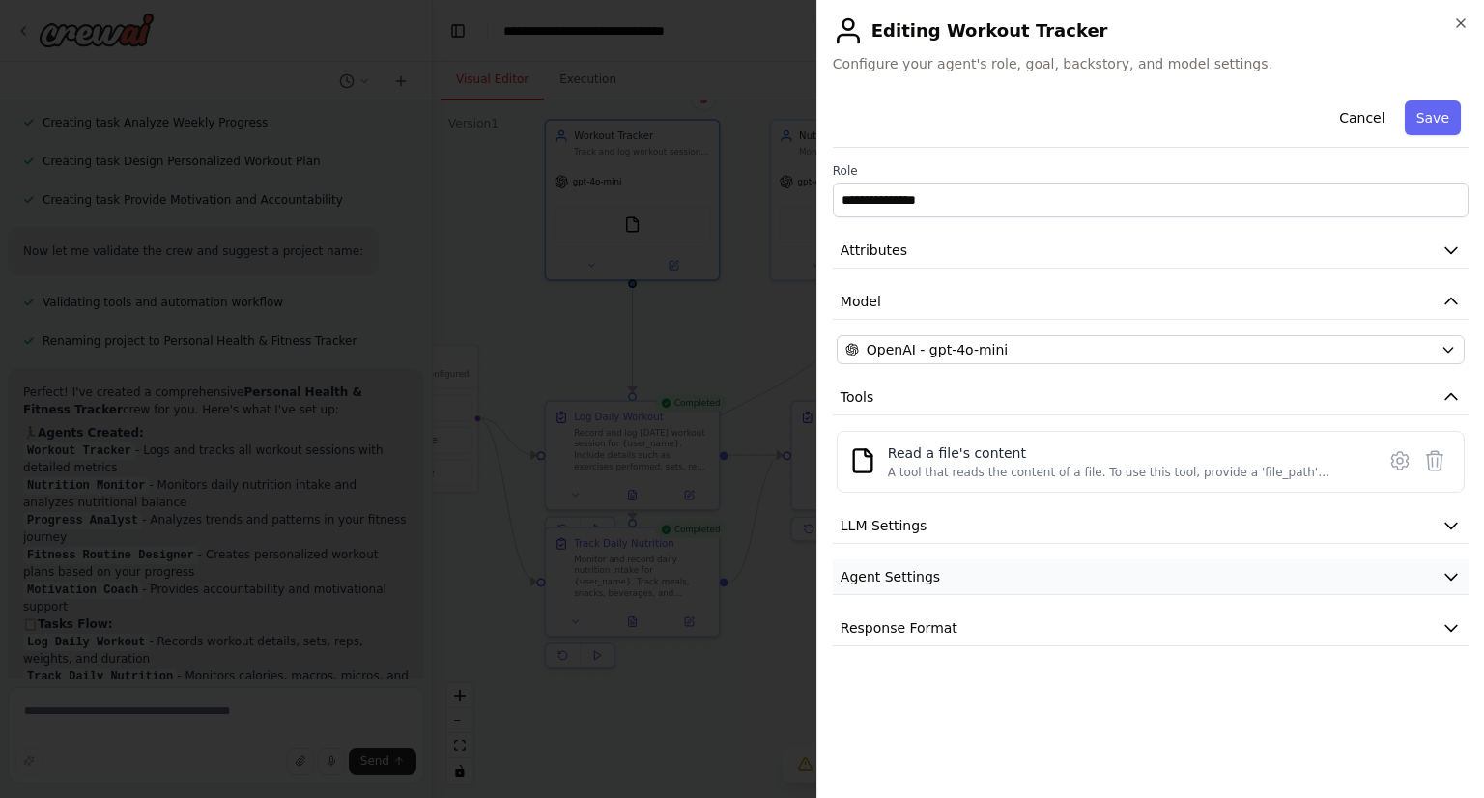
click at [1457, 571] on icon "button" at bounding box center [1451, 576] width 19 height 19
click at [1442, 571] on icon "button" at bounding box center [1451, 576] width 19 height 19
click at [1451, 583] on icon "button" at bounding box center [1451, 576] width 19 height 19
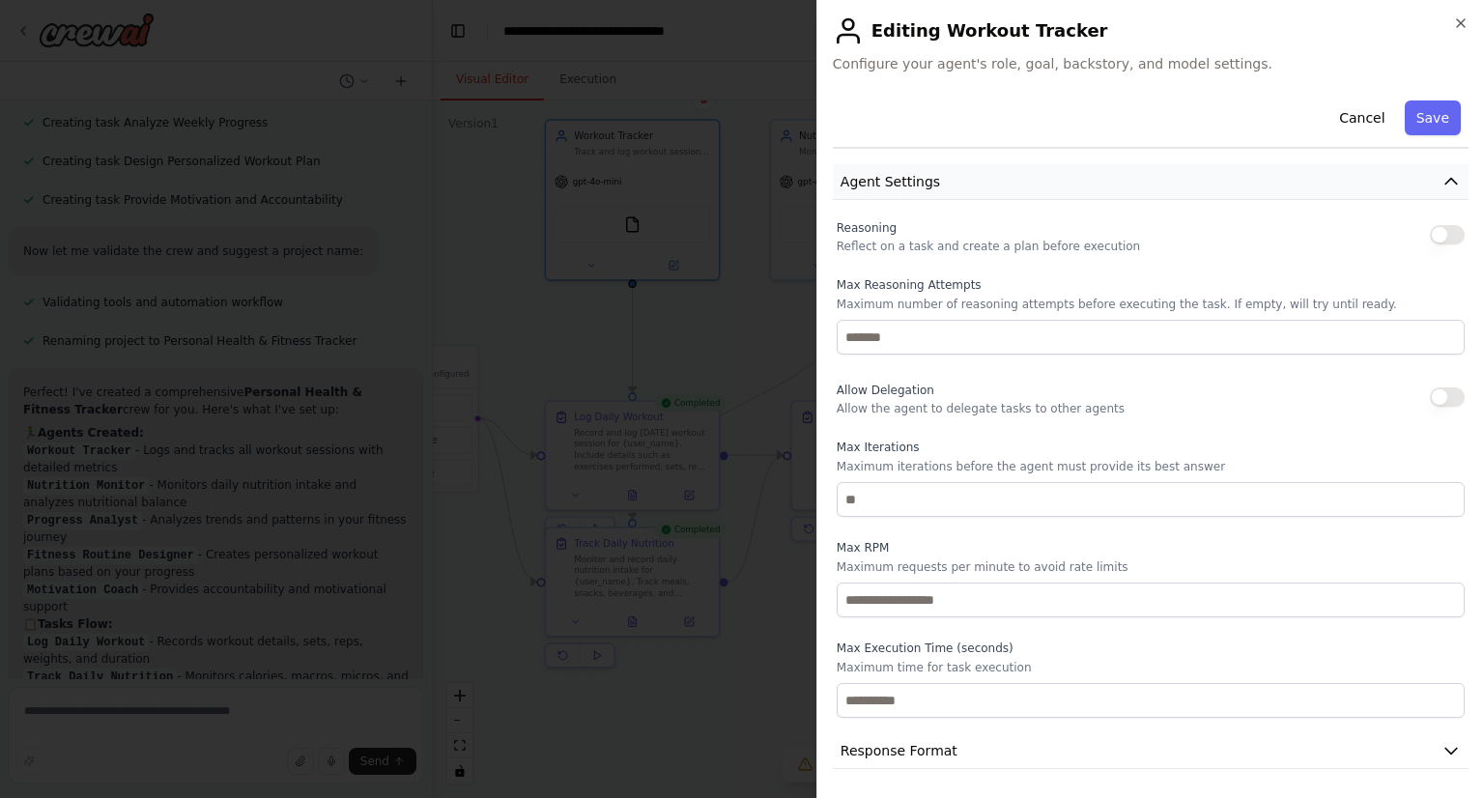
scroll to position [0, 0]
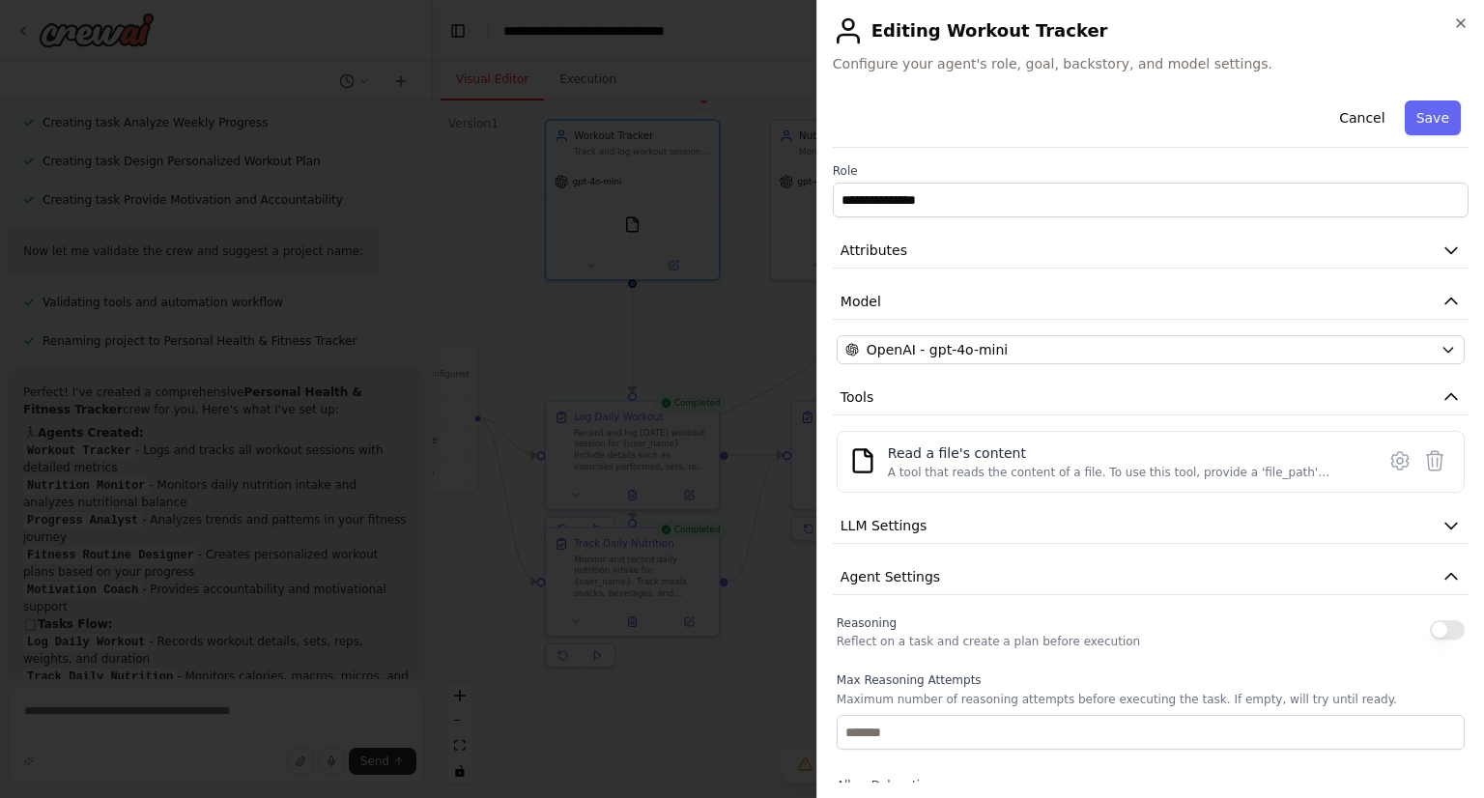
click at [1355, 137] on div "Cancel Save" at bounding box center [1151, 120] width 636 height 55
click at [1355, 123] on button "Cancel" at bounding box center [1362, 117] width 69 height 35
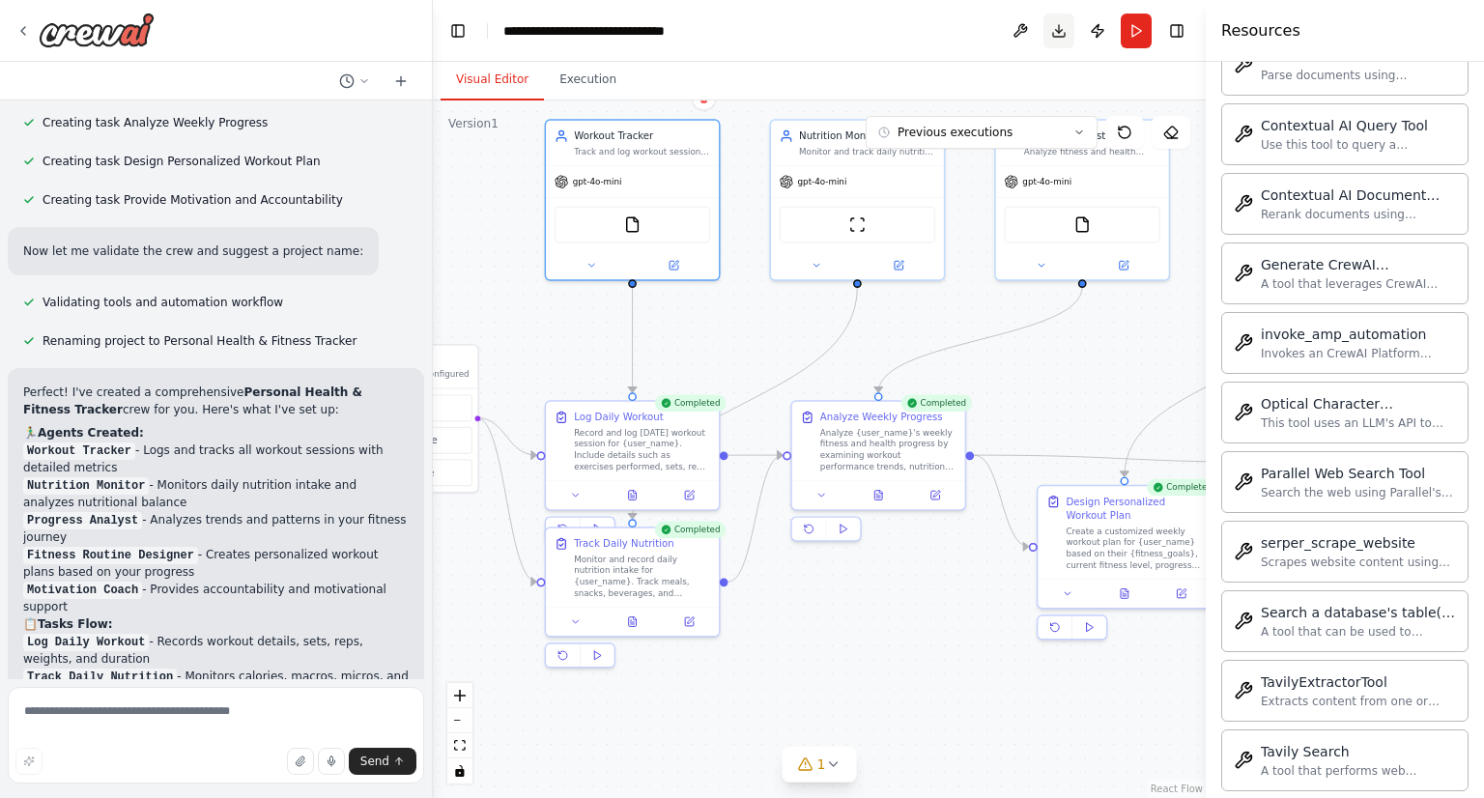
click at [1067, 40] on button "Download" at bounding box center [1059, 31] width 31 height 35
click at [1101, 36] on button "Publish" at bounding box center [1097, 31] width 31 height 35
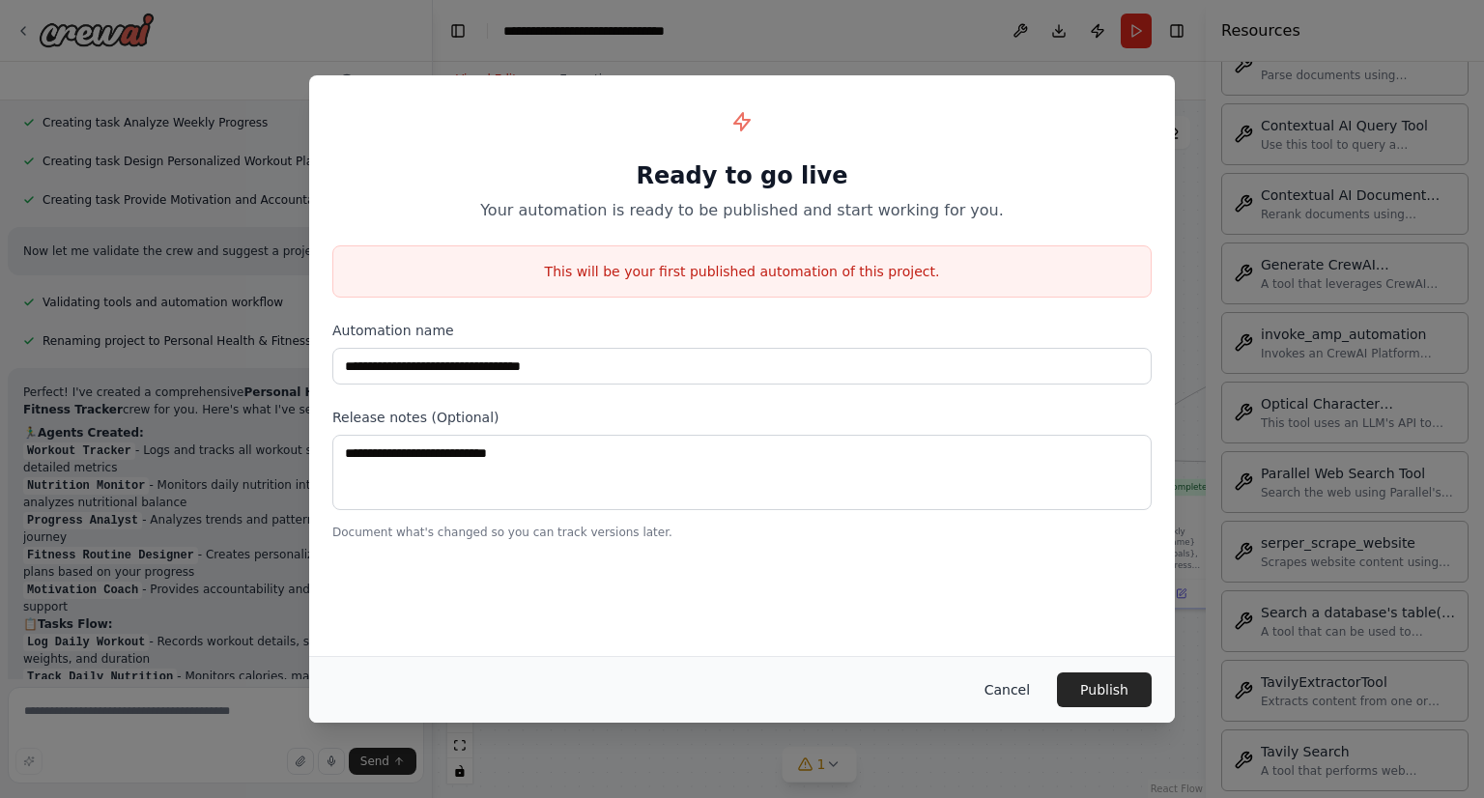
click at [996, 677] on button "Cancel" at bounding box center [1007, 689] width 76 height 35
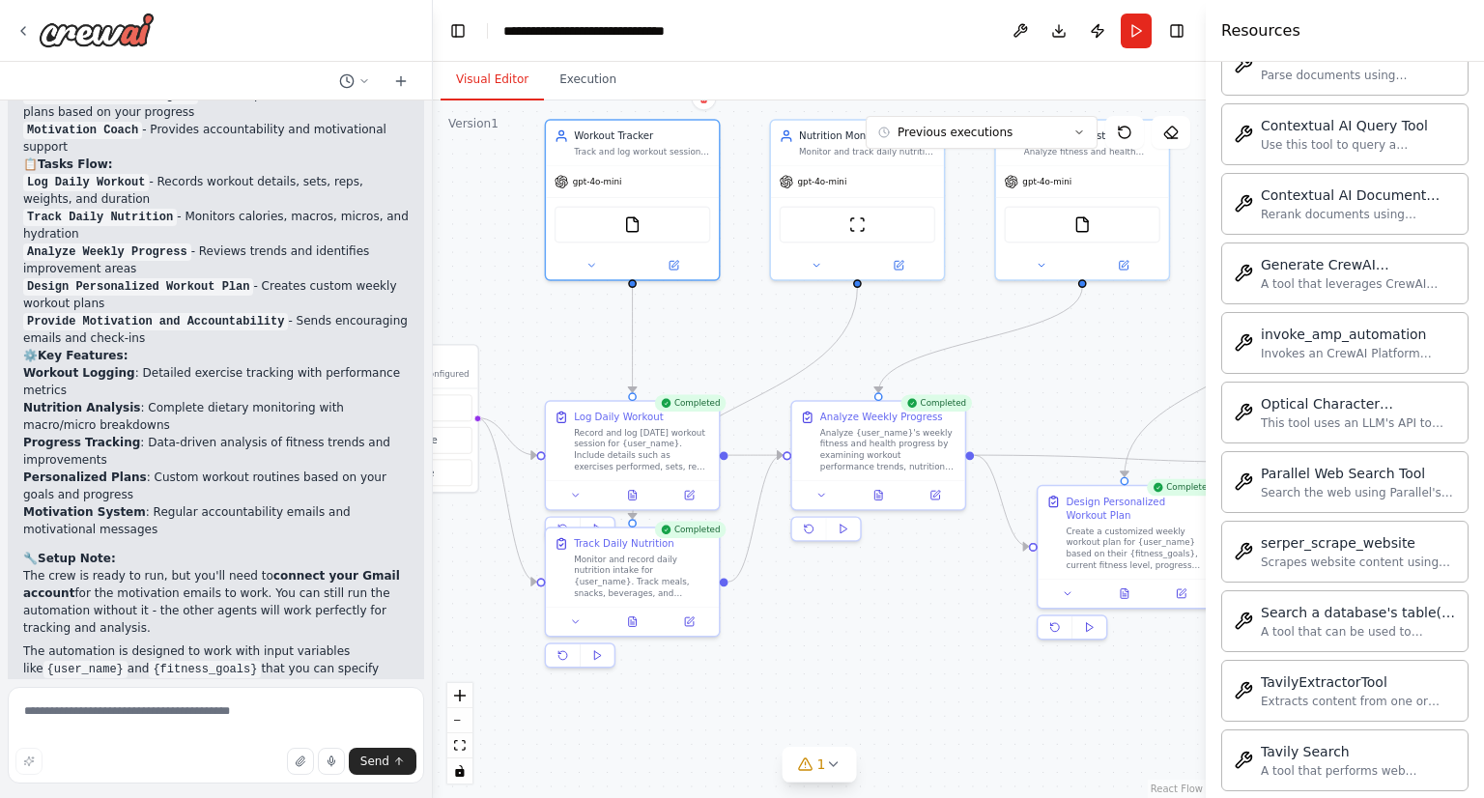
scroll to position [1809, 0]
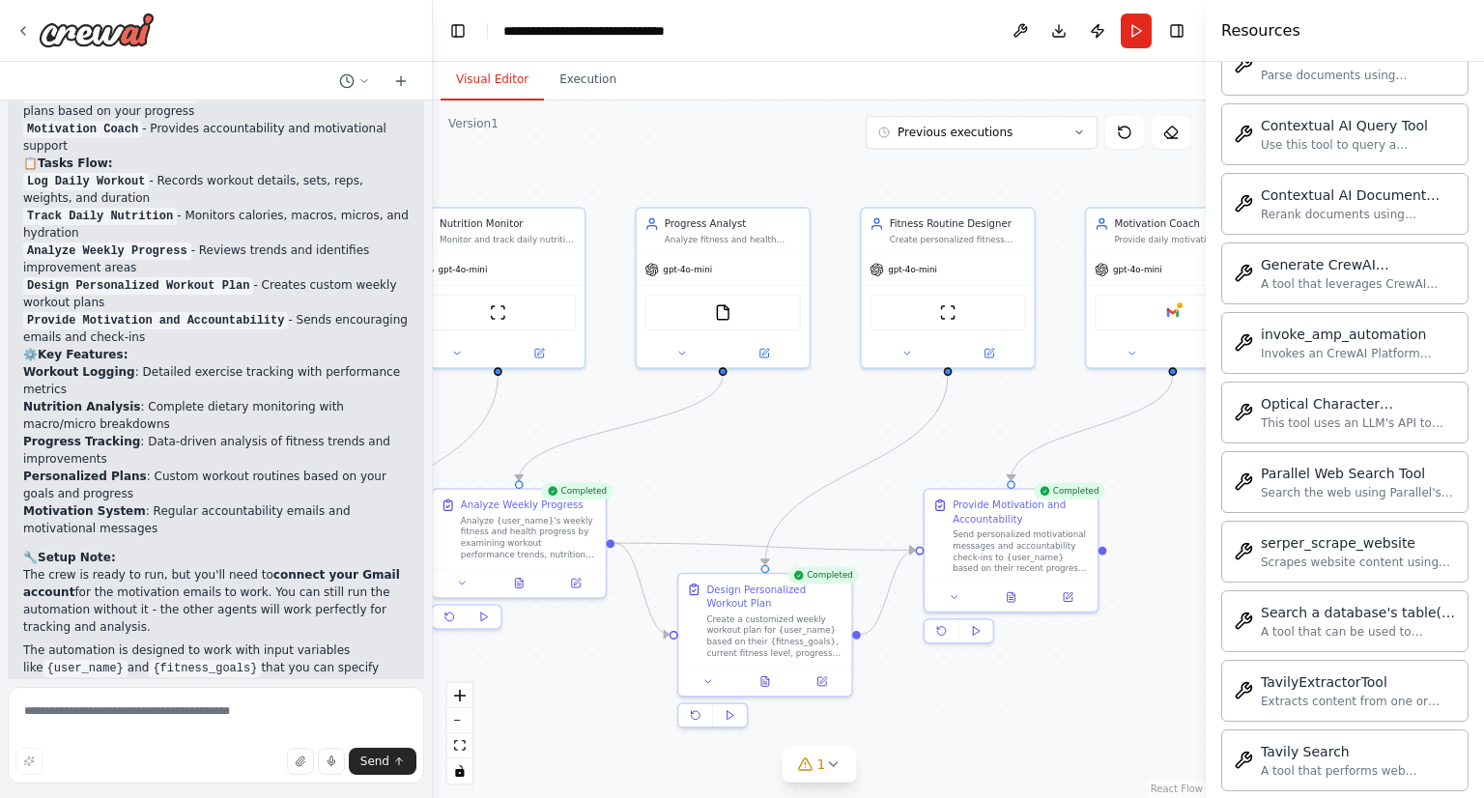
drag, startPoint x: 908, startPoint y: 576, endPoint x: 549, endPoint y: 664, distance: 370.0
click at [549, 664] on div ".deletable-edge-delete-btn { width: 20px; height: 20px; border: 0px solid #ffff…" at bounding box center [819, 449] width 773 height 698
click at [722, 318] on div "FileReadTool" at bounding box center [722, 310] width 157 height 37
click at [715, 310] on img at bounding box center [722, 309] width 16 height 16
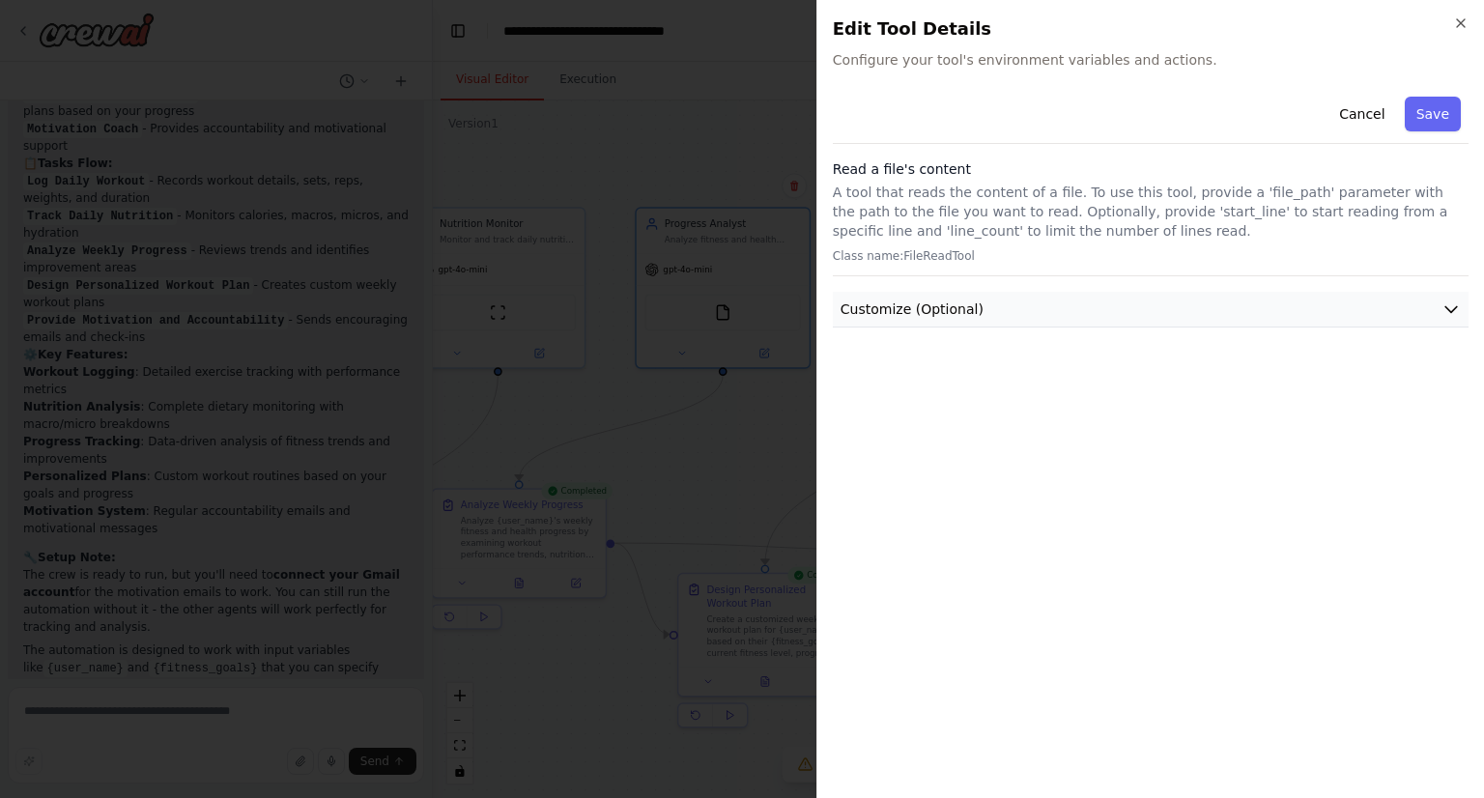
click at [1252, 322] on button "Customize (Optional)" at bounding box center [1151, 310] width 636 height 36
click at [1468, 36] on h2 "Edit Tool Details" at bounding box center [1151, 28] width 636 height 27
click at [1462, 23] on icon "button" at bounding box center [1460, 22] width 15 height 15
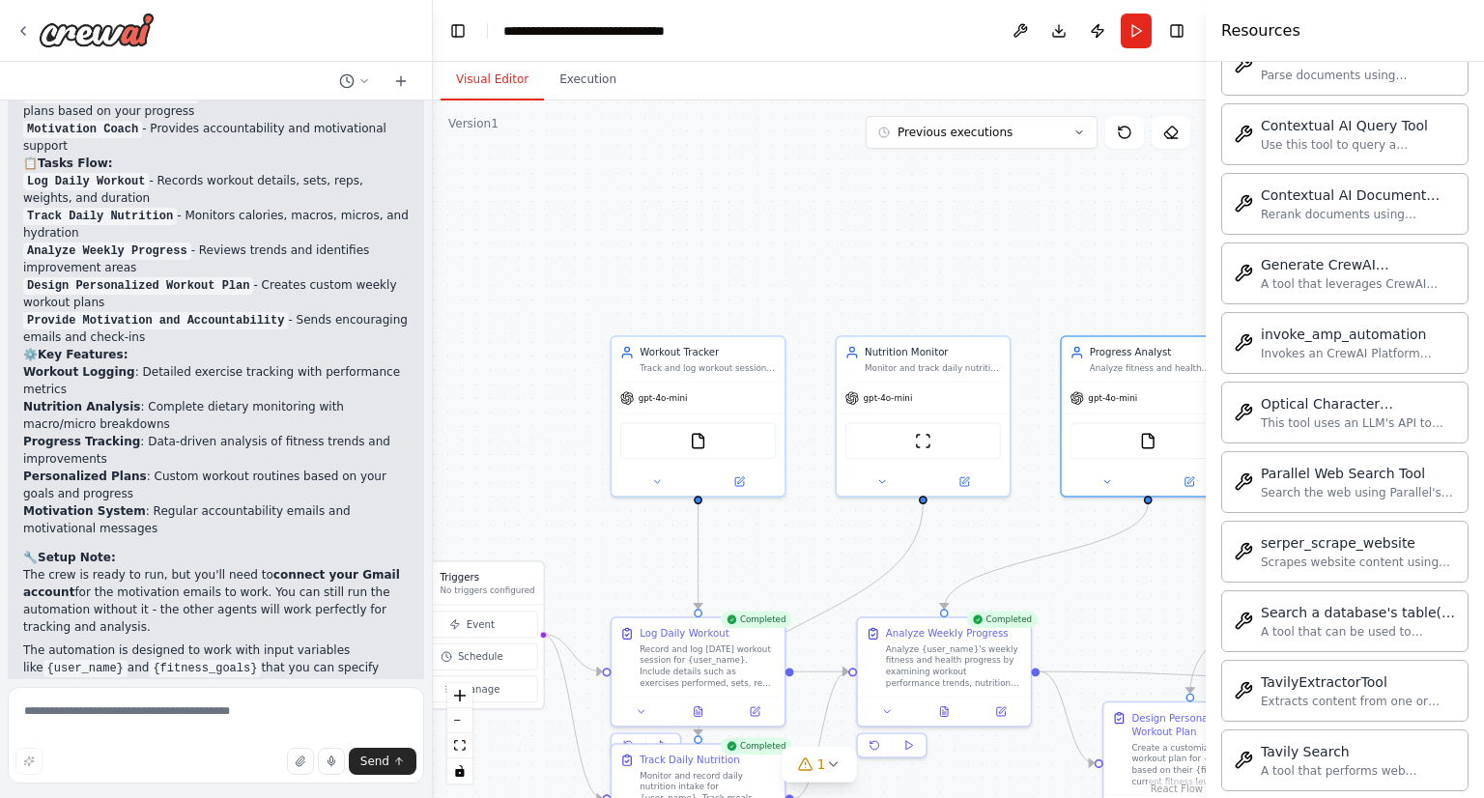
drag, startPoint x: 607, startPoint y: 162, endPoint x: 1032, endPoint y: 291, distance: 444.1
click at [1032, 291] on div ".deletable-edge-delete-btn { width: 20px; height: 20px; border: 0px solid #ffff…" at bounding box center [819, 449] width 773 height 698
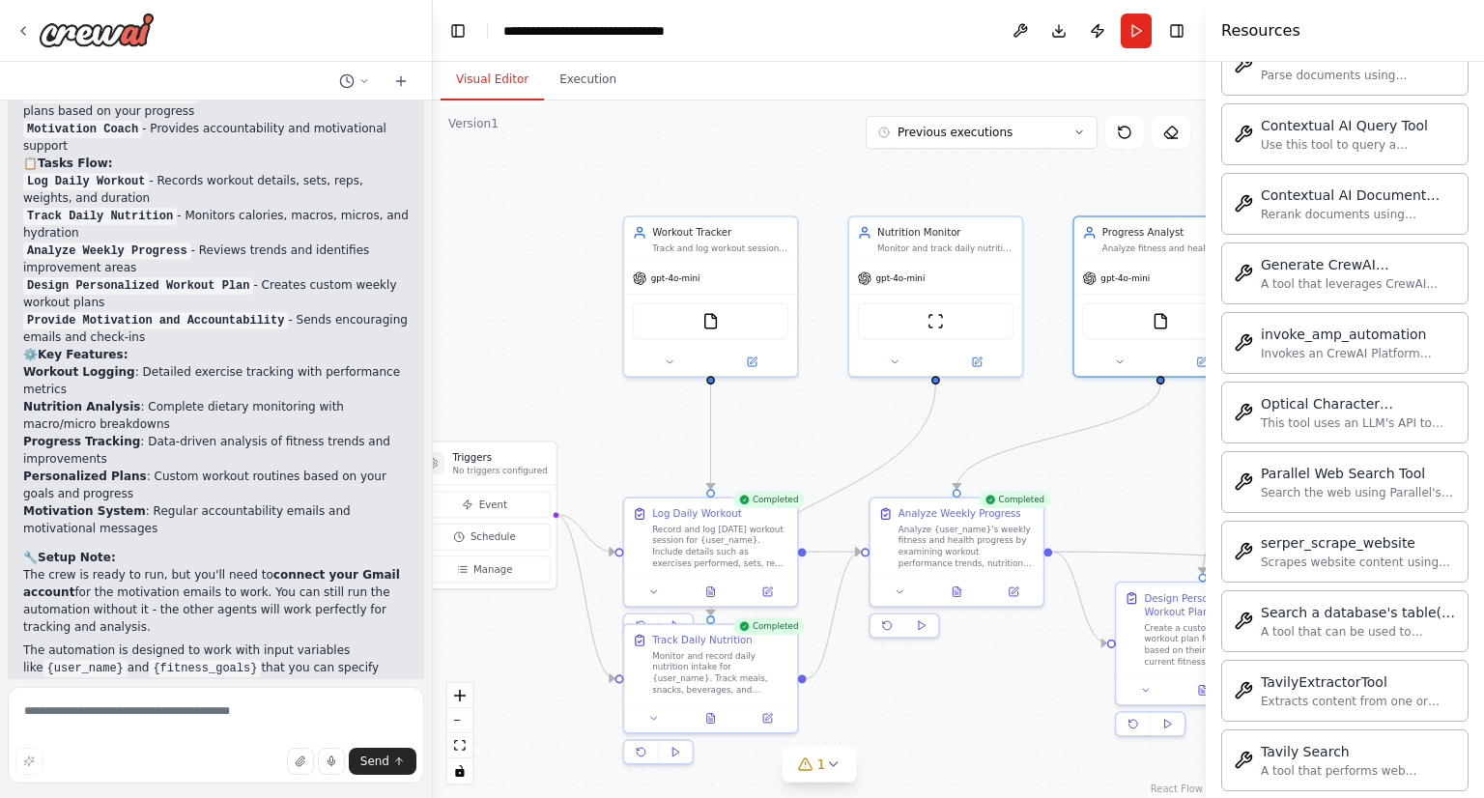
drag, startPoint x: 560, startPoint y: 558, endPoint x: 573, endPoint y: 439, distance: 120.5
click at [573, 439] on div ".deletable-edge-delete-btn { width: 20px; height: 20px; border: 0px solid #ffff…" at bounding box center [819, 449] width 773 height 698
click at [31, 25] on div at bounding box center [84, 30] width 139 height 35
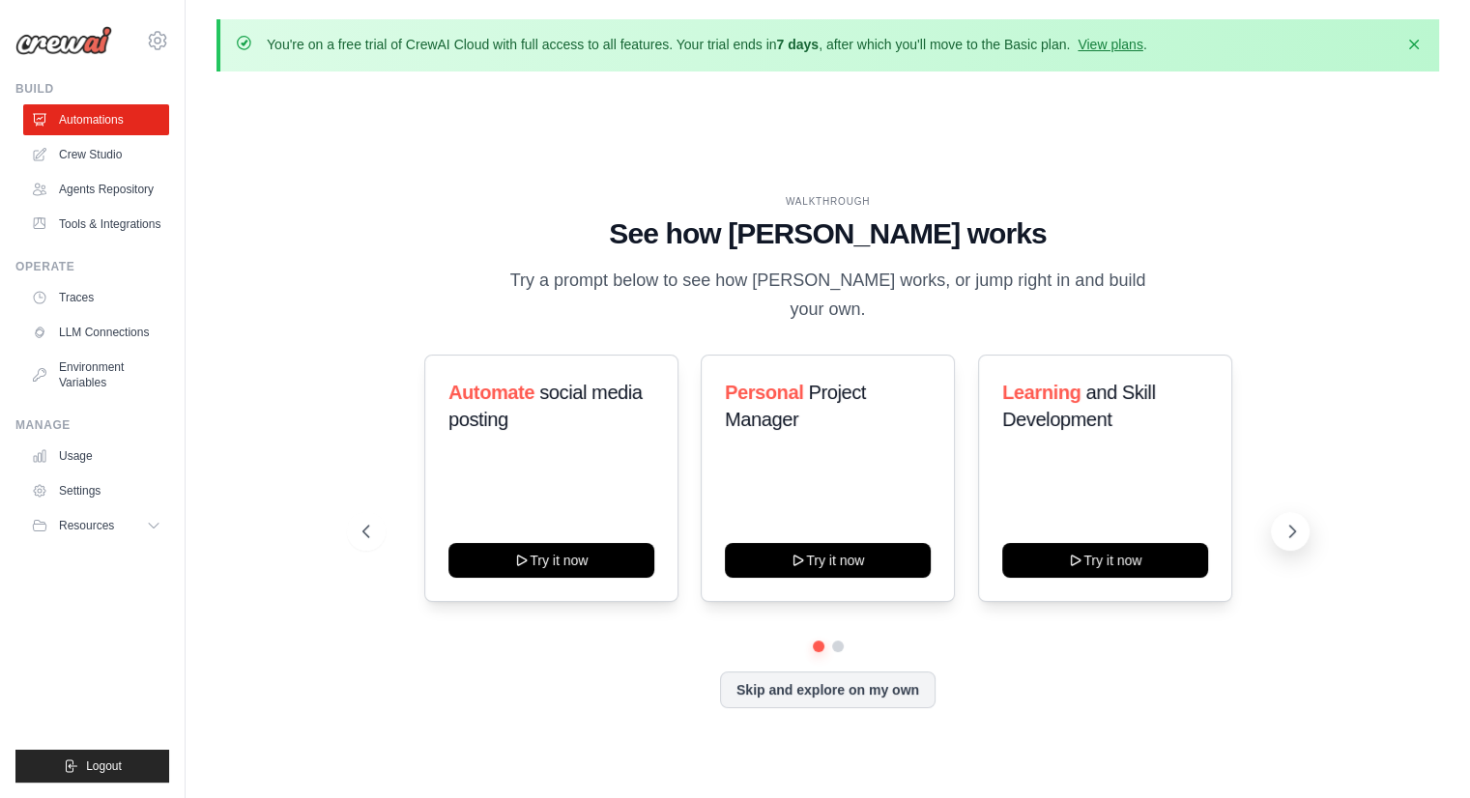
click at [1284, 522] on icon at bounding box center [1291, 531] width 19 height 19
